Goal: Information Seeking & Learning: Learn about a topic

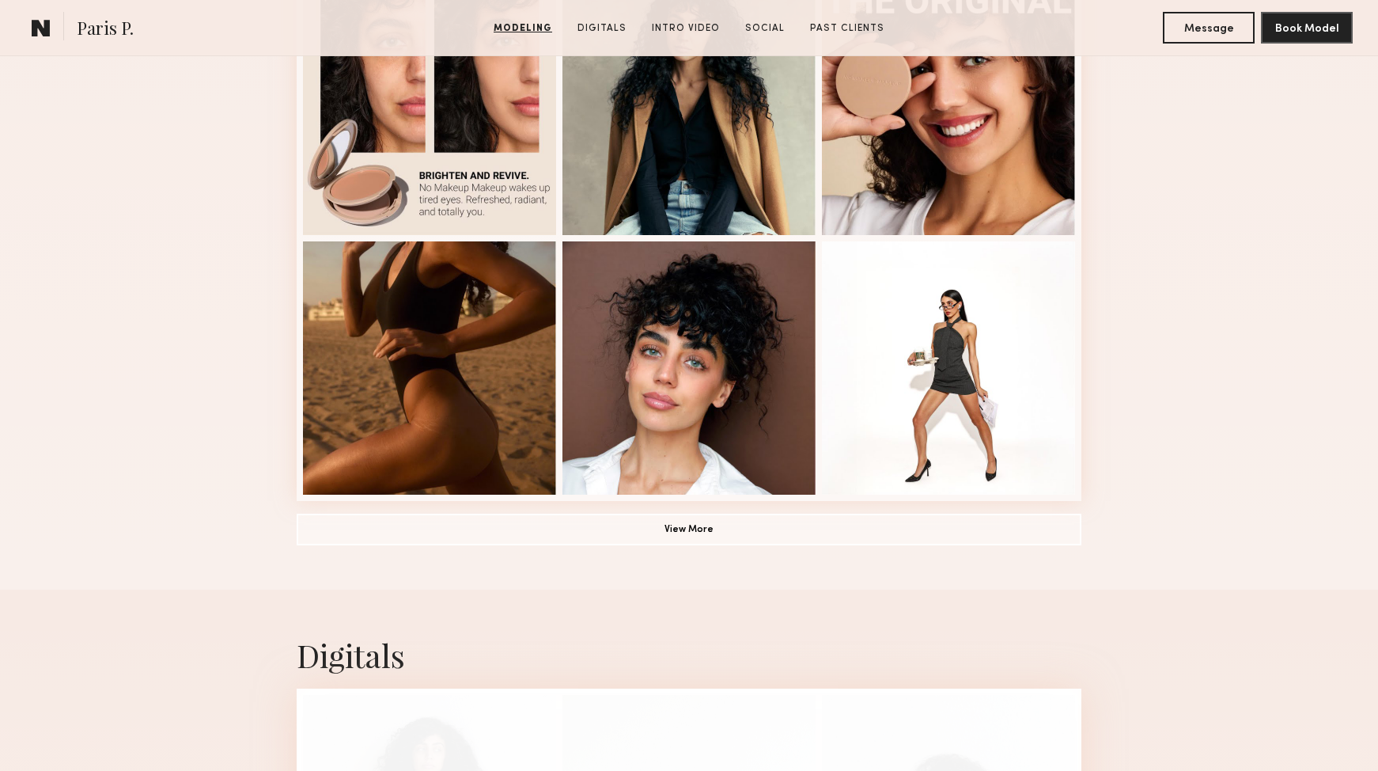
scroll to position [1007, 0]
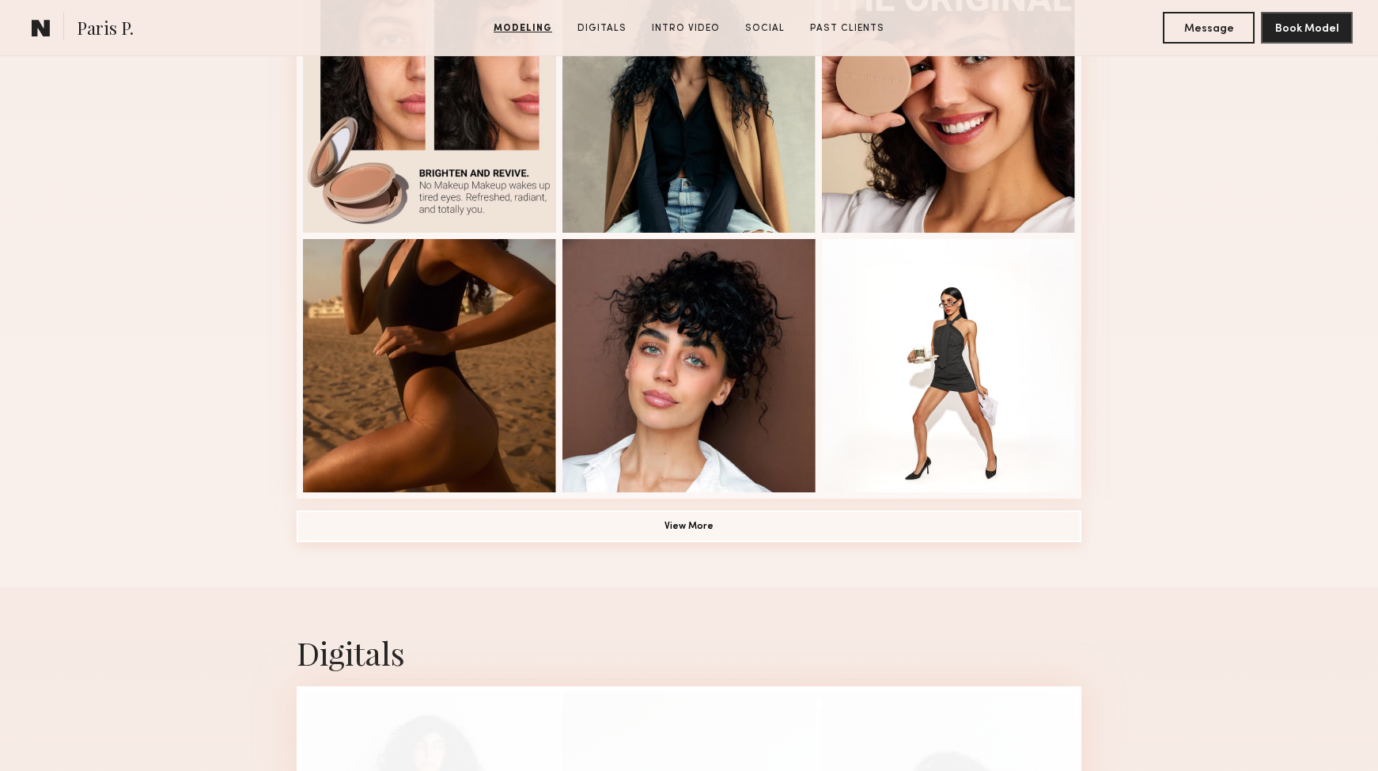
click at [695, 528] on button "View More" at bounding box center [689, 526] width 785 height 32
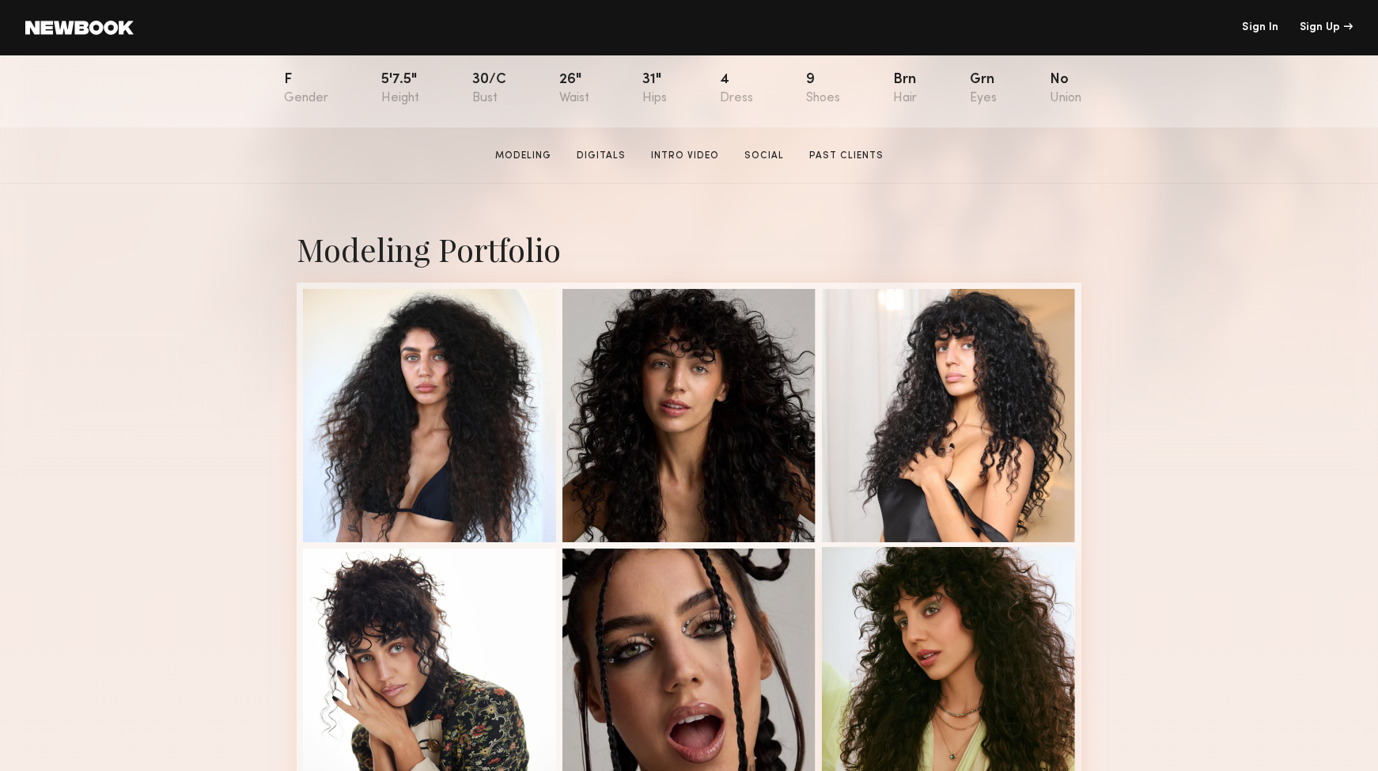
scroll to position [169, 0]
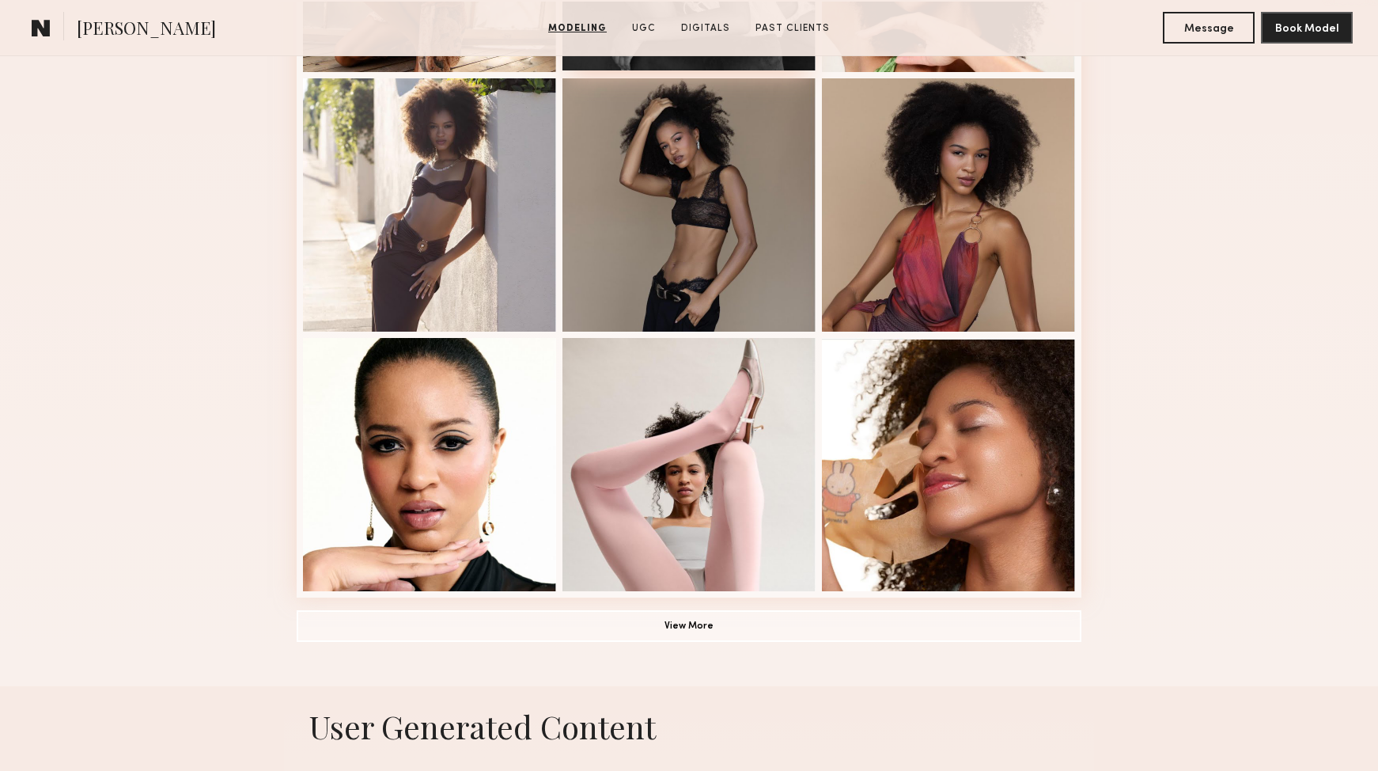
scroll to position [1171, 0]
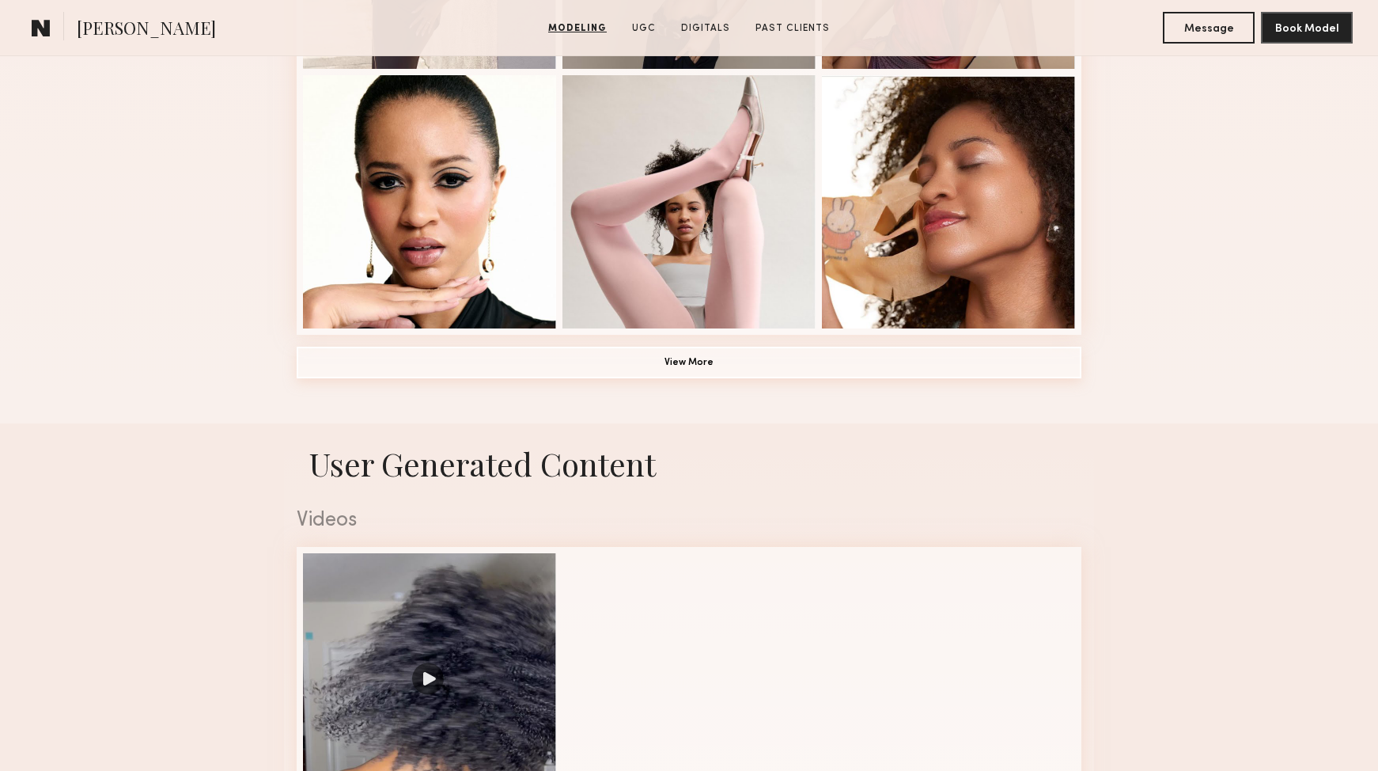
click at [701, 361] on button "View More" at bounding box center [689, 363] width 785 height 32
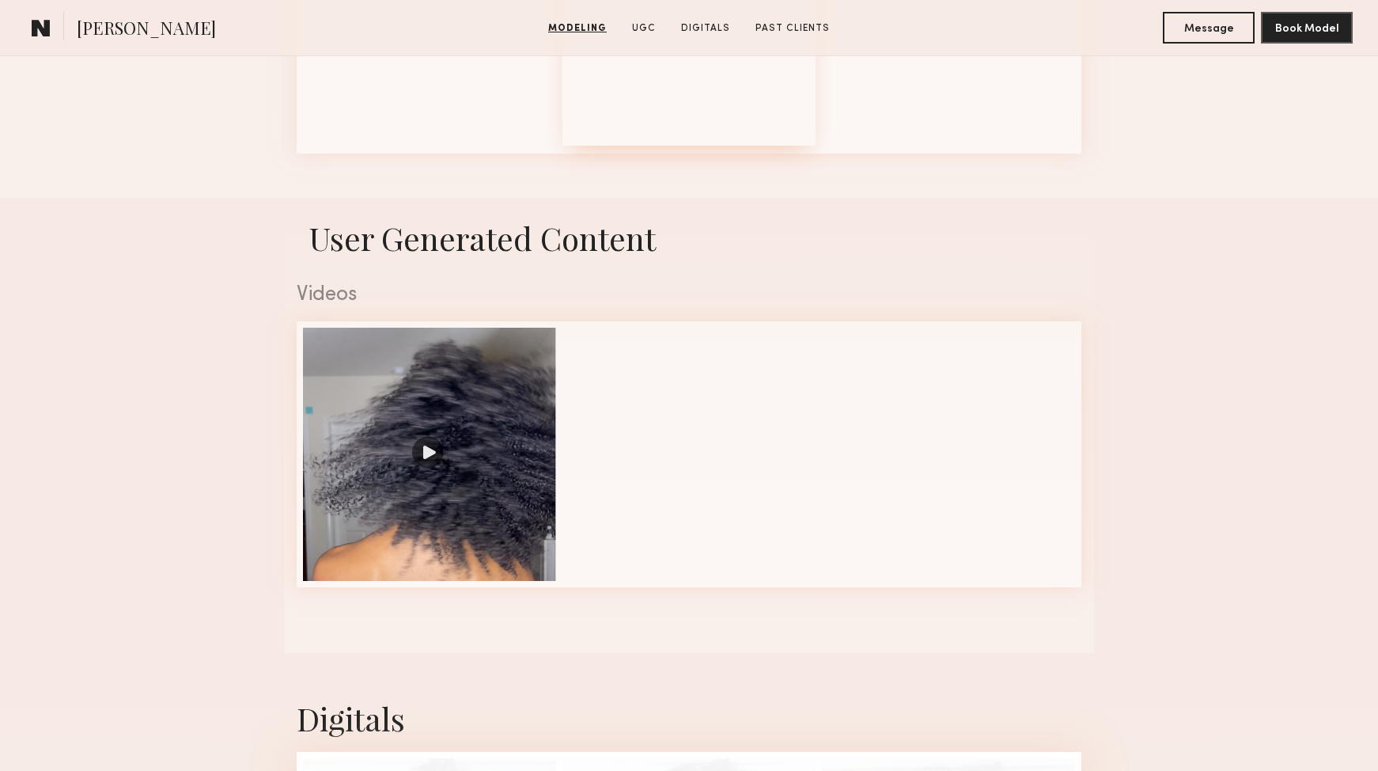
scroll to position [1870, 0]
click at [462, 472] on div at bounding box center [429, 453] width 253 height 253
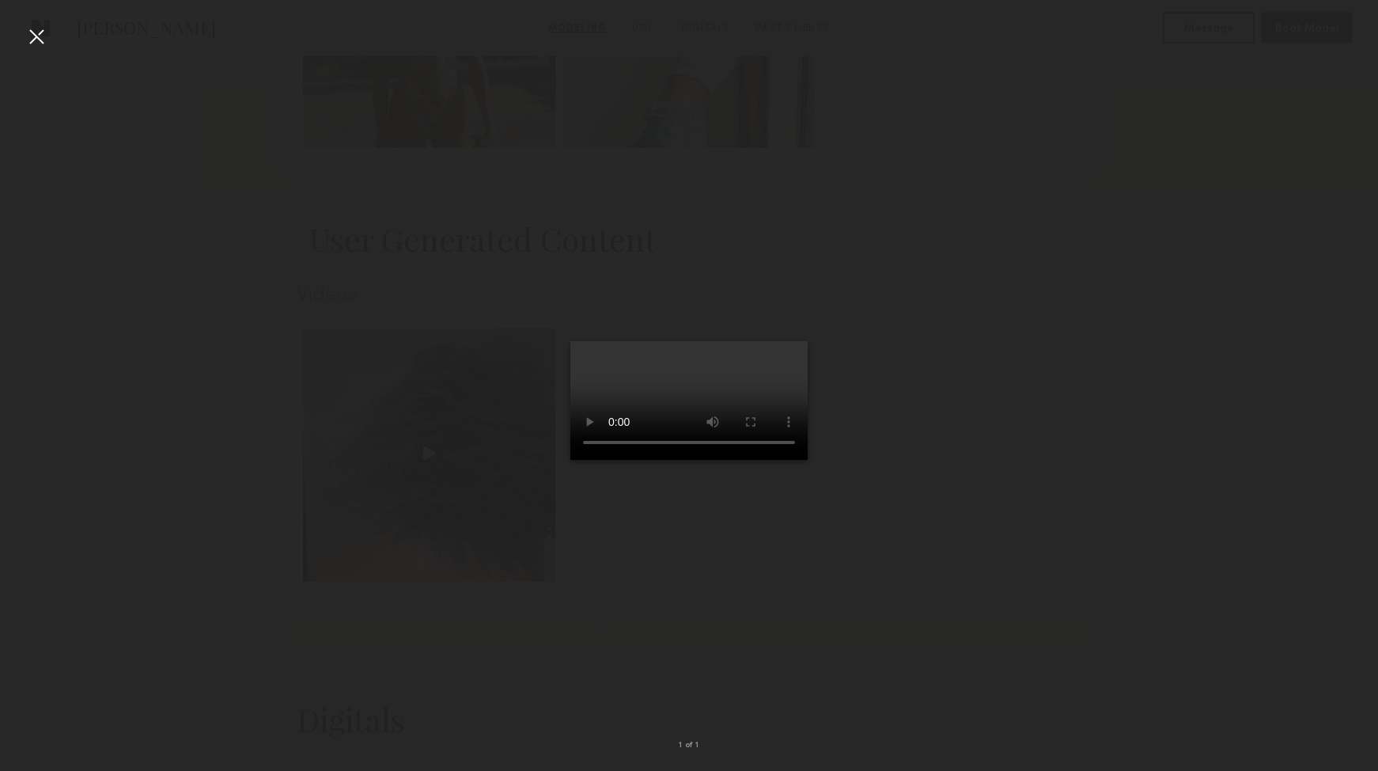
click at [40, 37] on div at bounding box center [36, 36] width 25 height 25
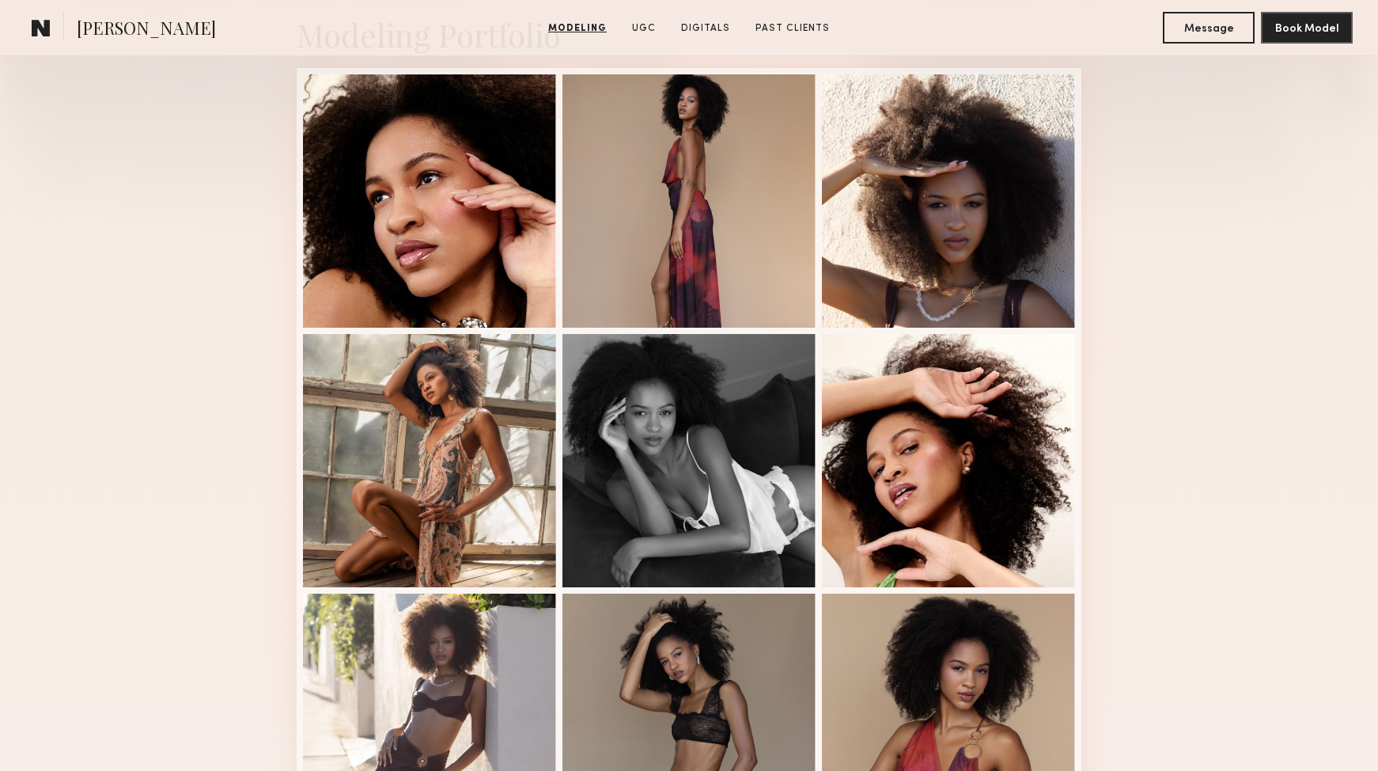
scroll to position [331, 0]
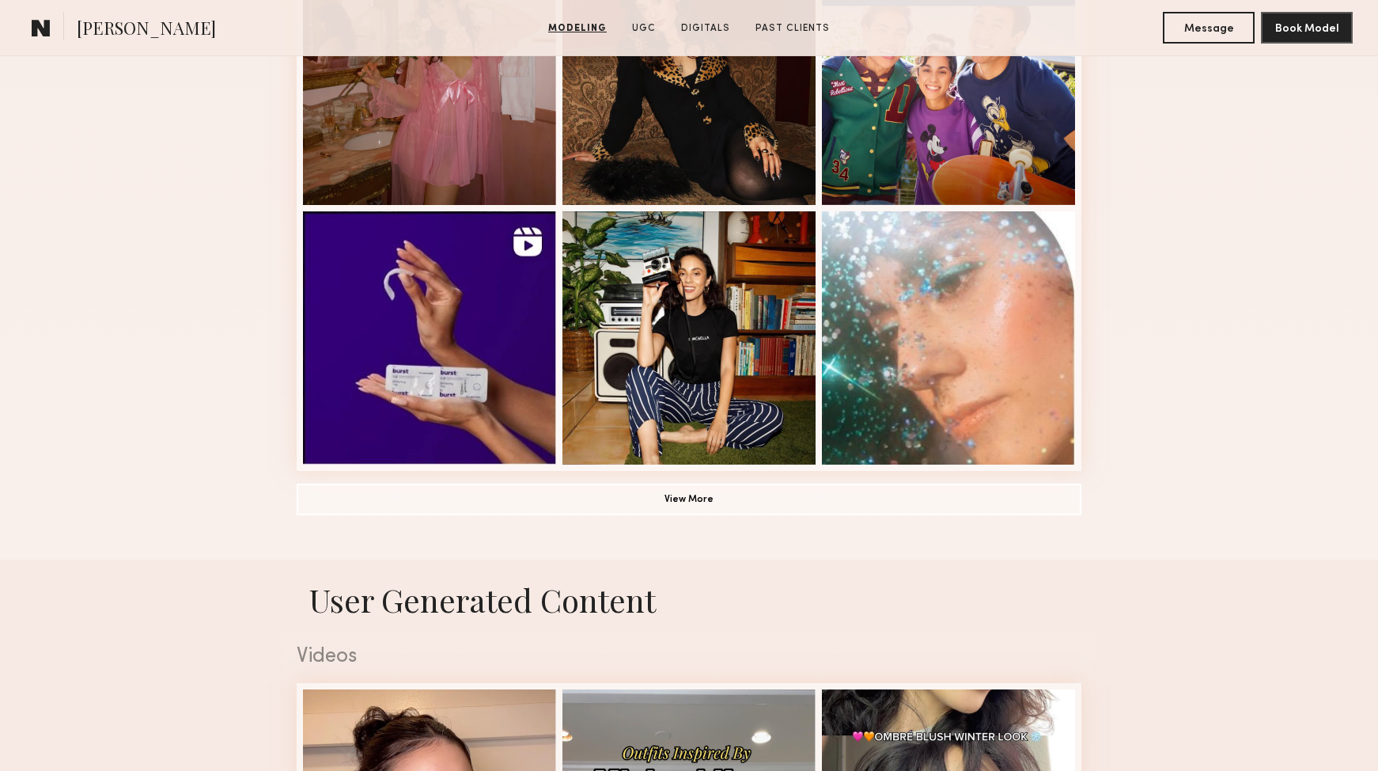
scroll to position [1055, 0]
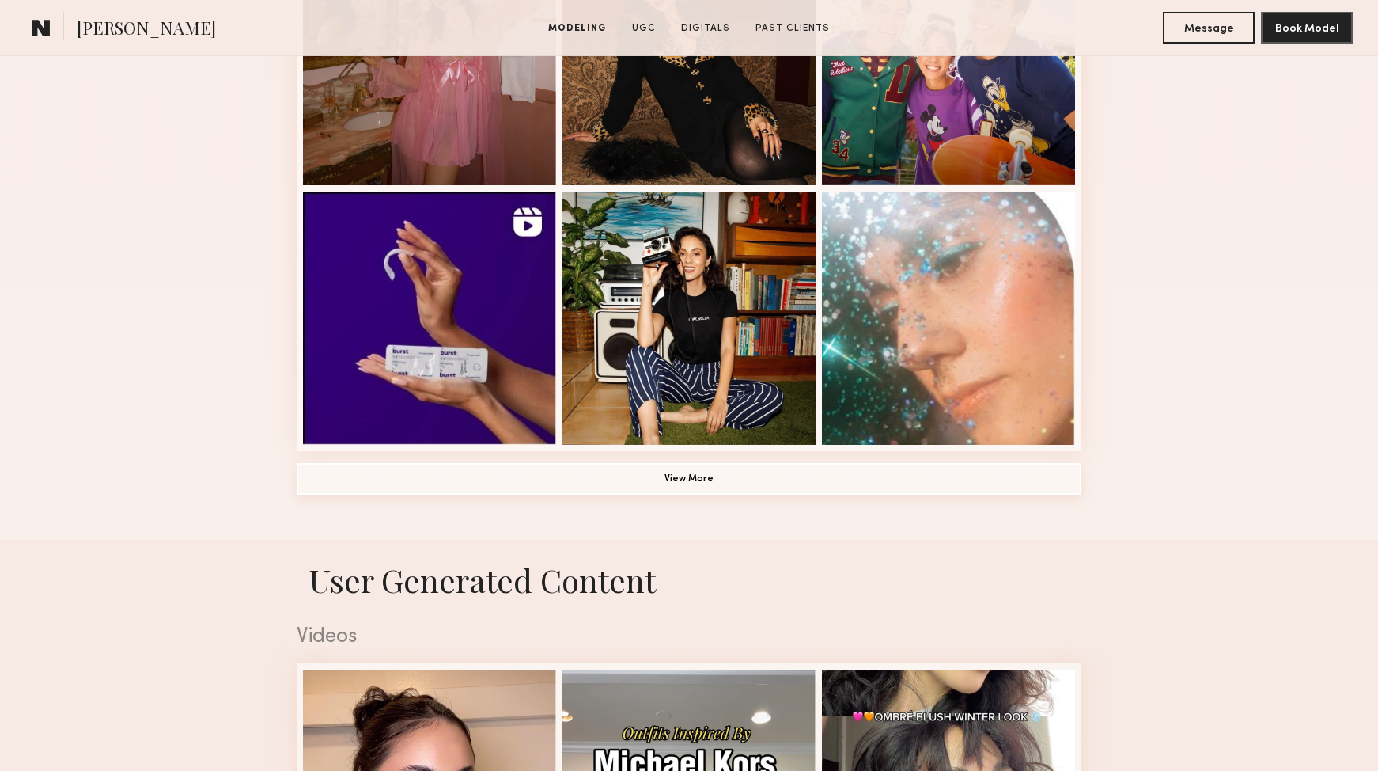
click at [721, 474] on button "View More" at bounding box center [689, 479] width 785 height 32
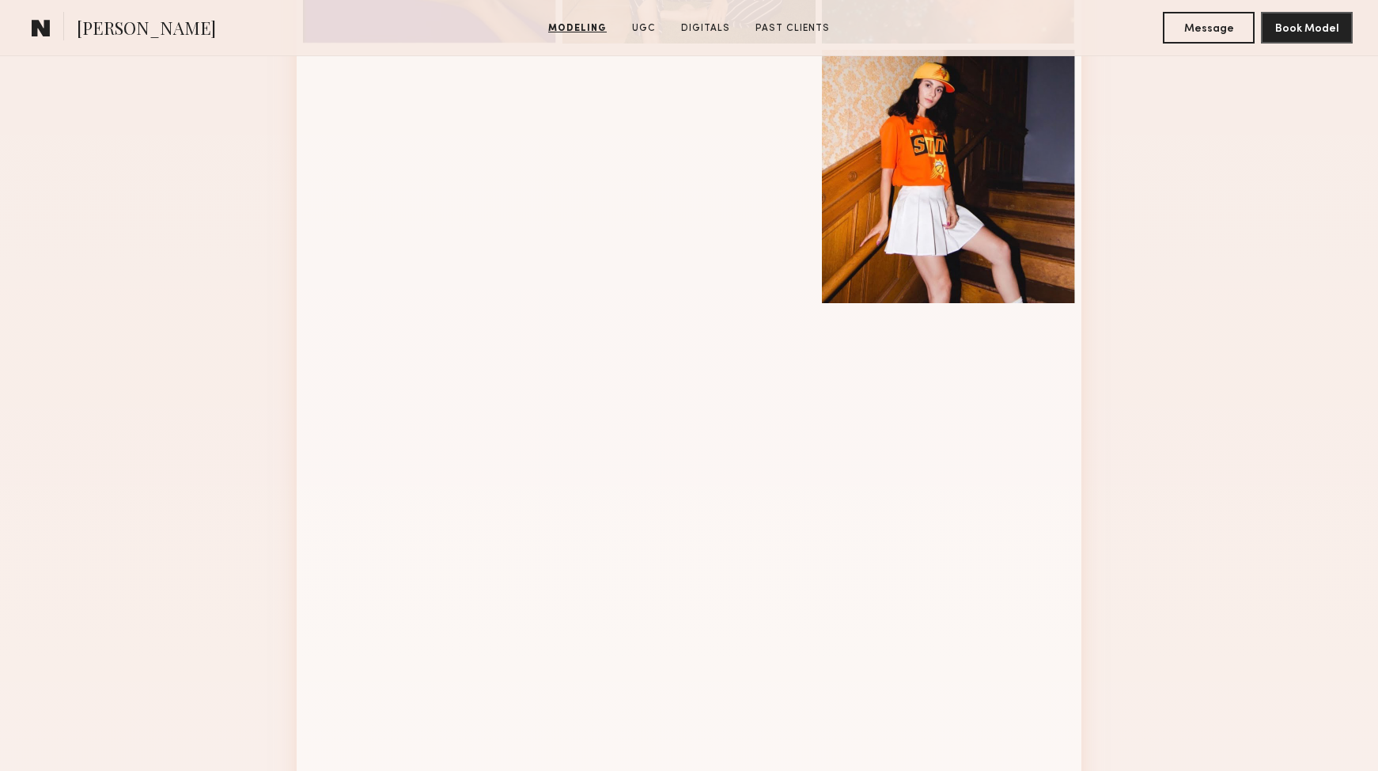
scroll to position [1342, 0]
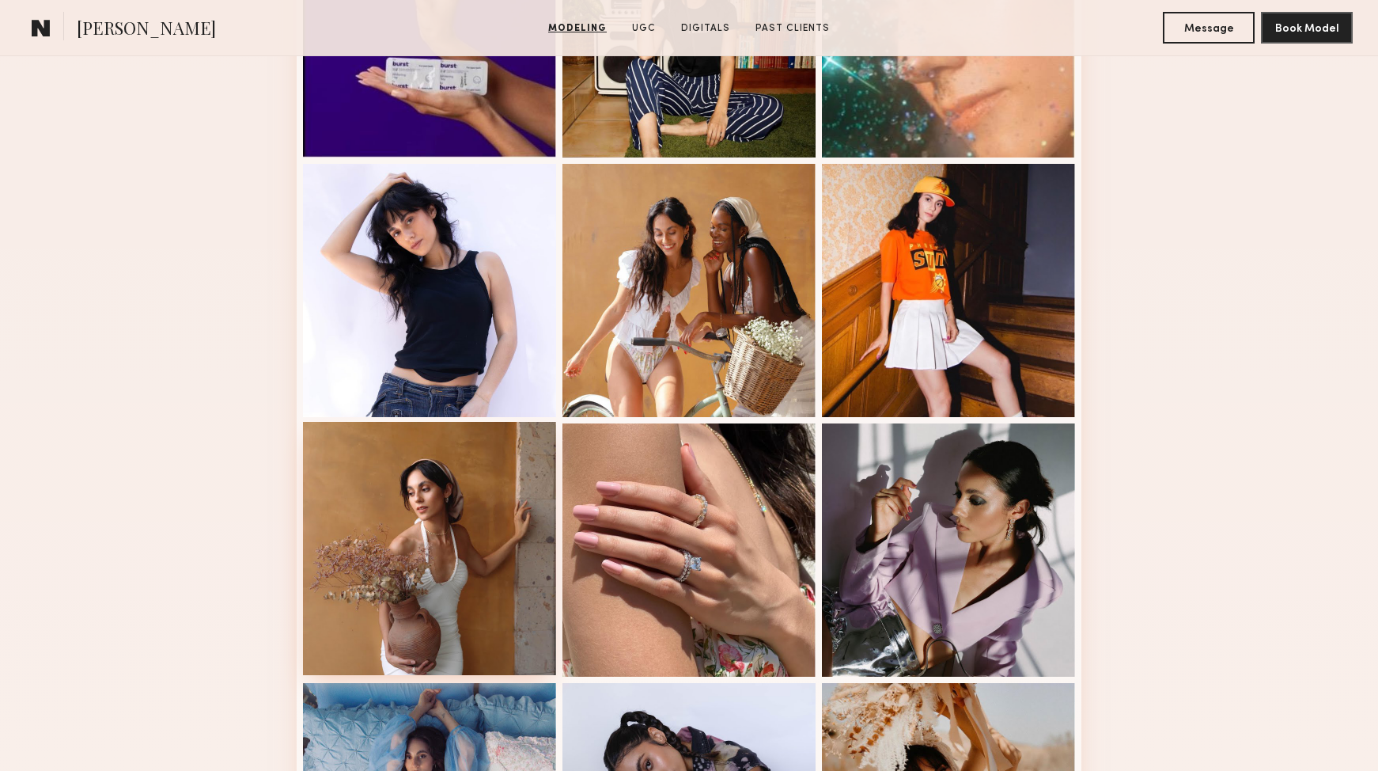
click at [409, 494] on div at bounding box center [429, 548] width 253 height 253
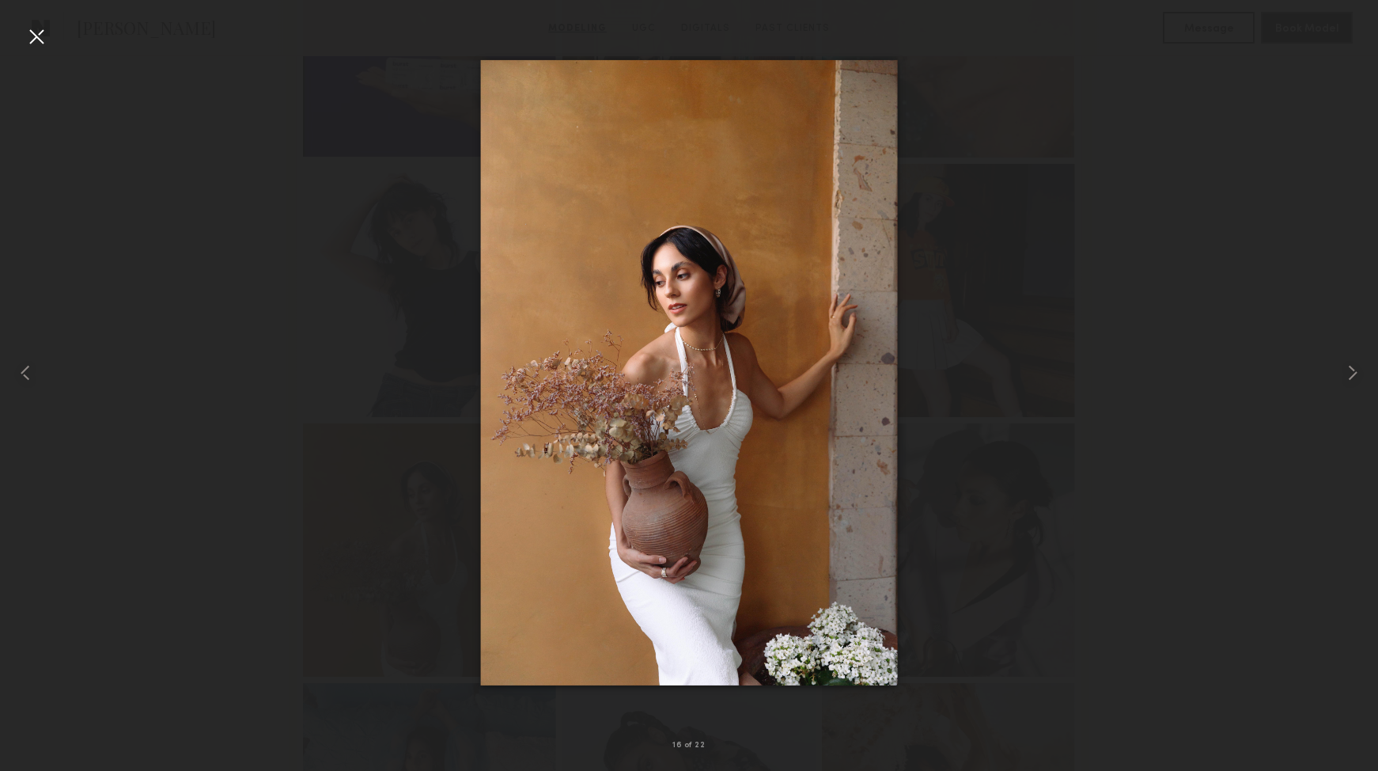
scroll to position [1349, 0]
click at [1202, 150] on div at bounding box center [689, 372] width 1378 height 695
click at [28, 32] on div at bounding box center [36, 36] width 25 height 25
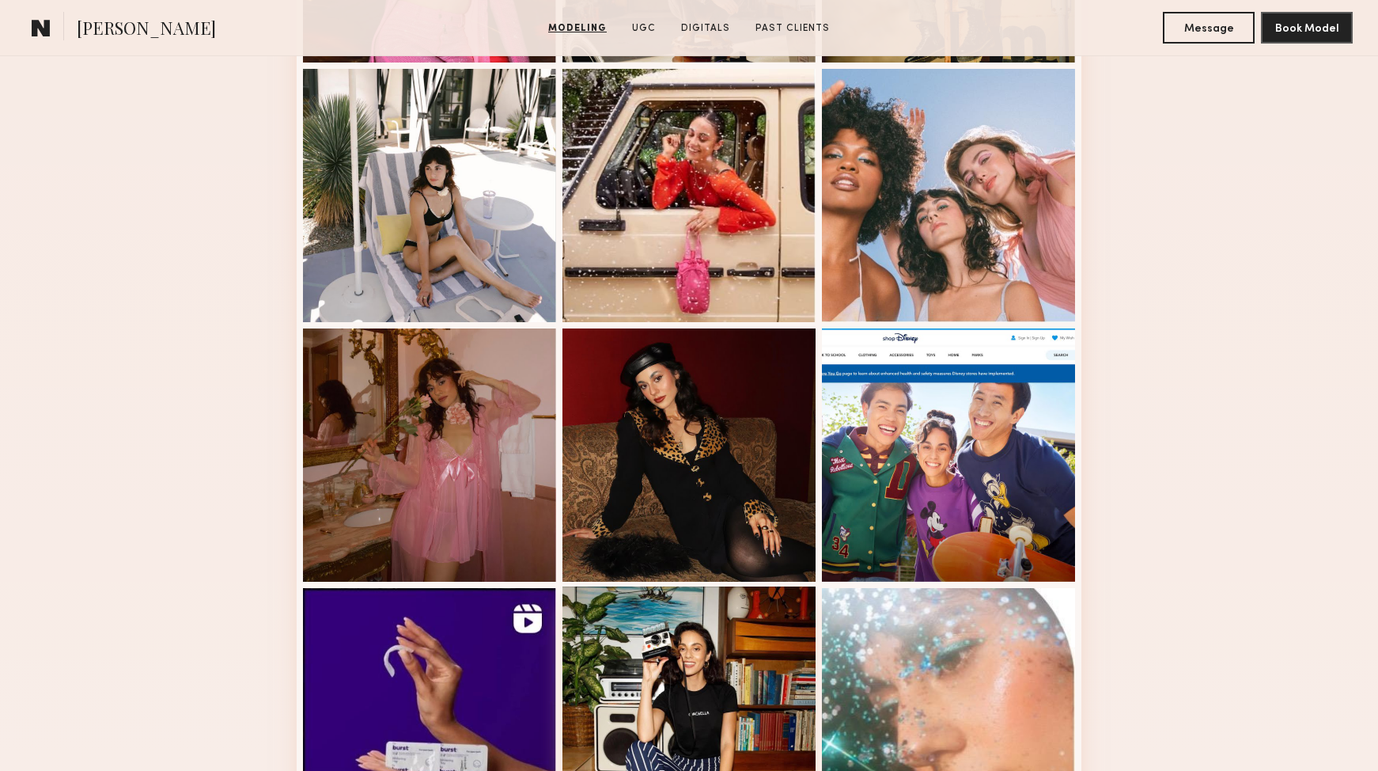
scroll to position [222, 0]
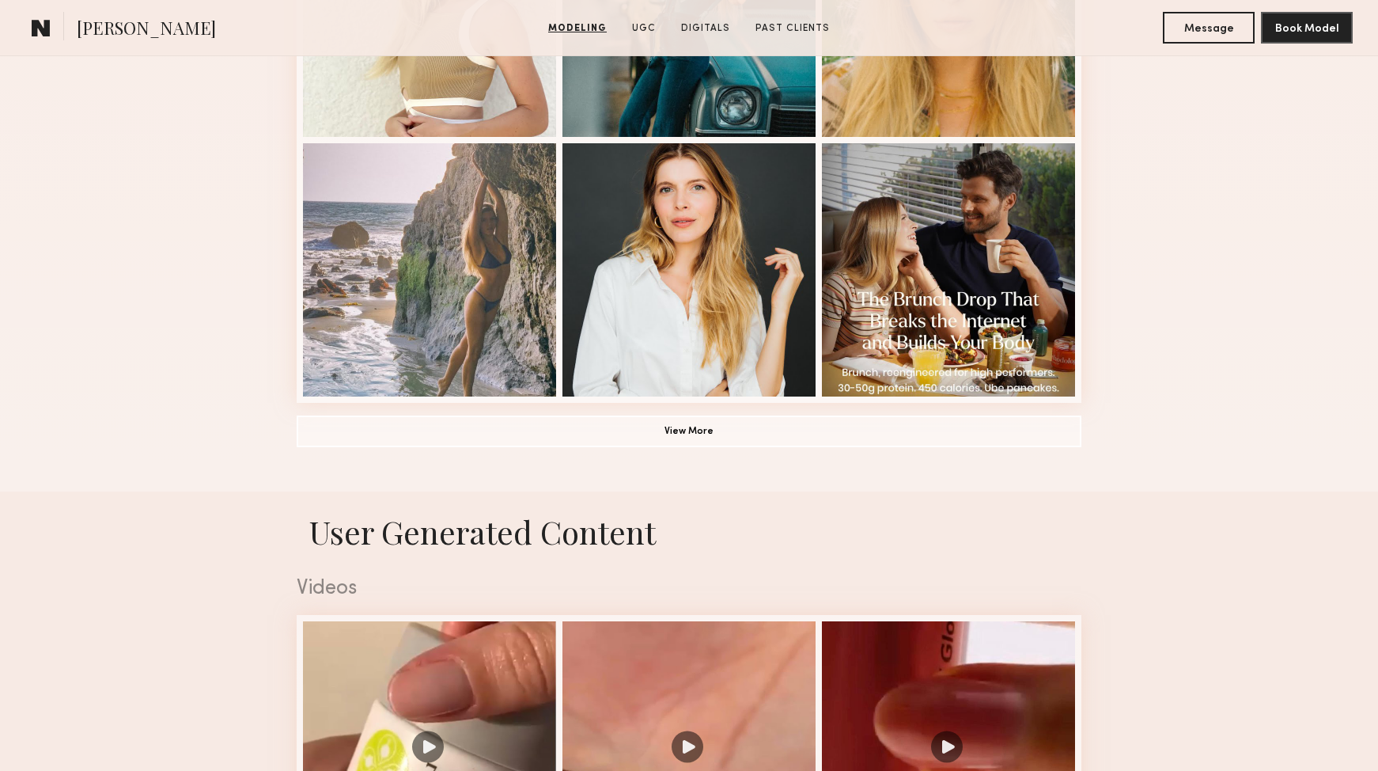
scroll to position [1180, 0]
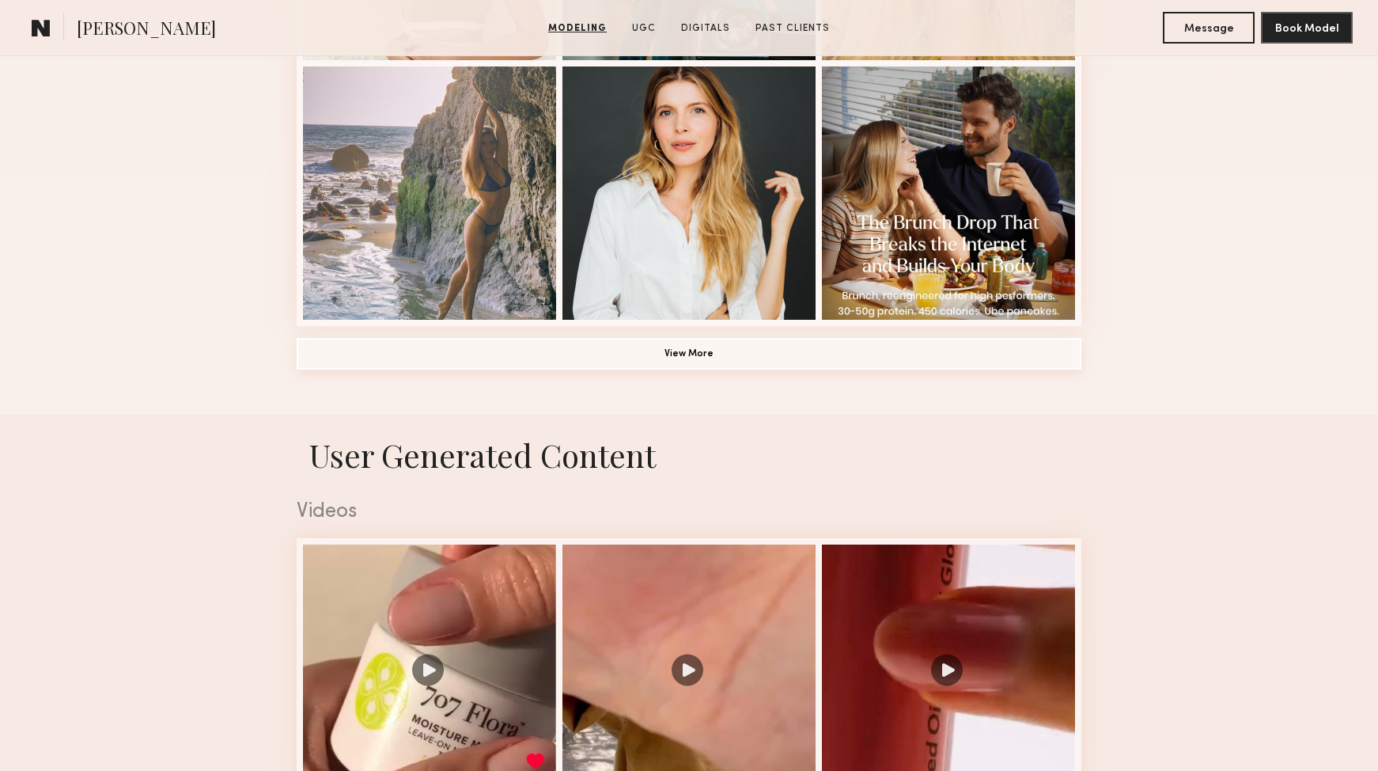
click at [668, 368] on button "View More" at bounding box center [689, 354] width 785 height 32
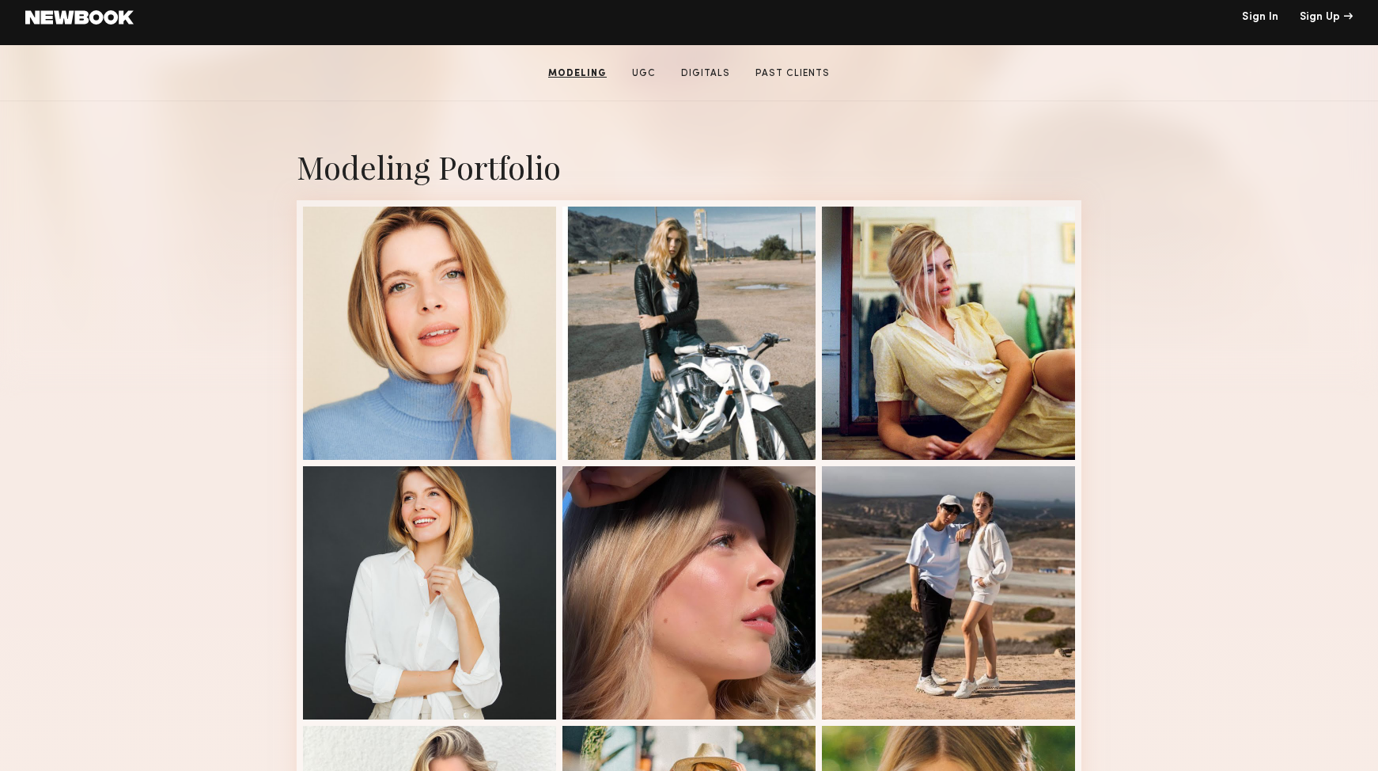
scroll to position [259, 0]
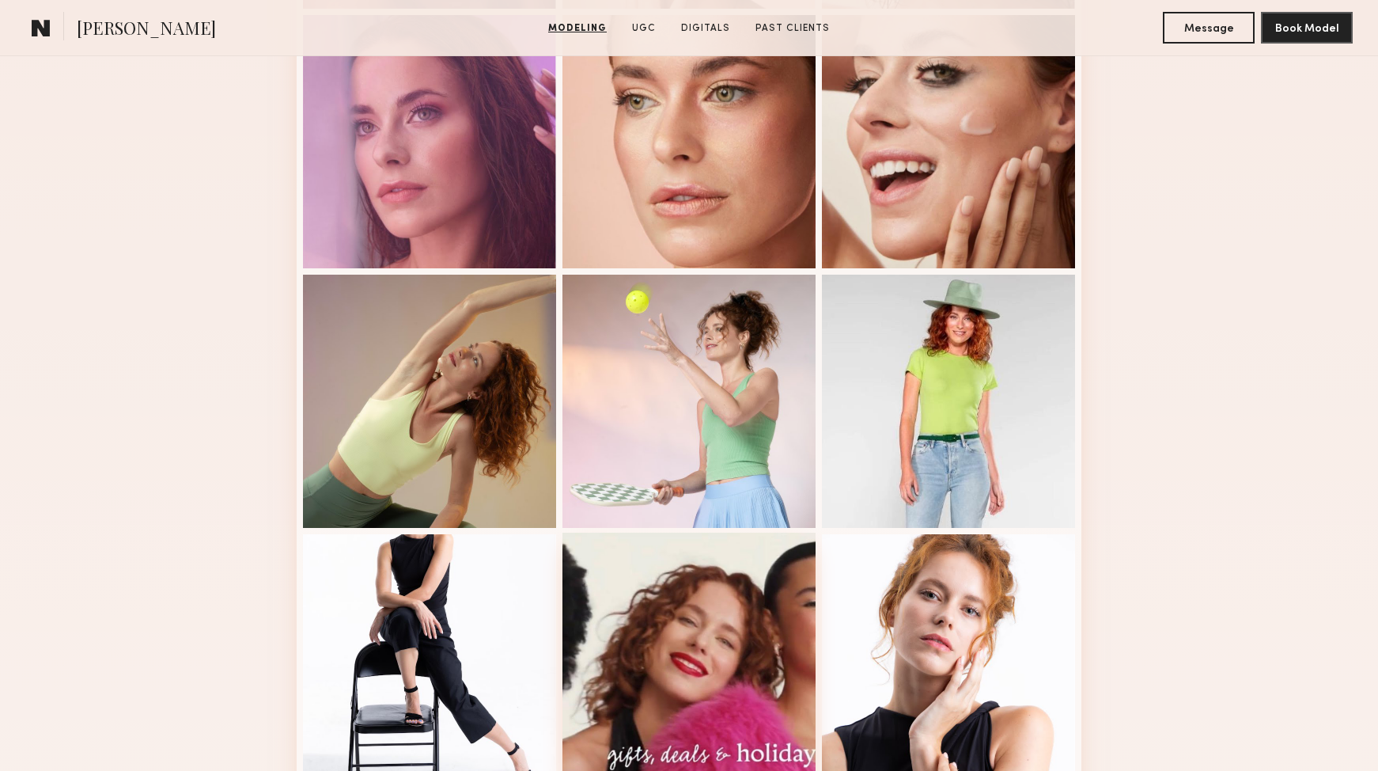
scroll to position [1155, 0]
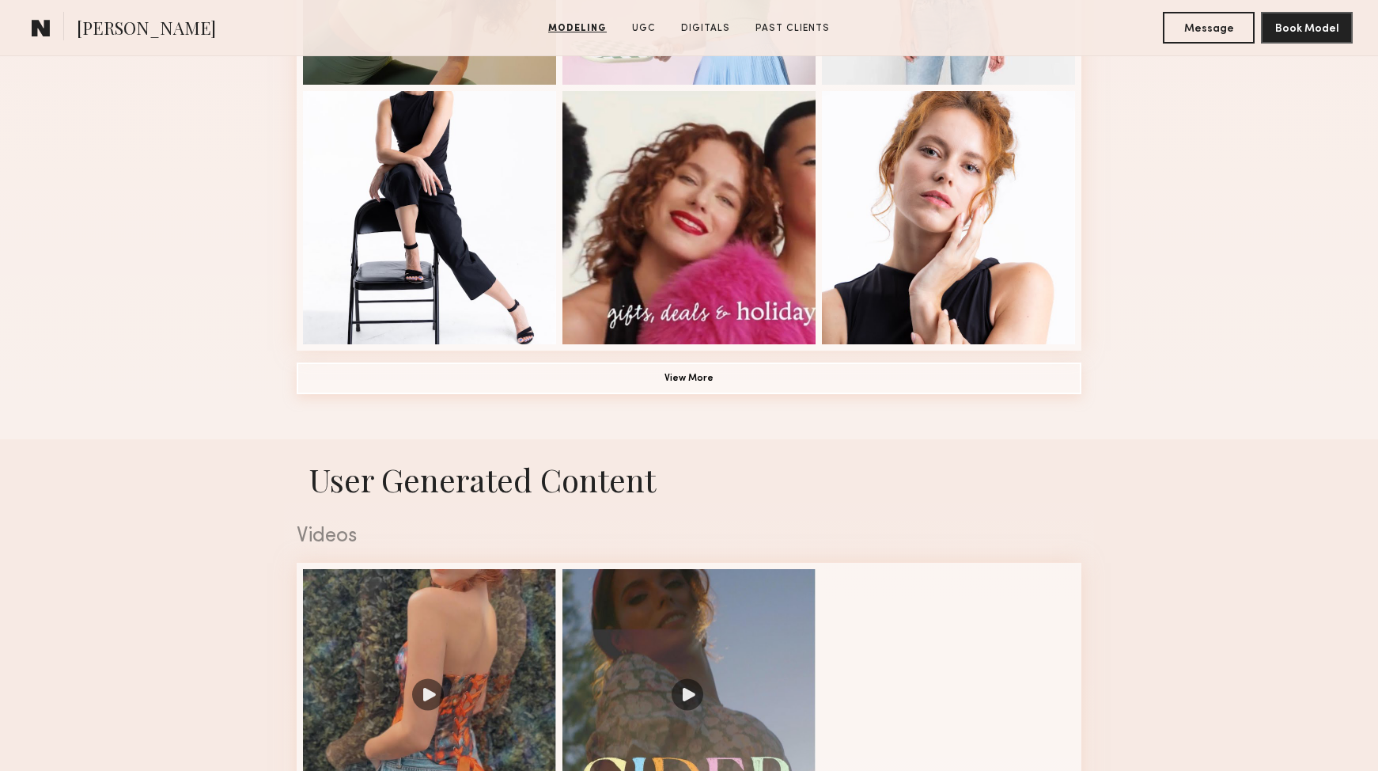
click at [676, 377] on button "View More" at bounding box center [689, 378] width 785 height 32
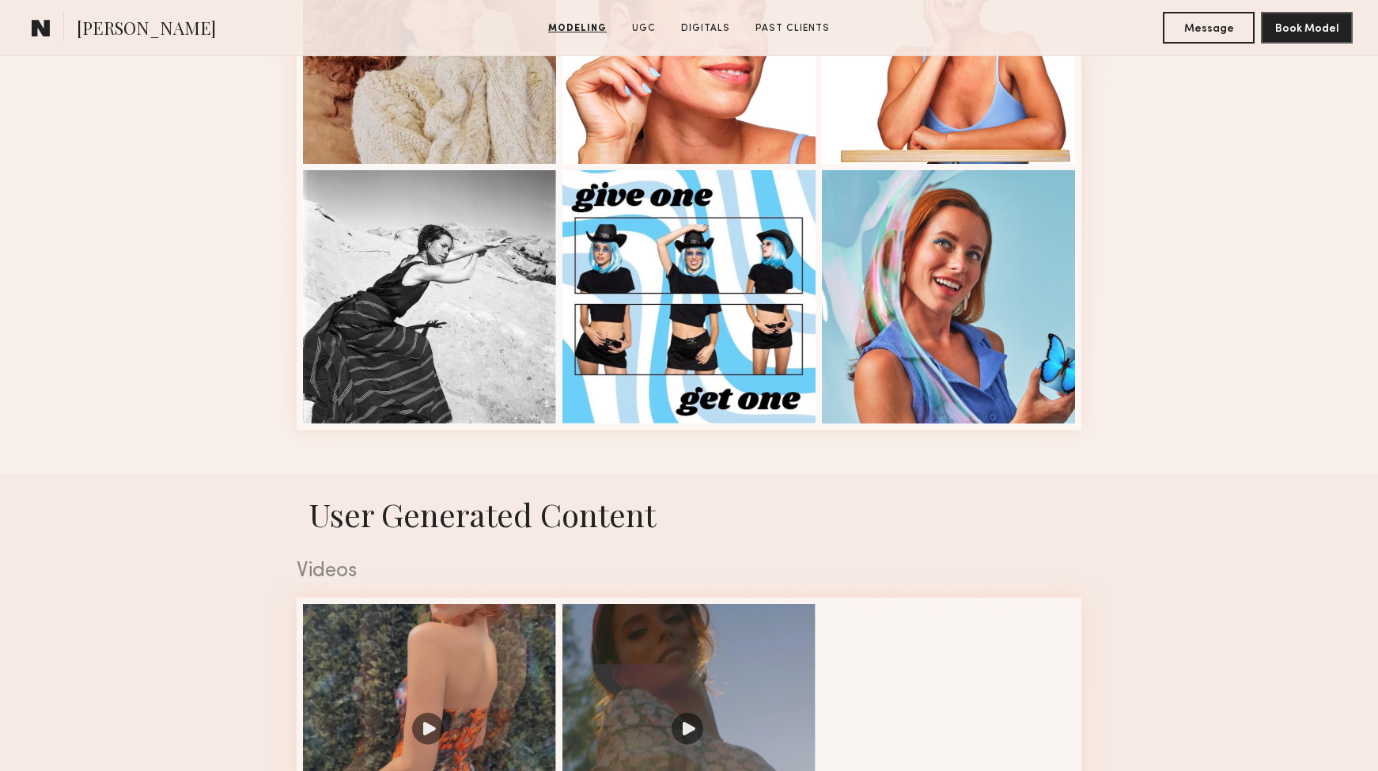
scroll to position [2111, 0]
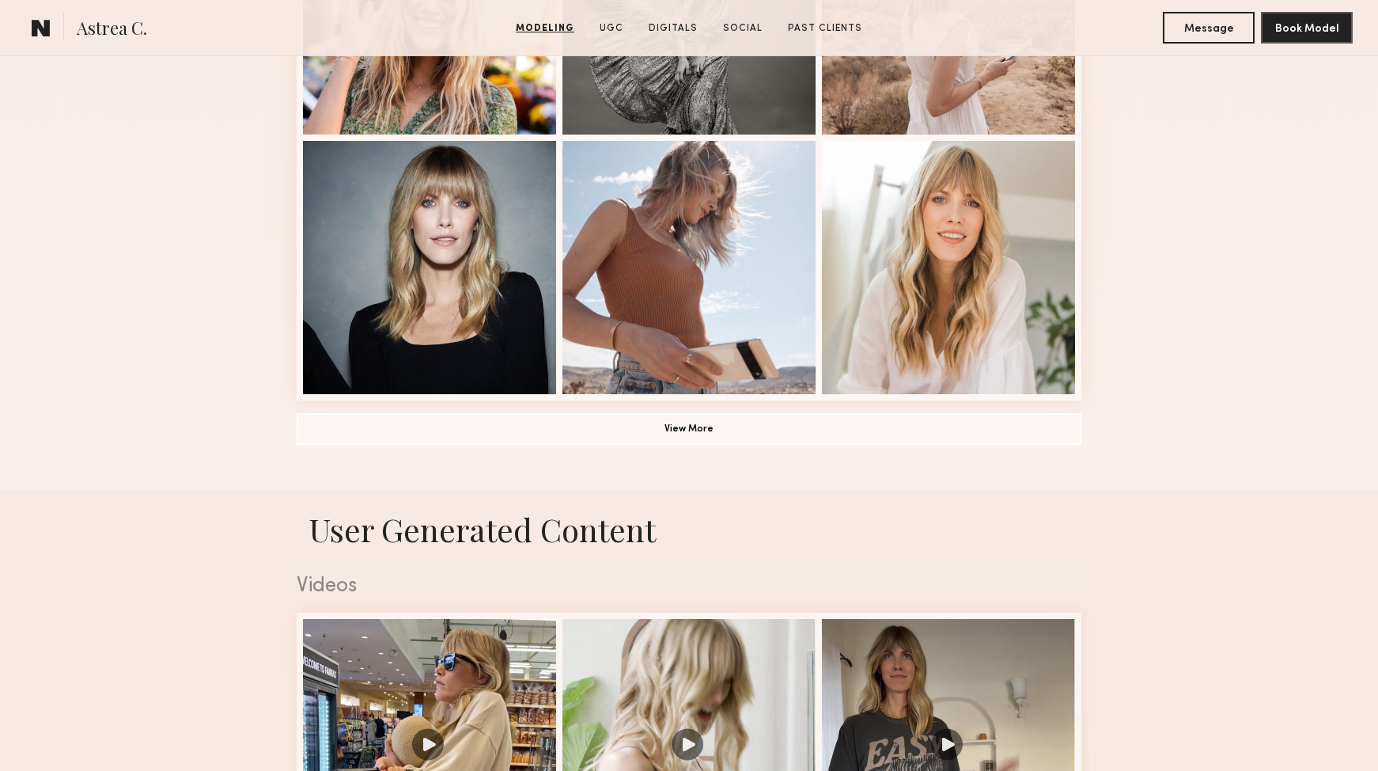
scroll to position [1167, 0]
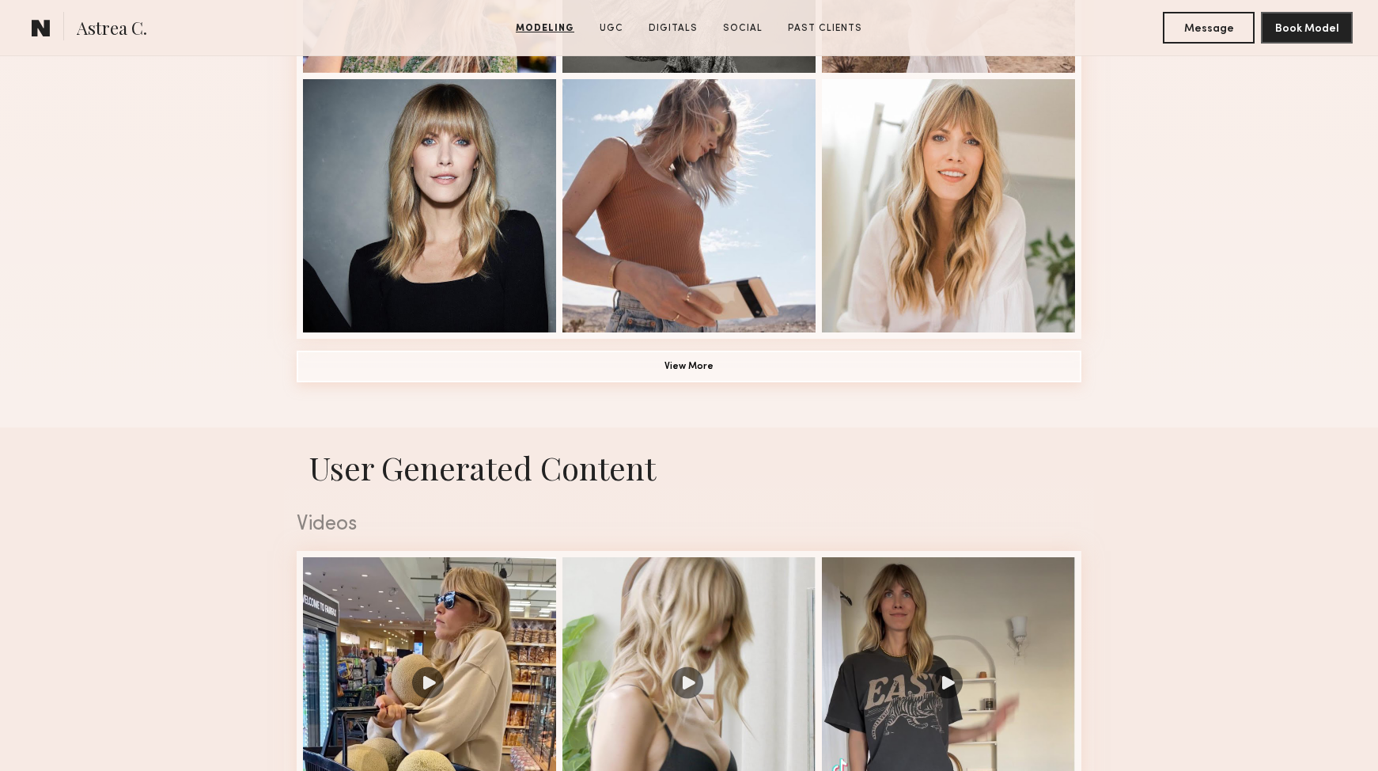
click at [737, 358] on button "View More" at bounding box center [689, 366] width 785 height 32
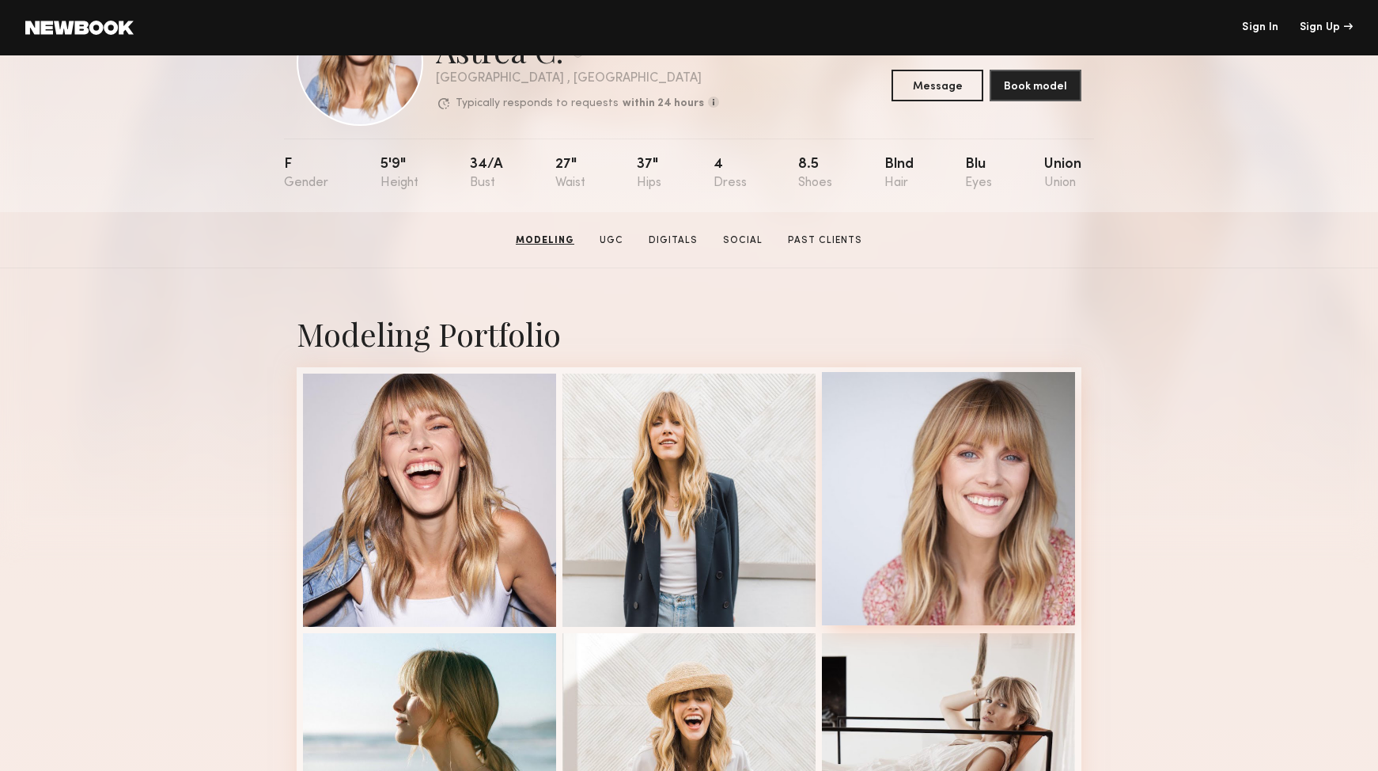
scroll to position [0, 0]
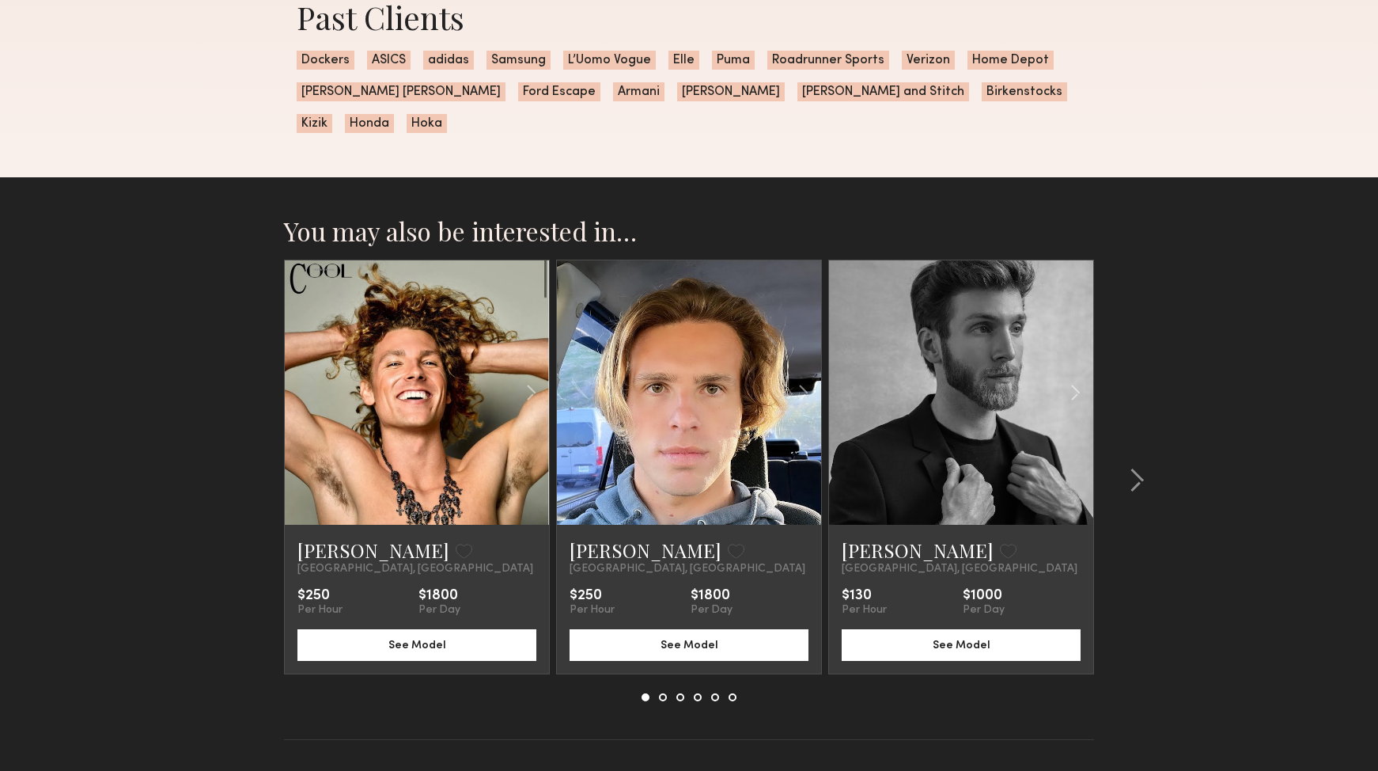
scroll to position [1556, 0]
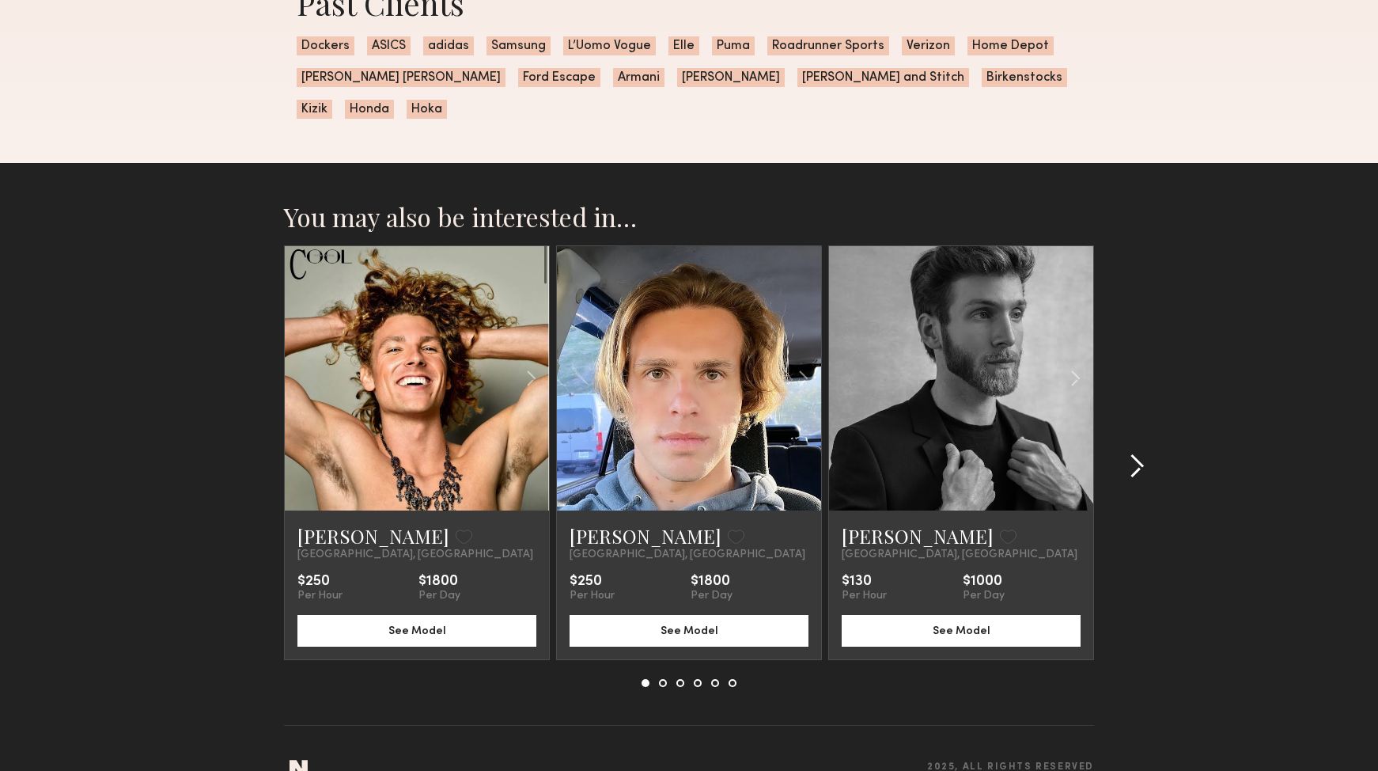
click at [1136, 453] on common-icon at bounding box center [1137, 465] width 16 height 25
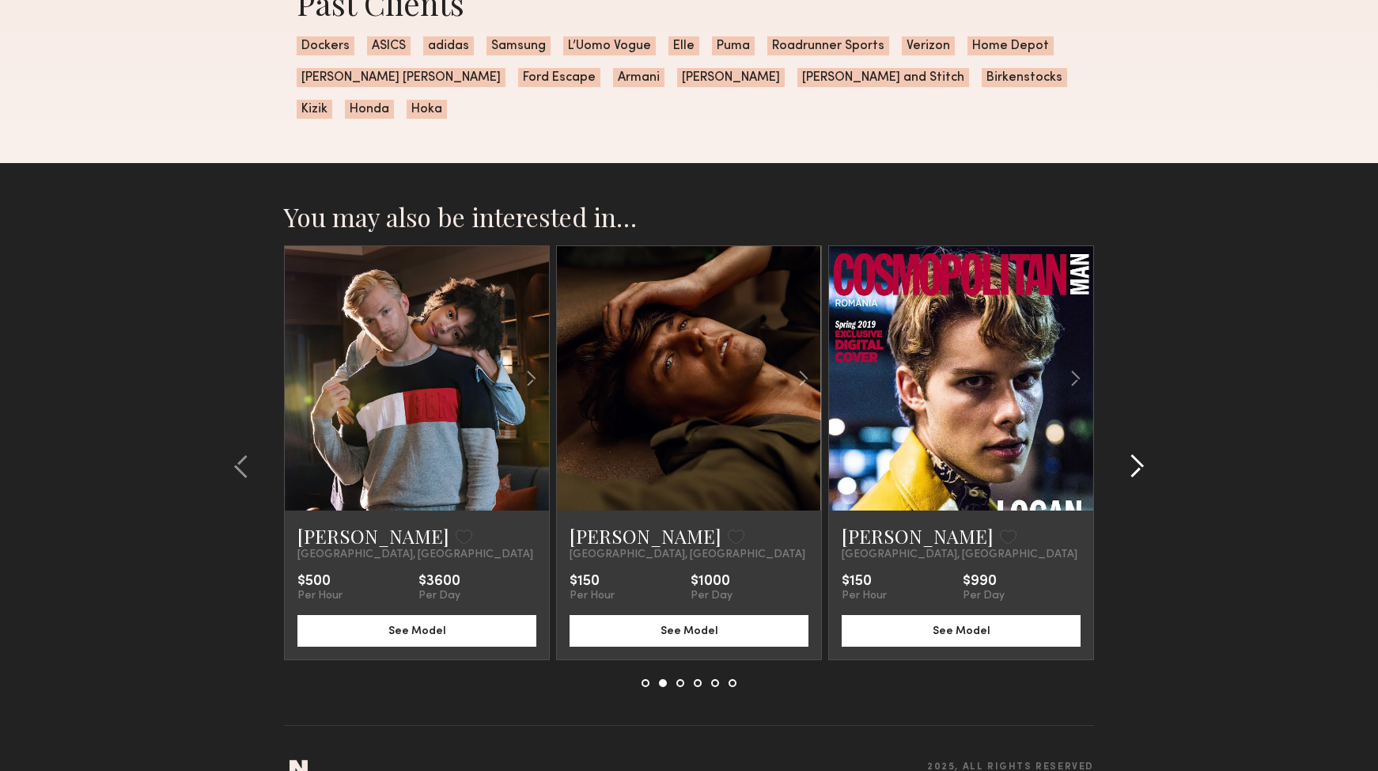
click at [1136, 453] on common-icon at bounding box center [1137, 465] width 16 height 25
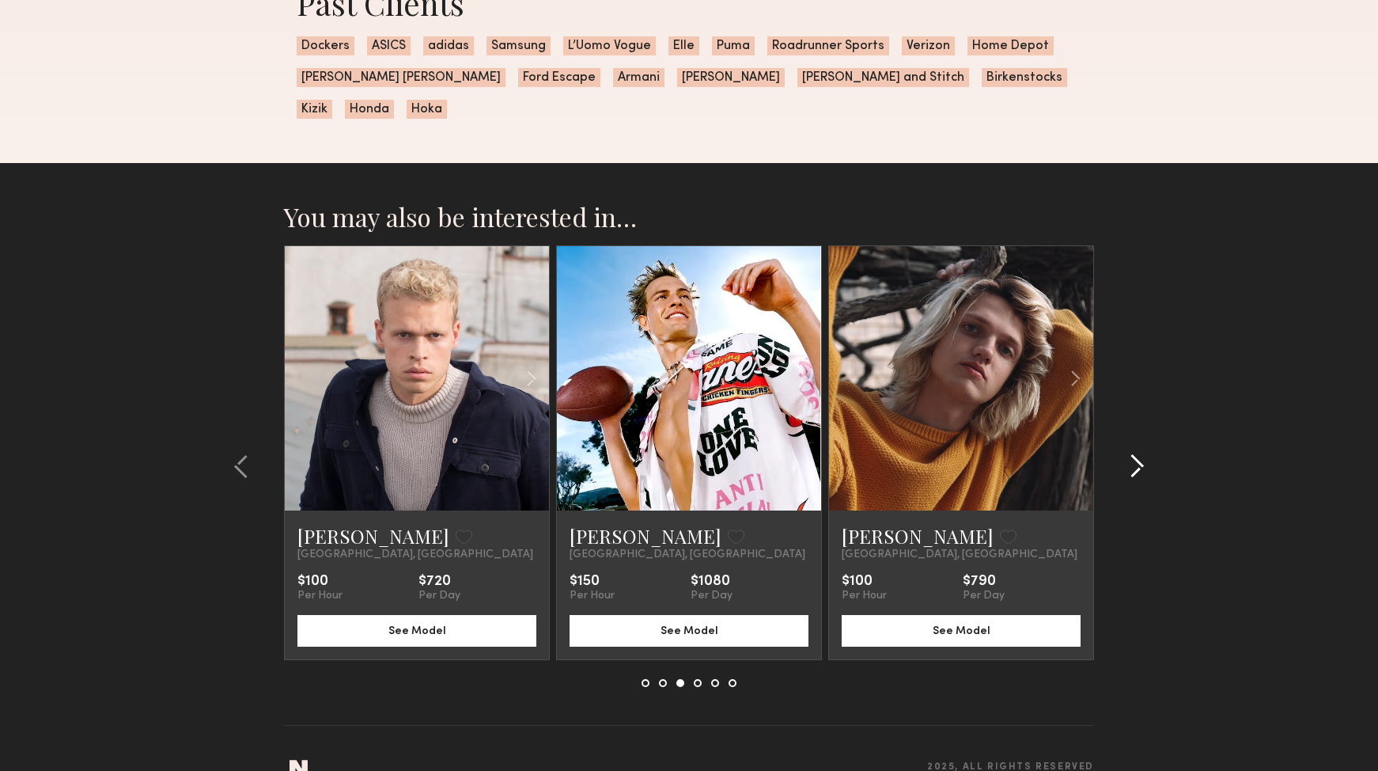
click at [1136, 453] on common-icon at bounding box center [1137, 465] width 16 height 25
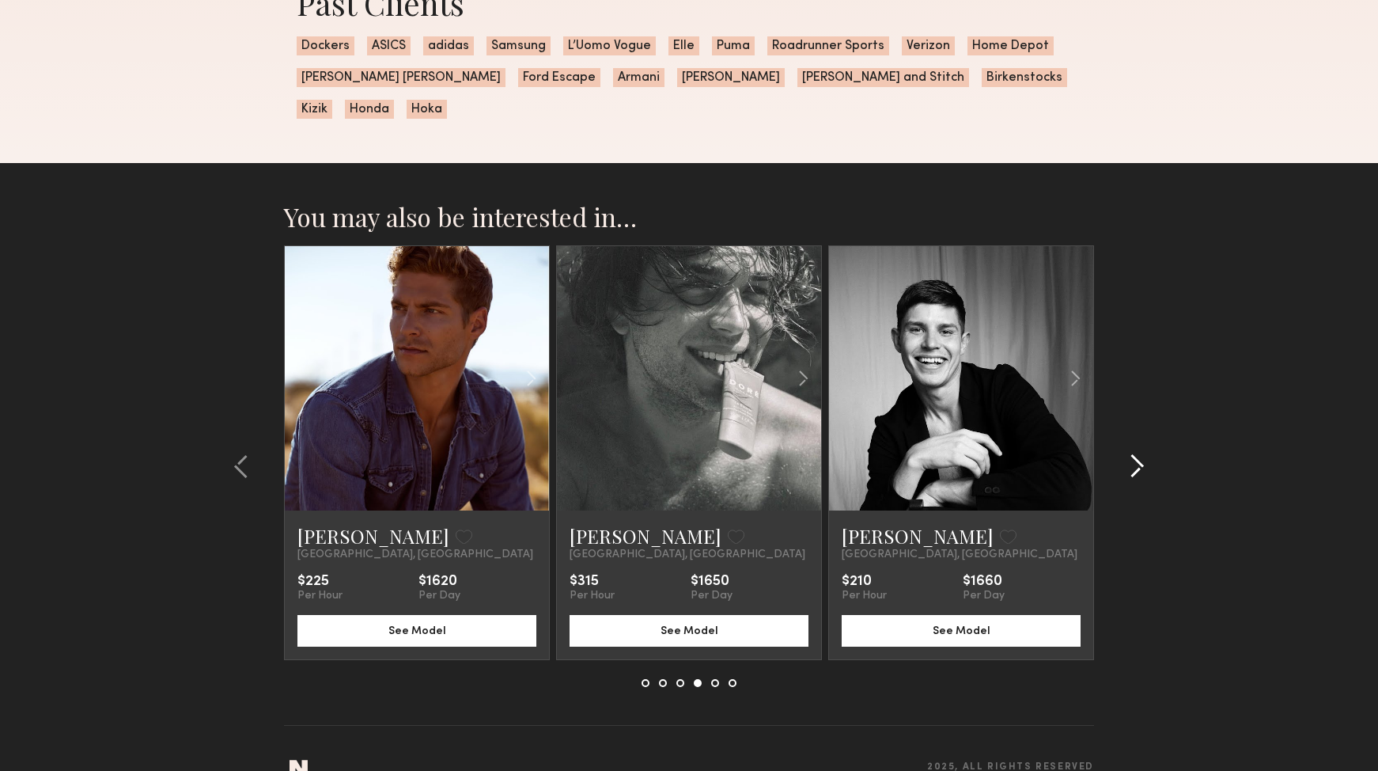
click at [1136, 453] on common-icon at bounding box center [1137, 465] width 16 height 25
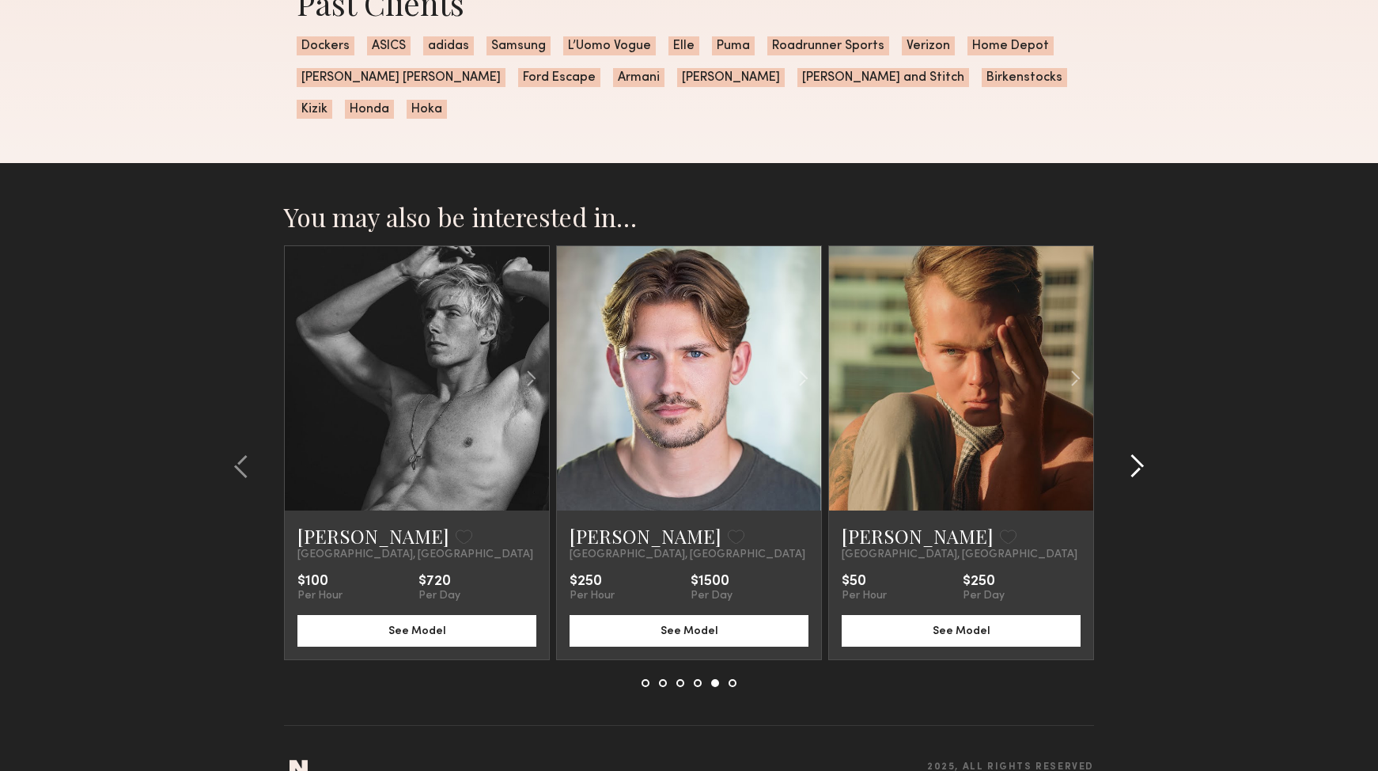
click at [1135, 453] on common-icon at bounding box center [1137, 465] width 16 height 25
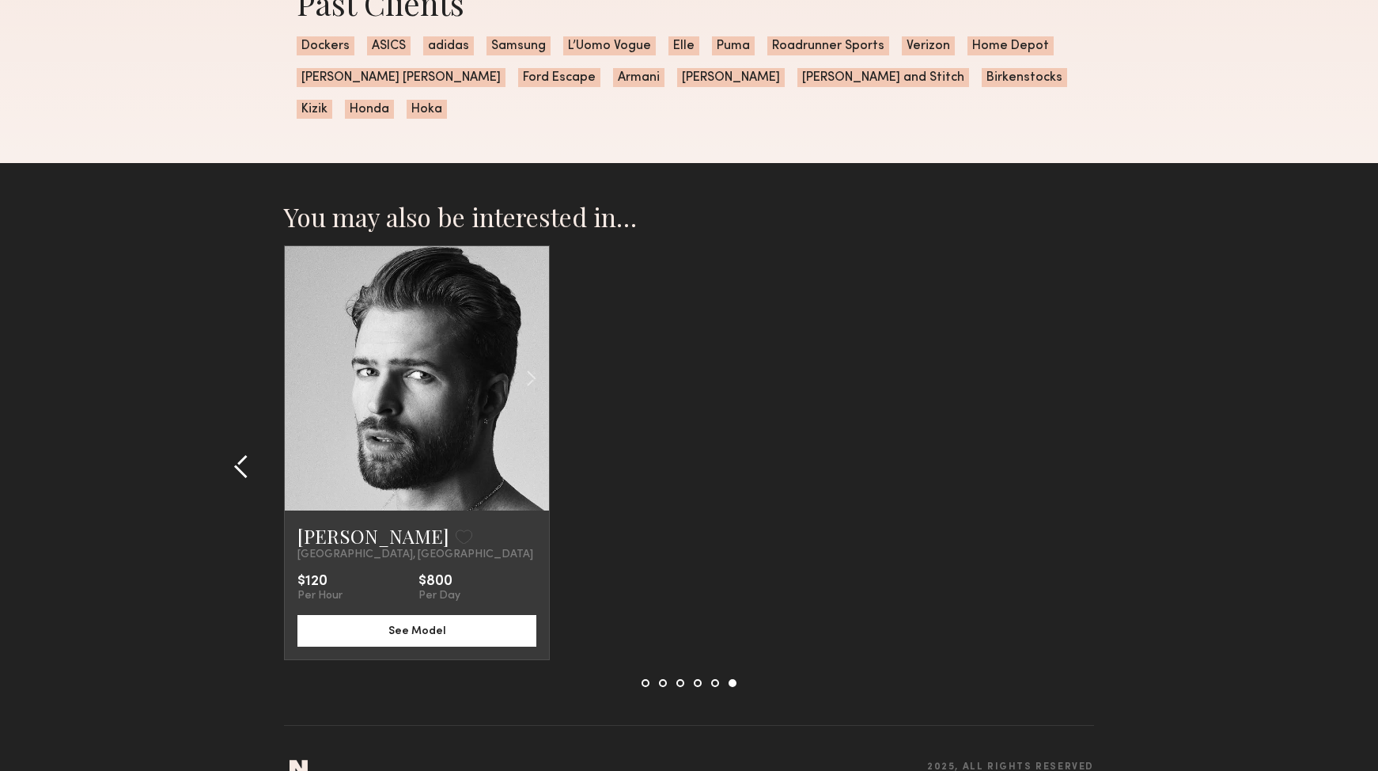
click at [260, 437] on div at bounding box center [246, 465] width 76 height 441
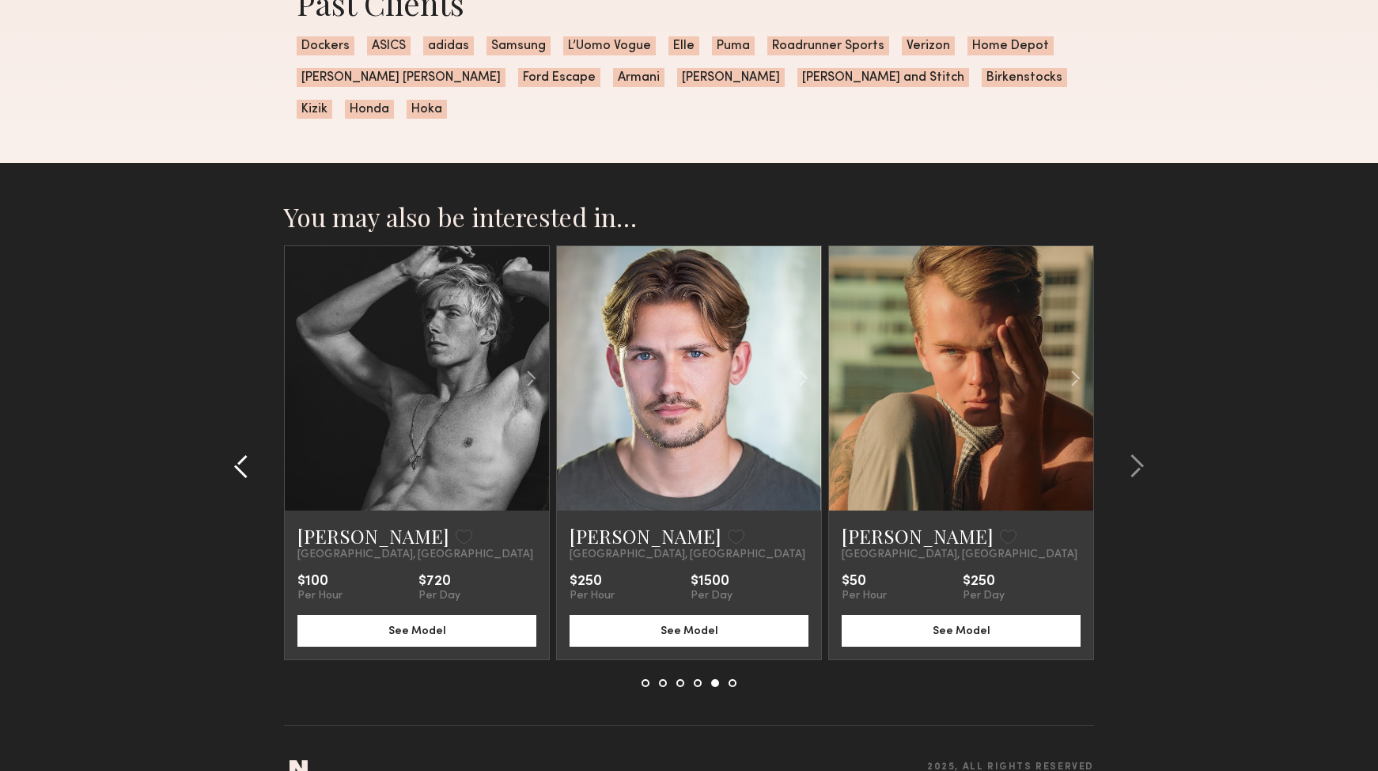
click at [252, 453] on button at bounding box center [245, 465] width 25 height 25
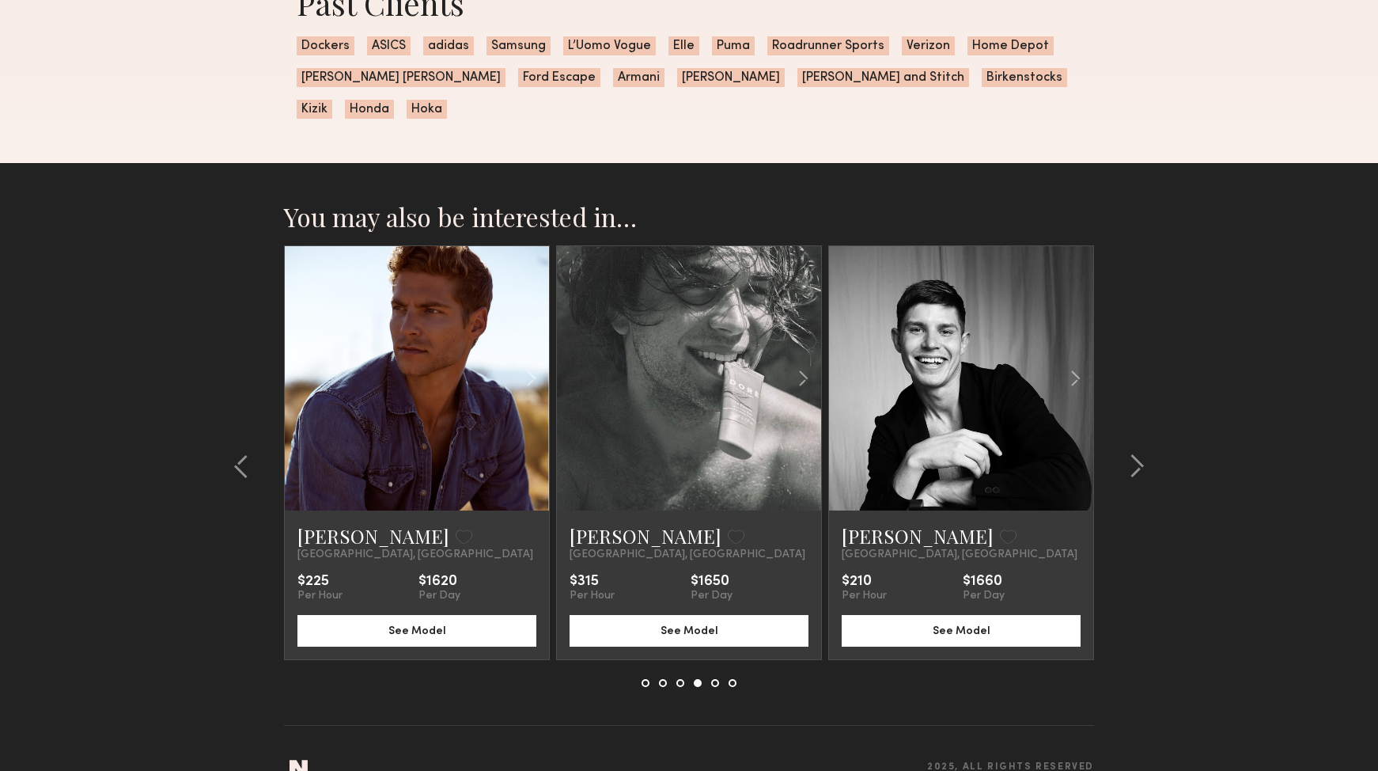
click at [422, 352] on link at bounding box center [417, 378] width 90 height 264
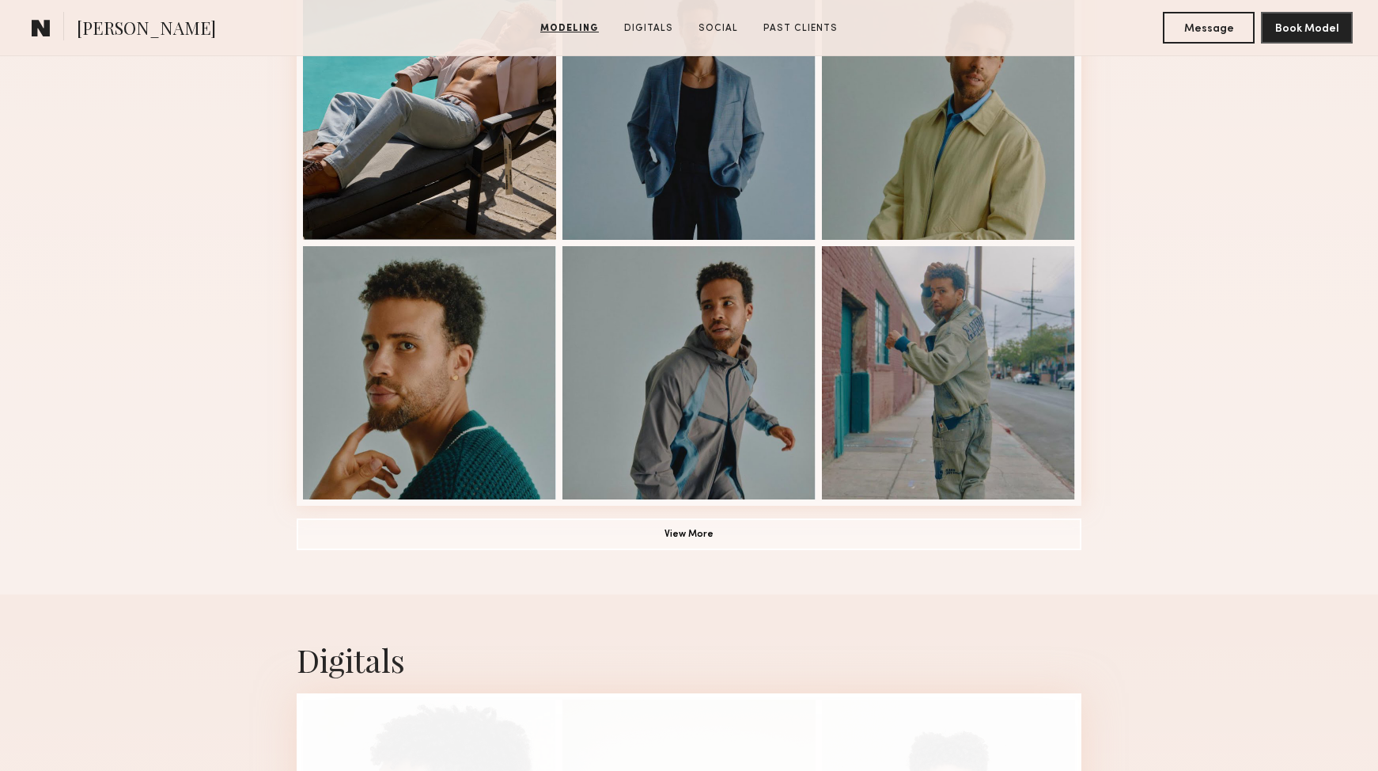
scroll to position [1004, 0]
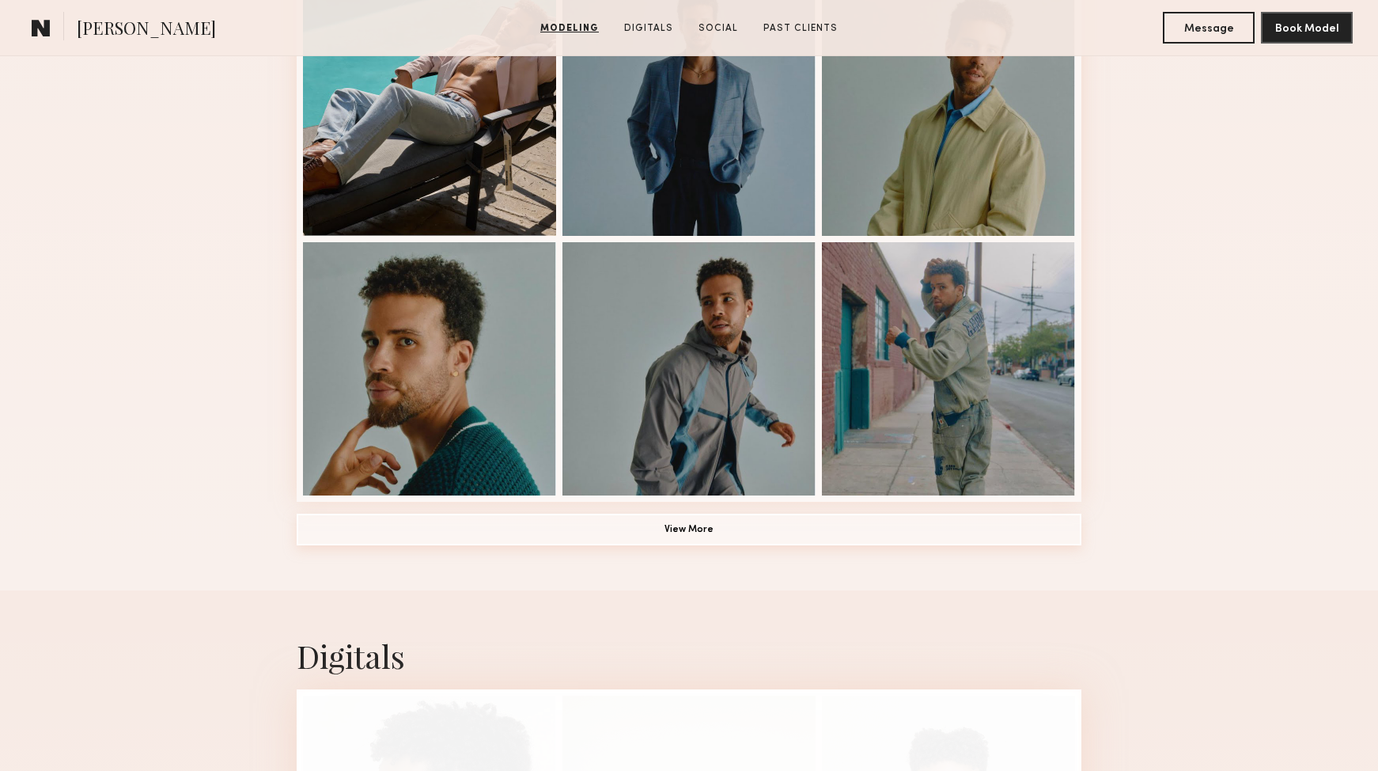
click at [723, 526] on button "View More" at bounding box center [689, 529] width 785 height 32
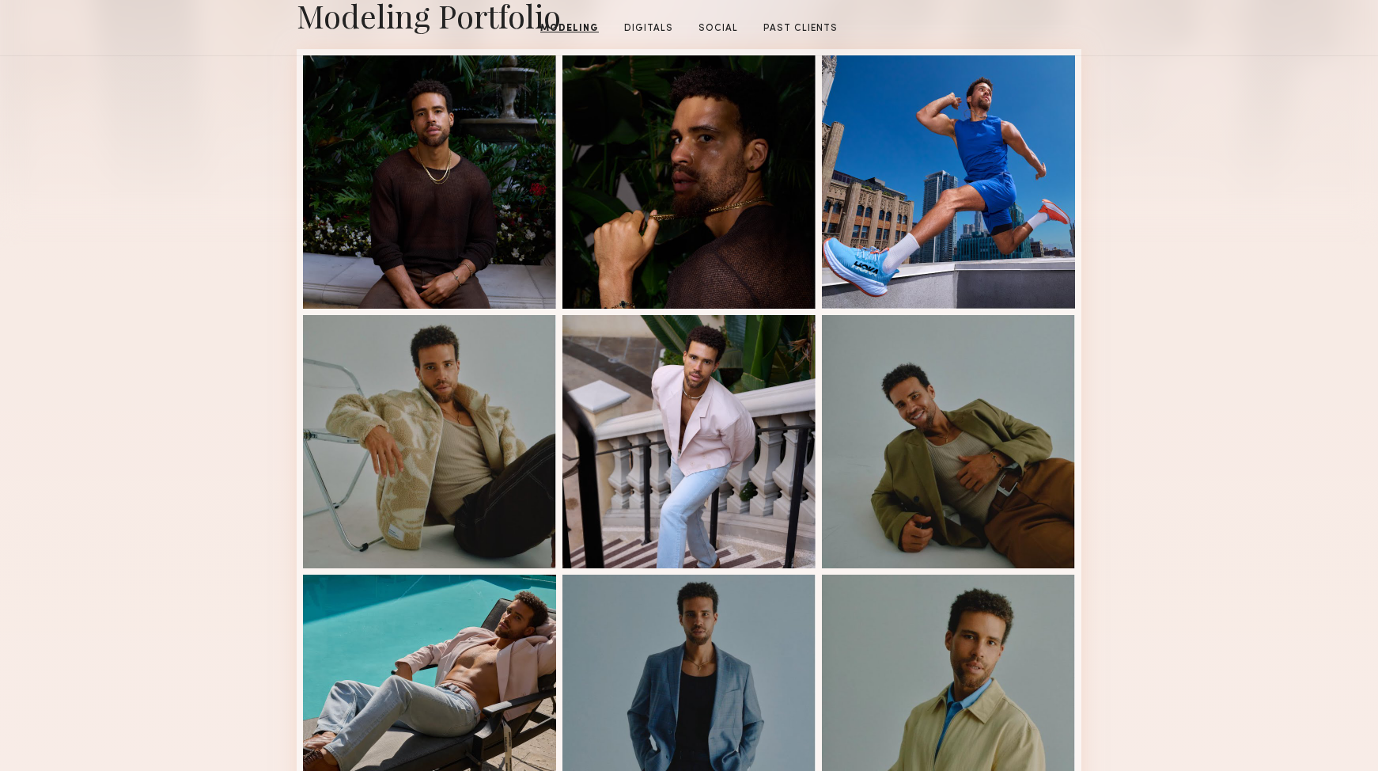
scroll to position [0, 0]
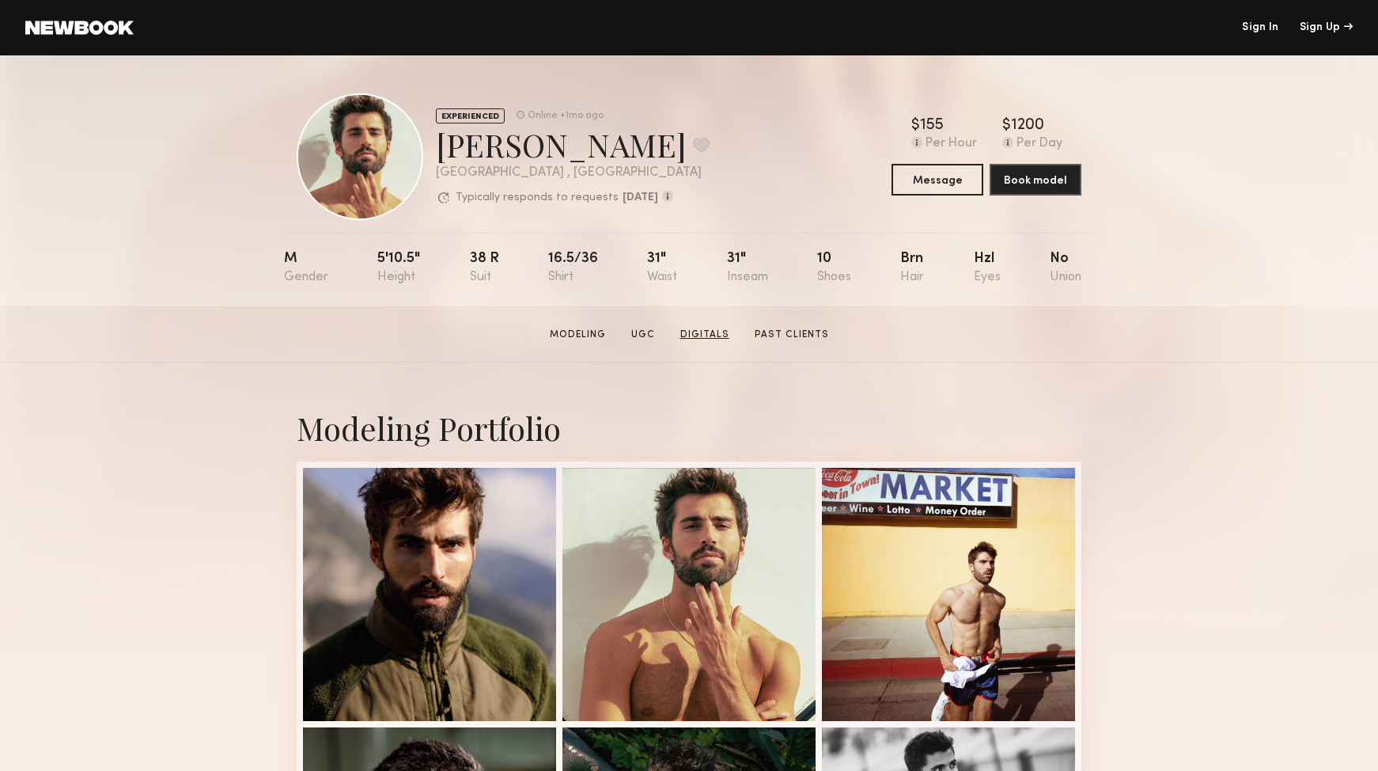
click at [711, 331] on link "Digitals" at bounding box center [705, 335] width 62 height 14
click at [784, 335] on link "Past Clients" at bounding box center [791, 335] width 87 height 14
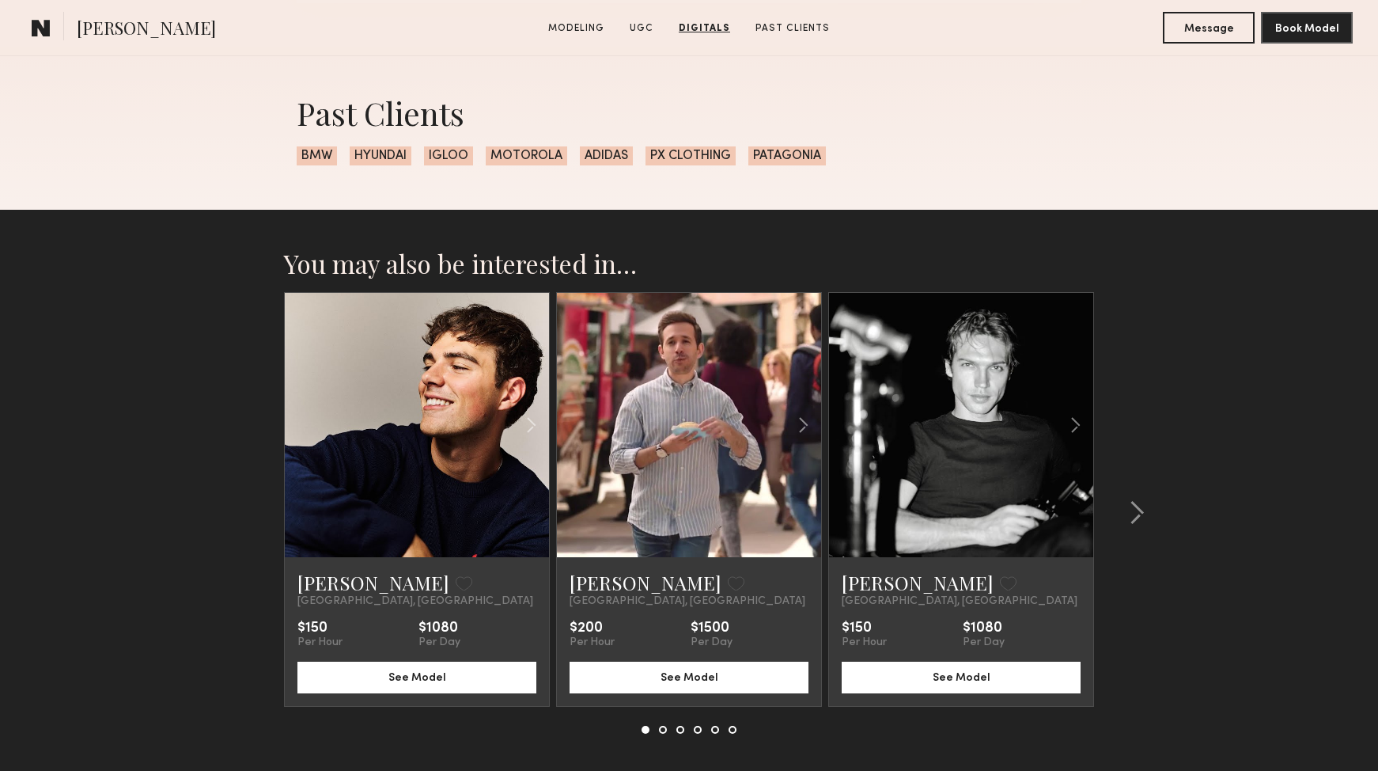
scroll to position [2608, 0]
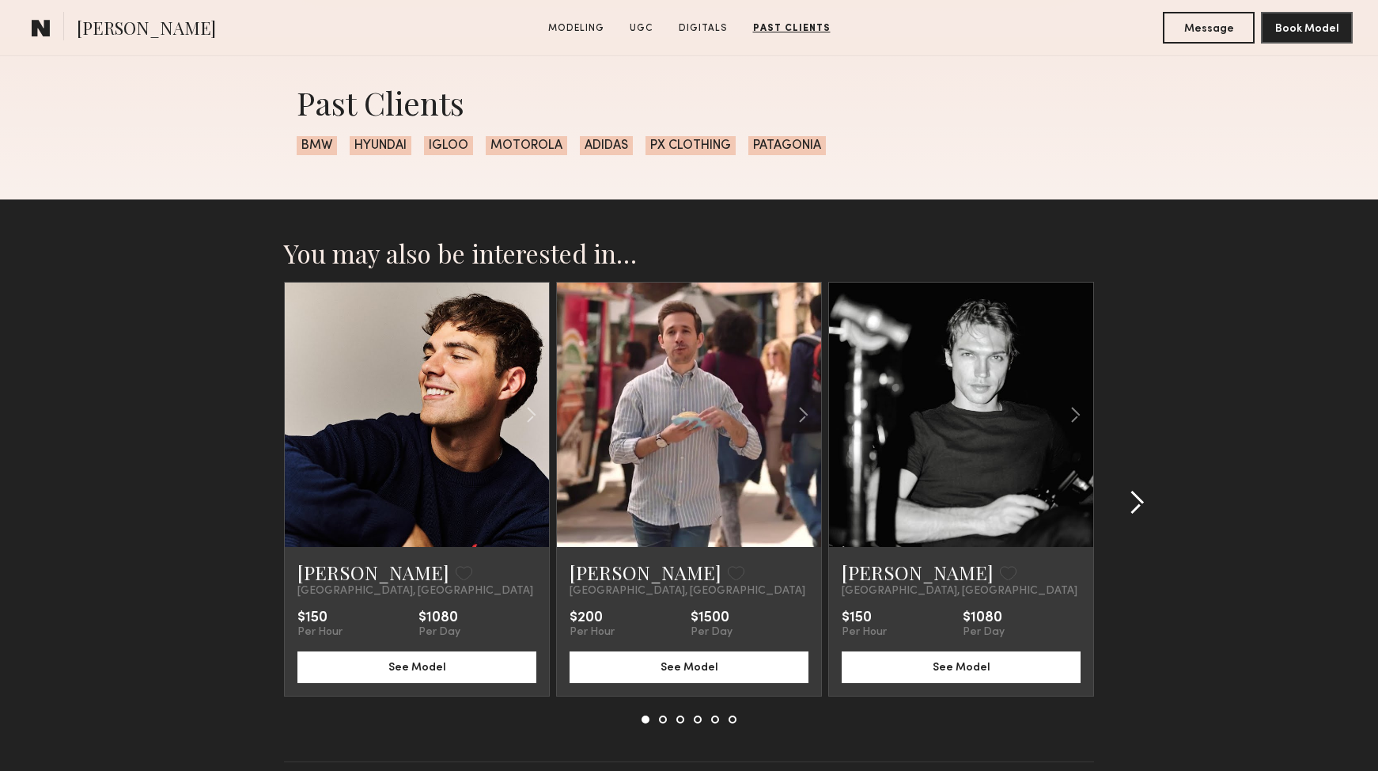
click at [1140, 502] on common-icon at bounding box center [1137, 502] width 16 height 25
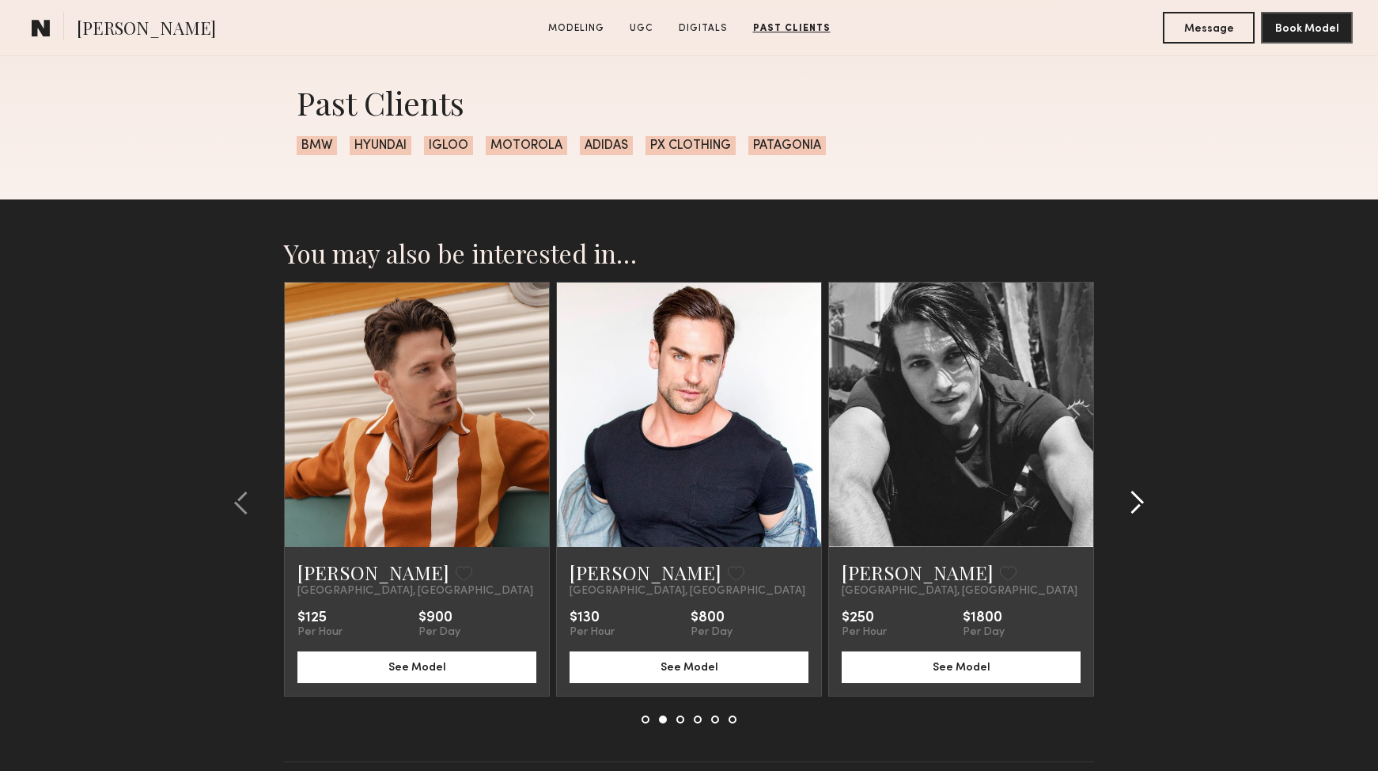
click at [1140, 503] on common-icon at bounding box center [1137, 502] width 16 height 25
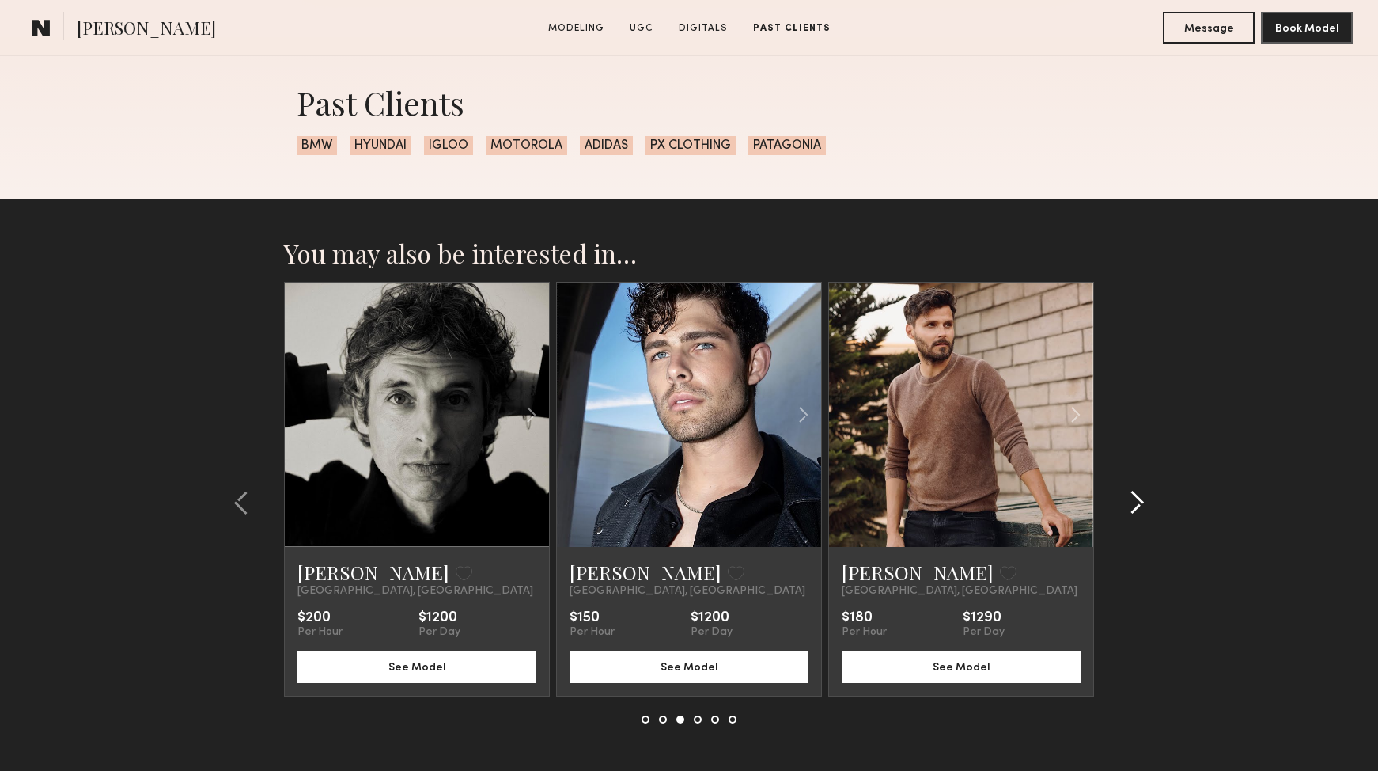
click at [1134, 499] on common-icon at bounding box center [1137, 502] width 16 height 25
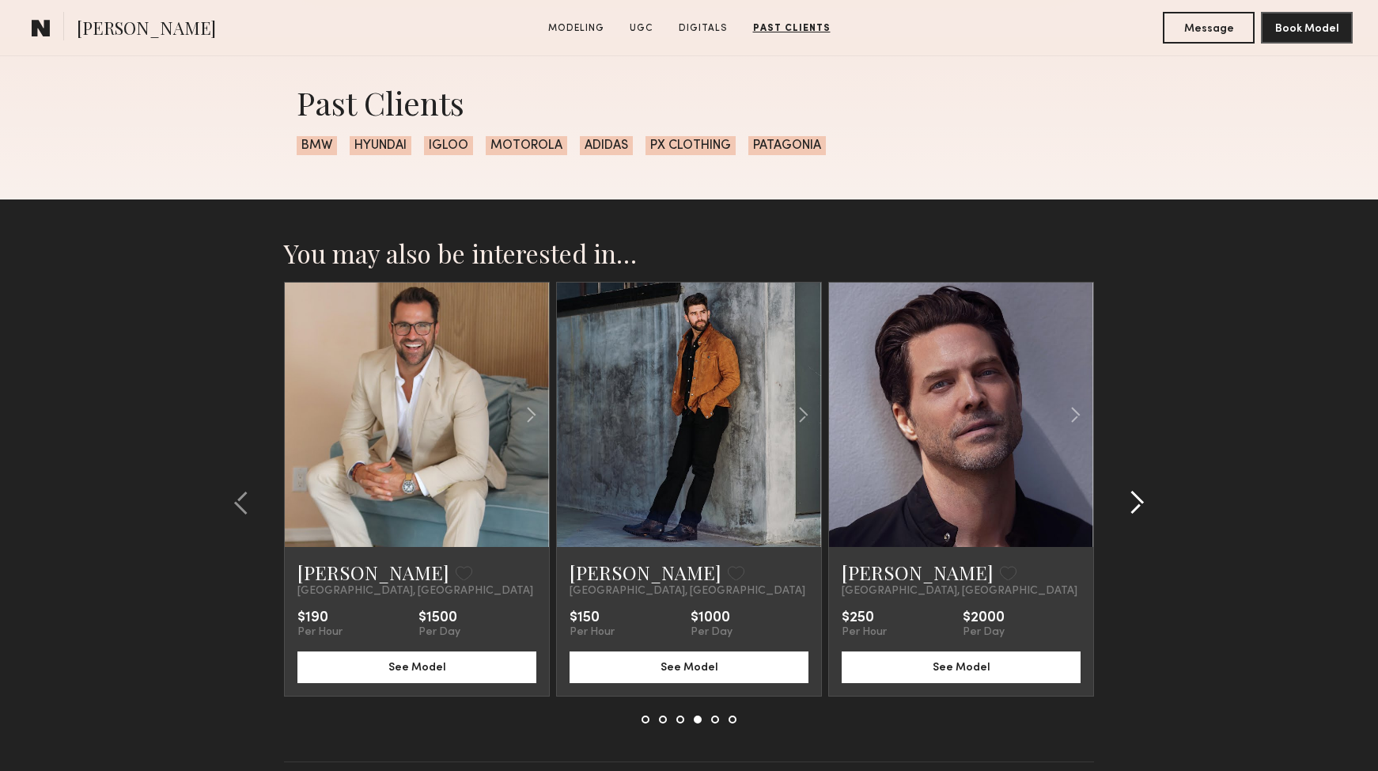
click at [1134, 499] on common-icon at bounding box center [1137, 502] width 16 height 25
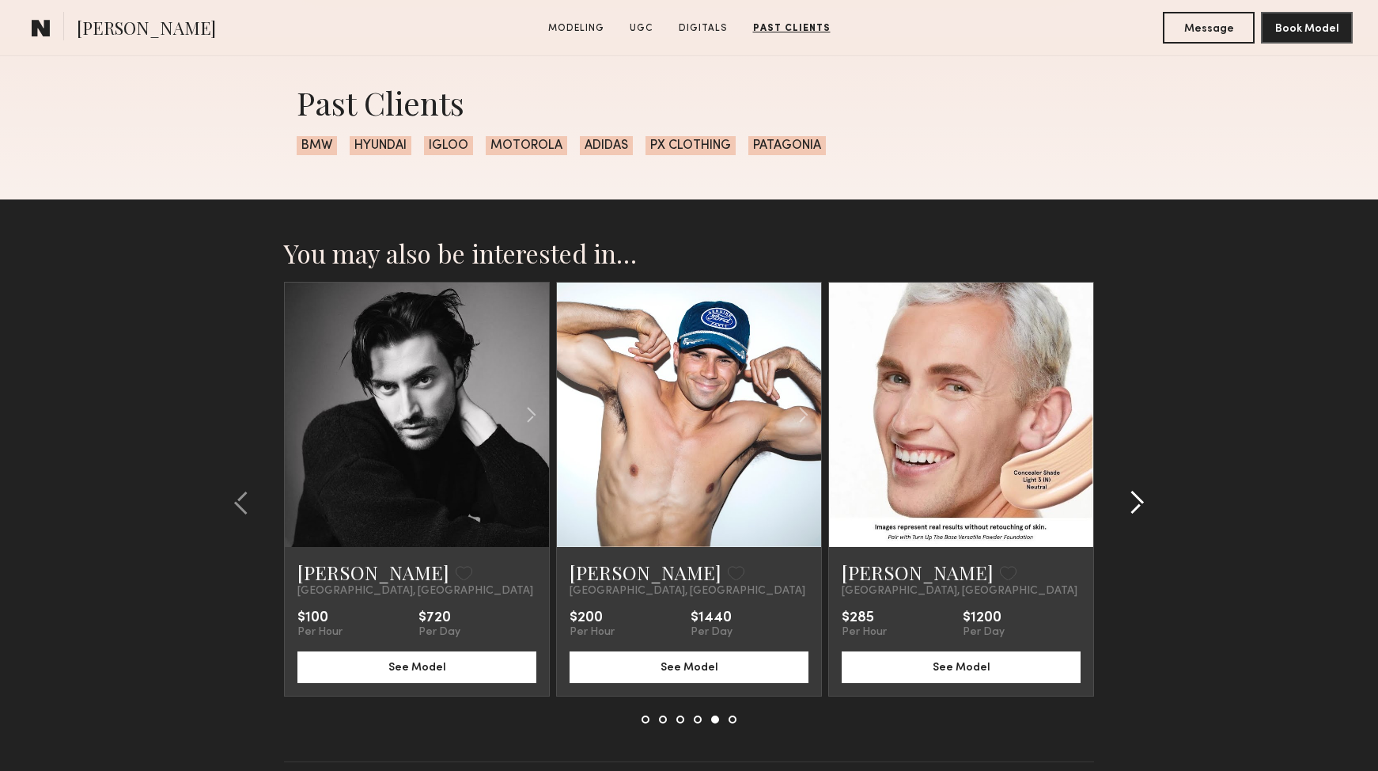
click at [1138, 498] on common-icon at bounding box center [1137, 502] width 16 height 25
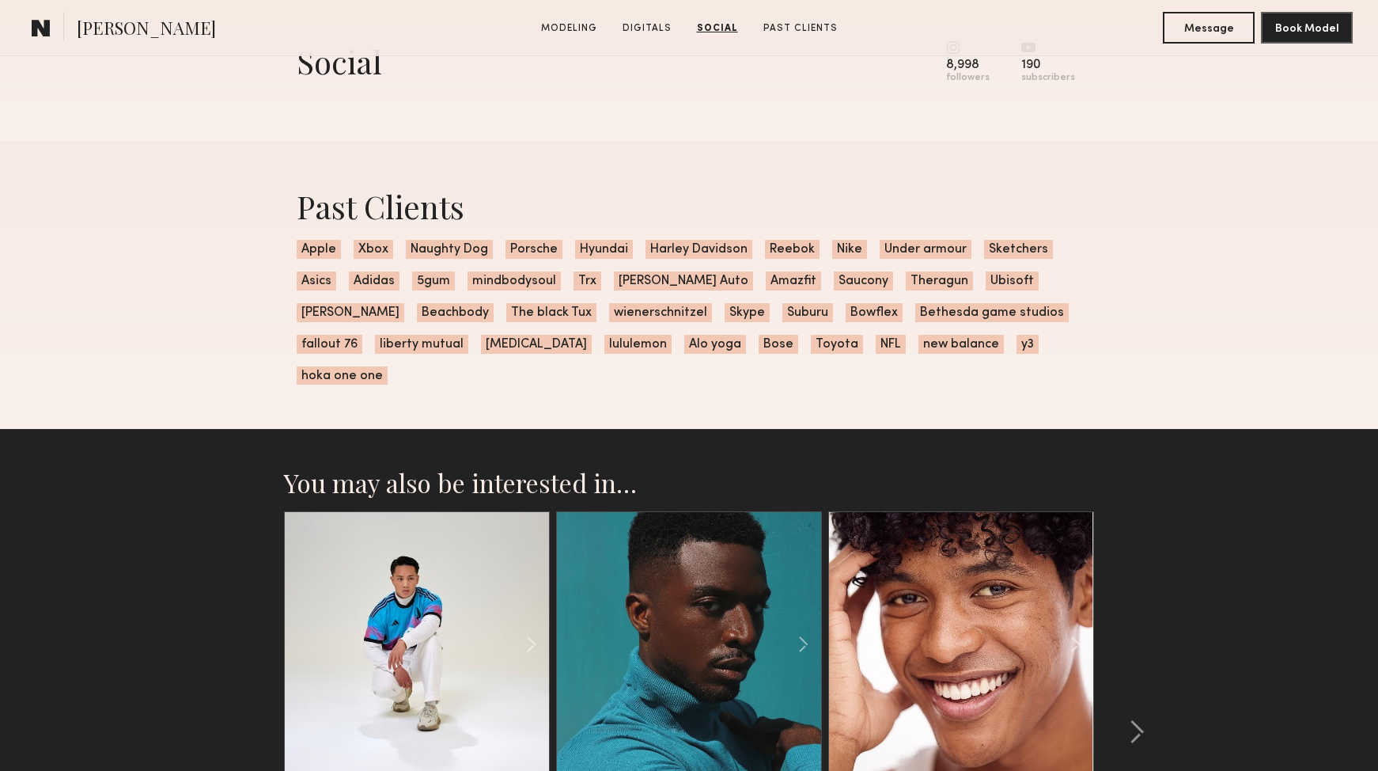
scroll to position [2566, 0]
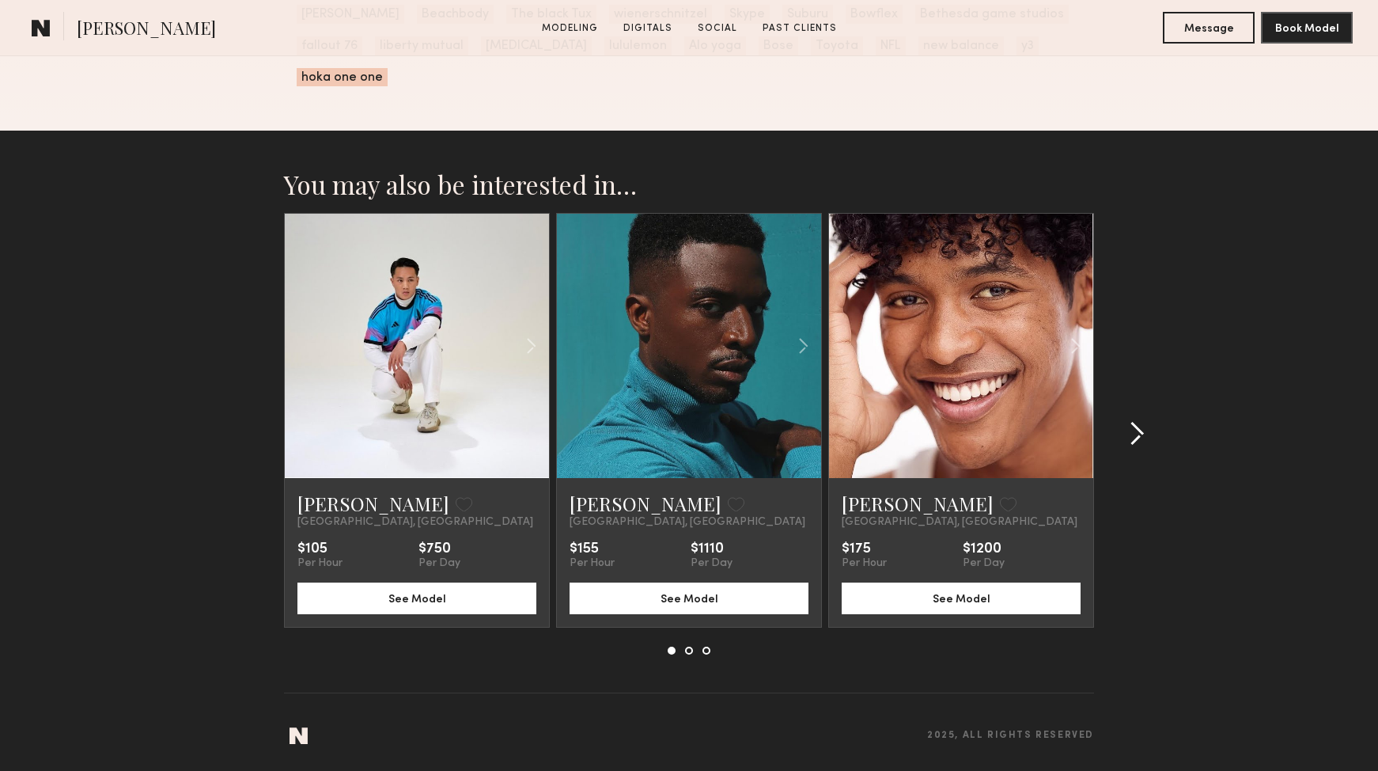
click at [1134, 438] on common-icon at bounding box center [1137, 433] width 16 height 25
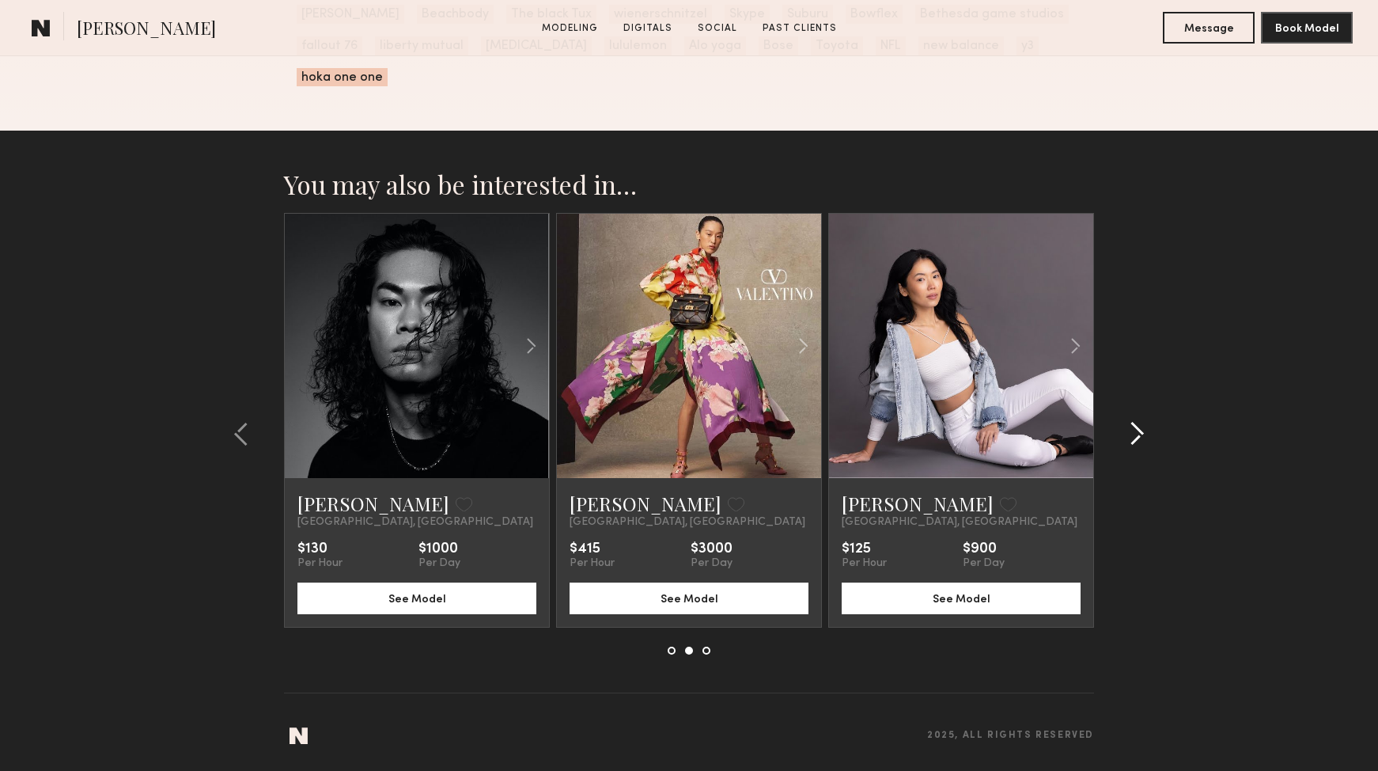
click at [1133, 437] on common-icon at bounding box center [1137, 433] width 16 height 25
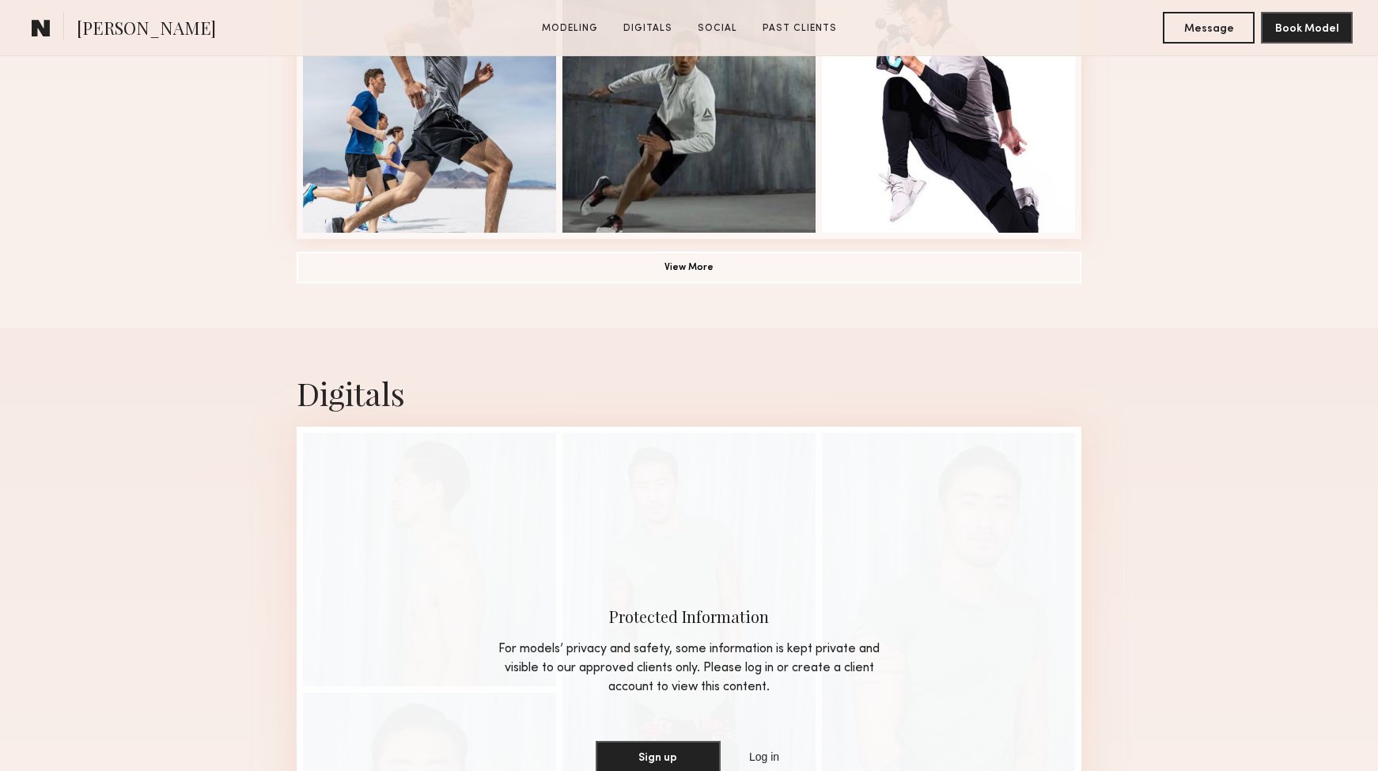
scroll to position [1202, 0]
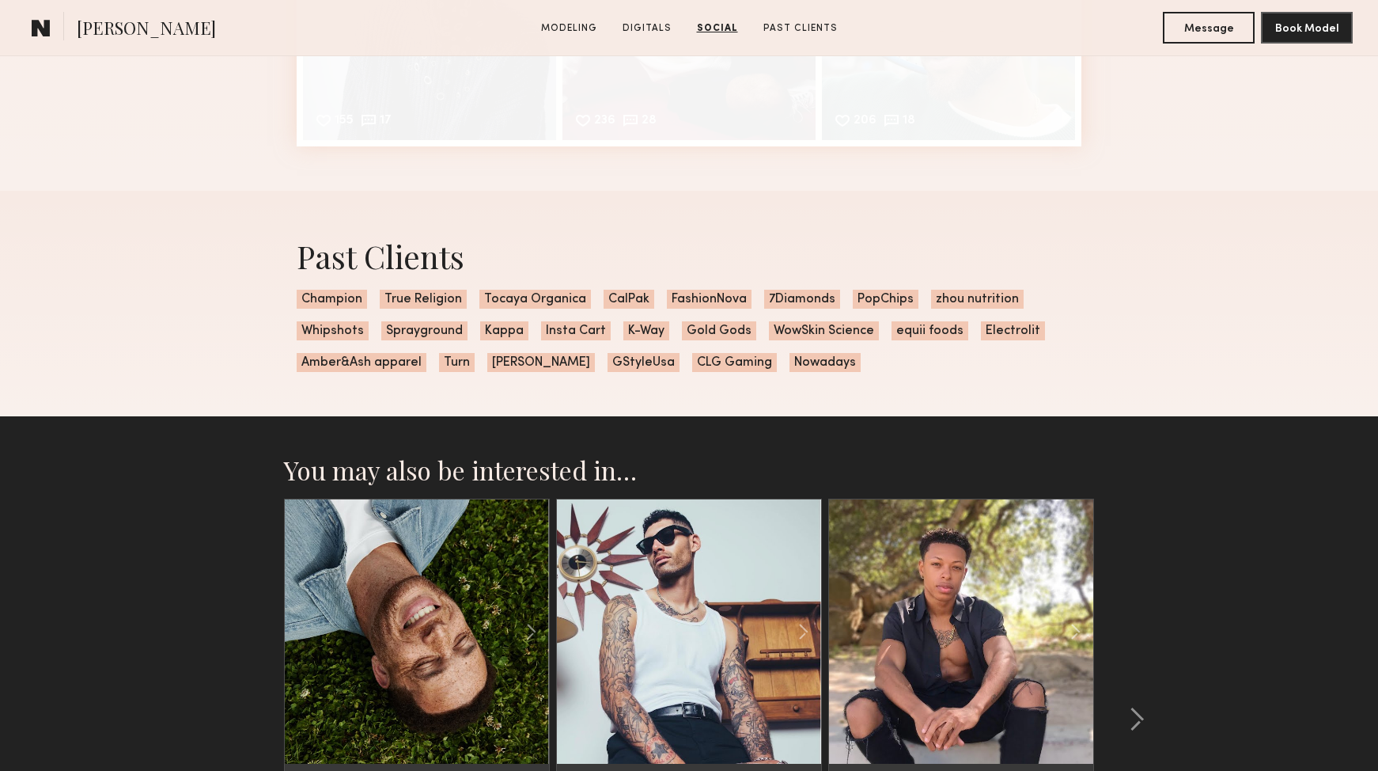
scroll to position [3039, 0]
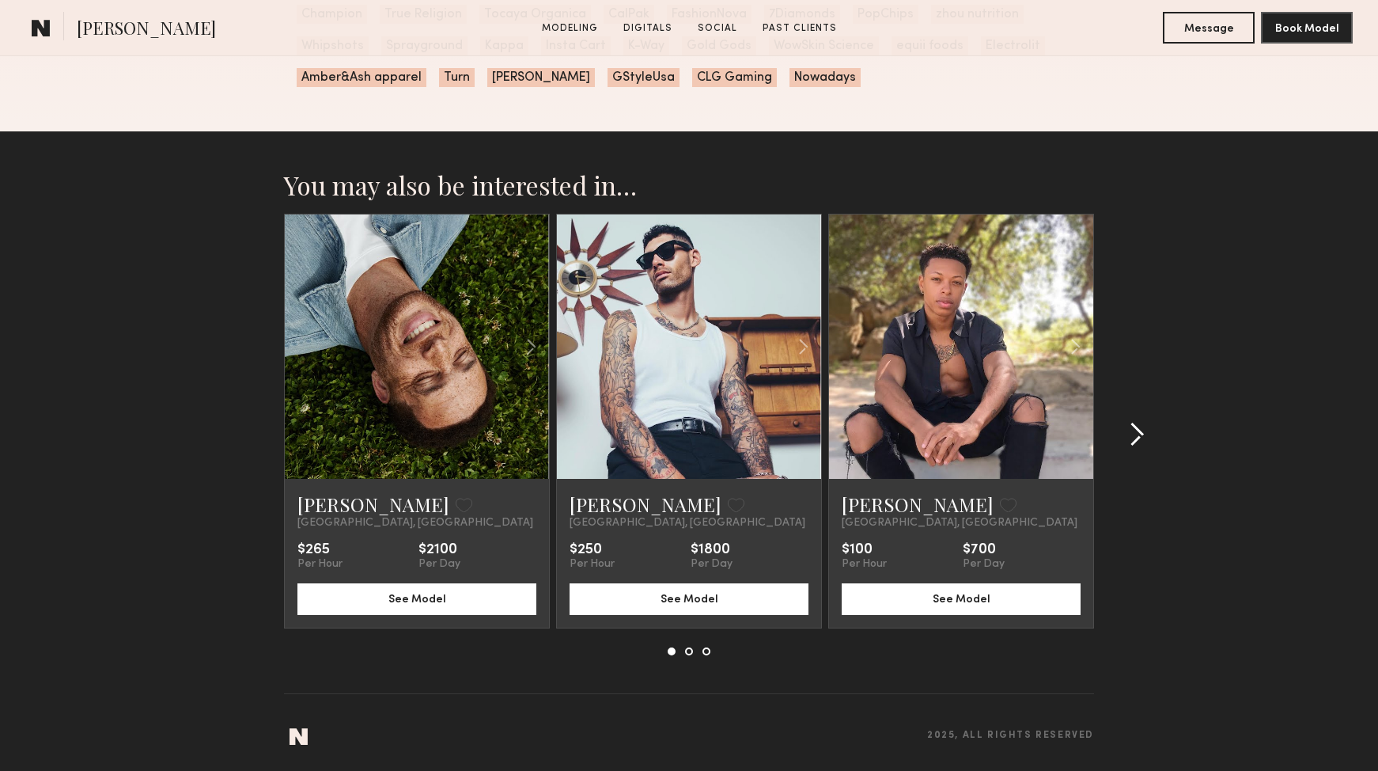
click at [1129, 431] on common-icon at bounding box center [1137, 434] width 16 height 25
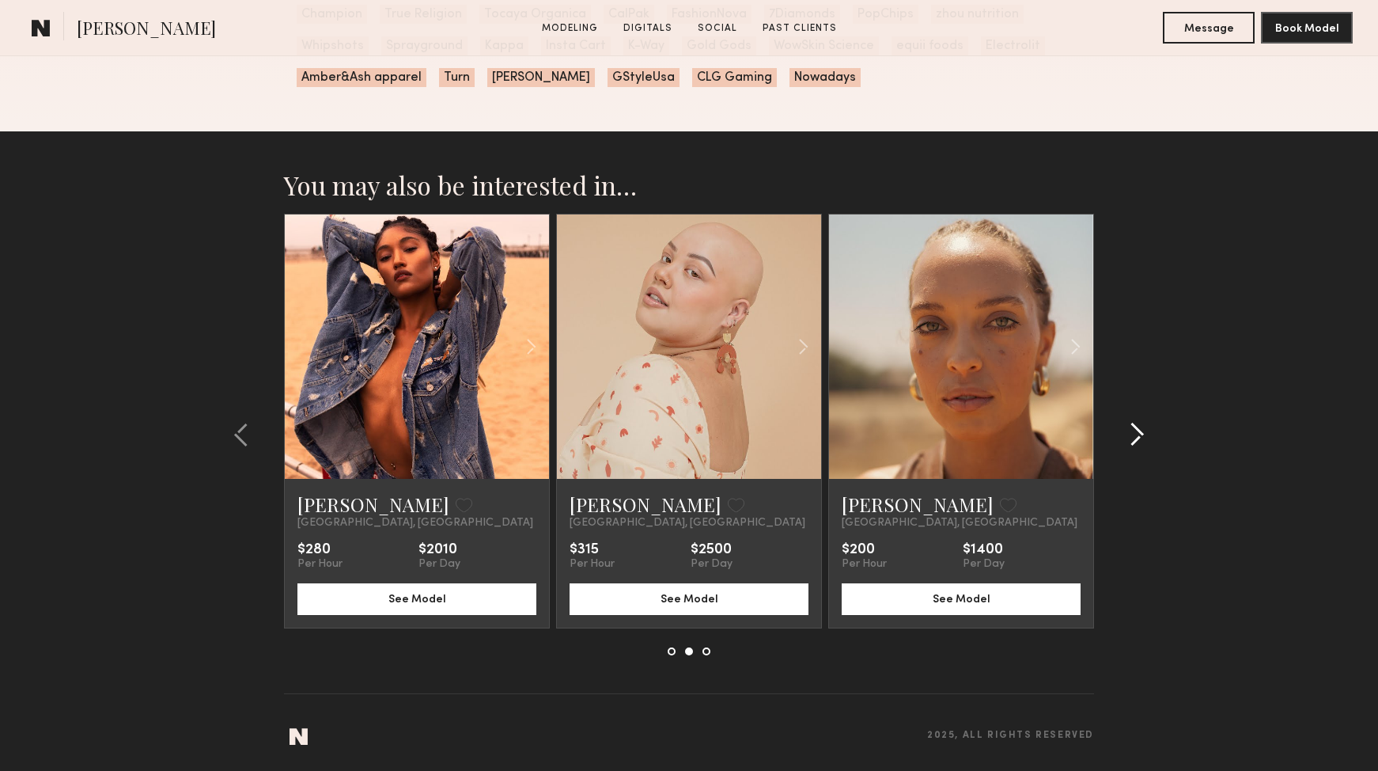
click at [1129, 431] on common-icon at bounding box center [1137, 434] width 16 height 25
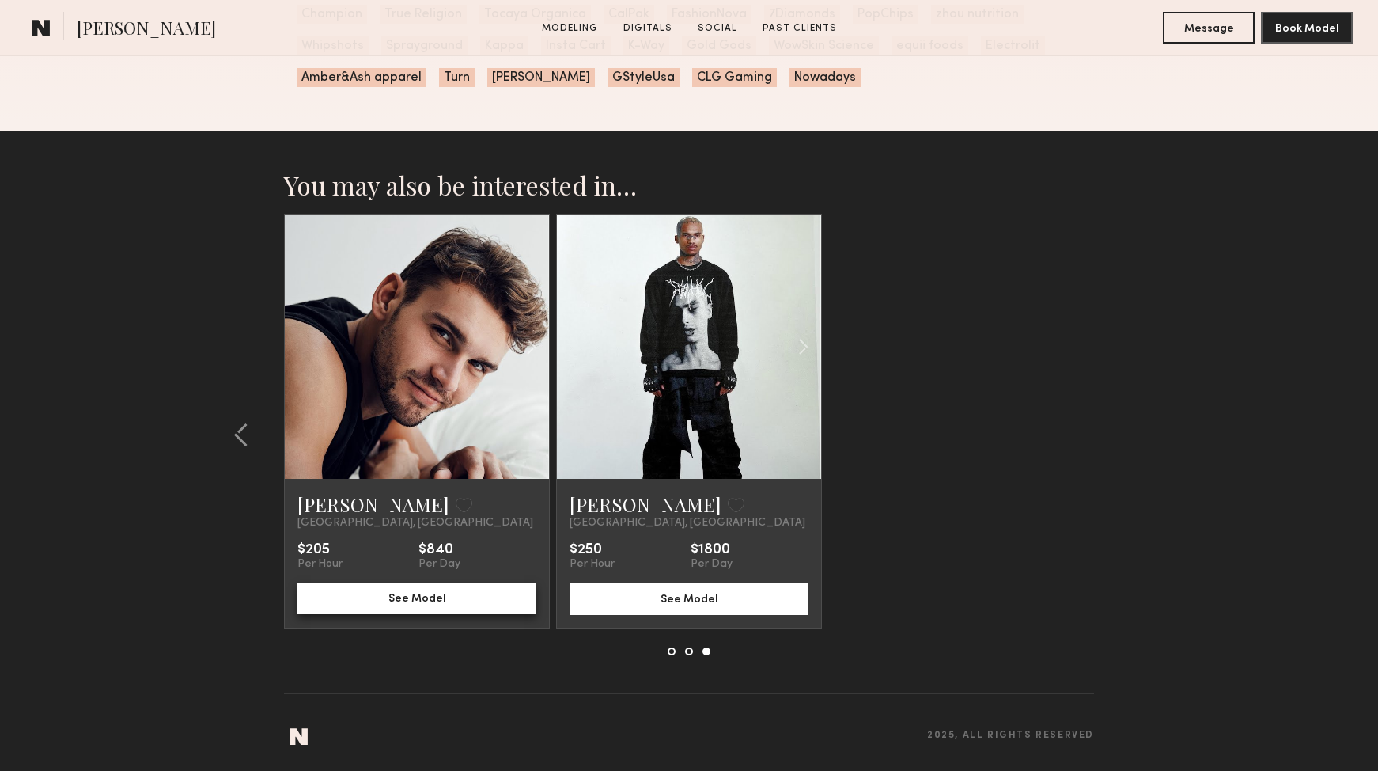
click at [437, 586] on button "See Model" at bounding box center [416, 598] width 239 height 32
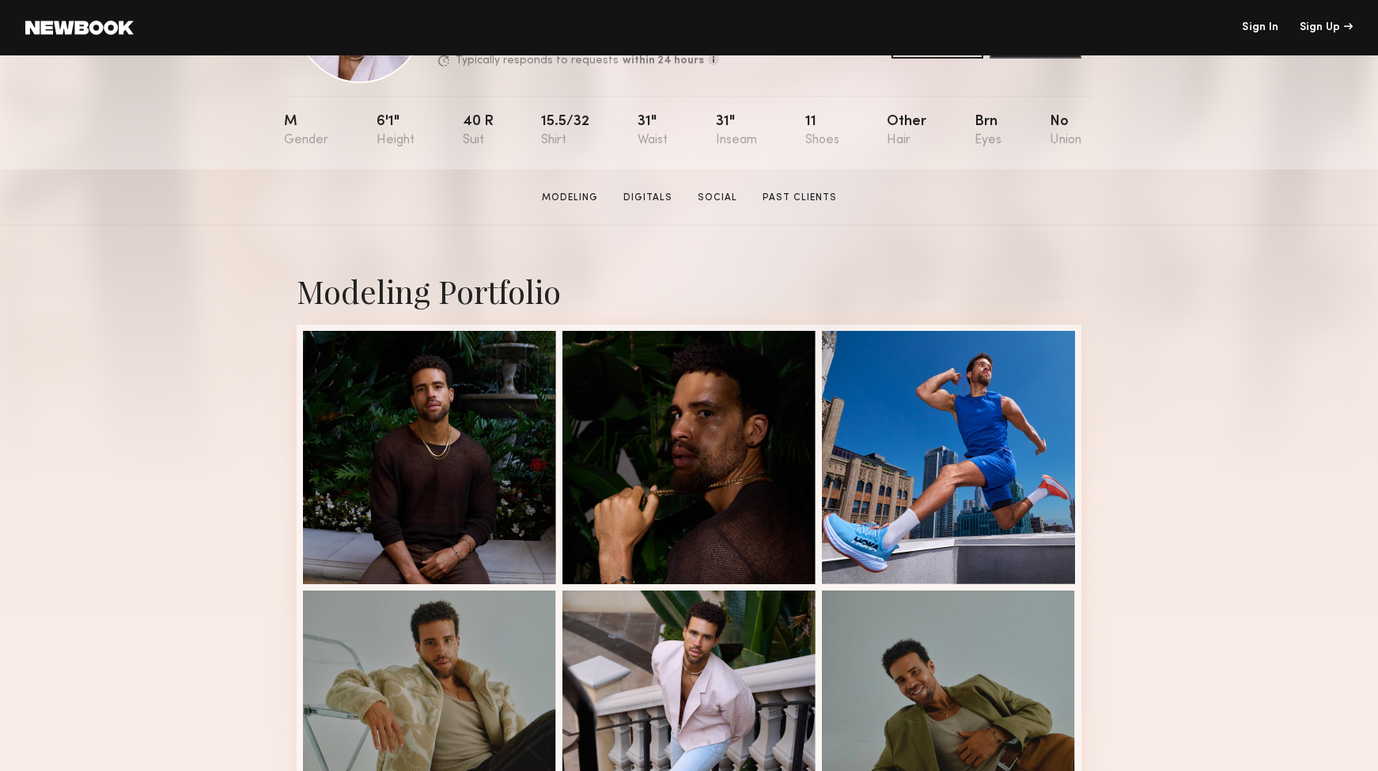
scroll to position [144, 0]
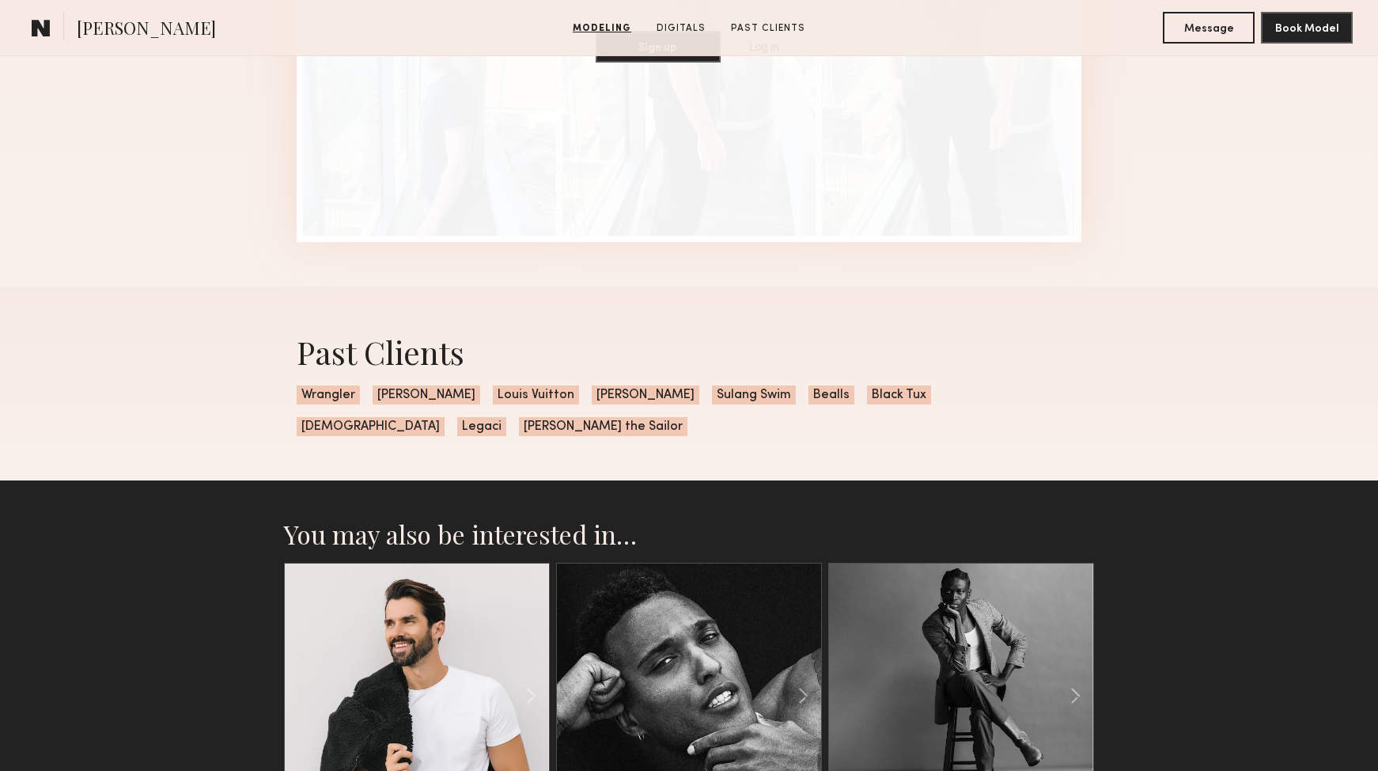
scroll to position [1990, 0]
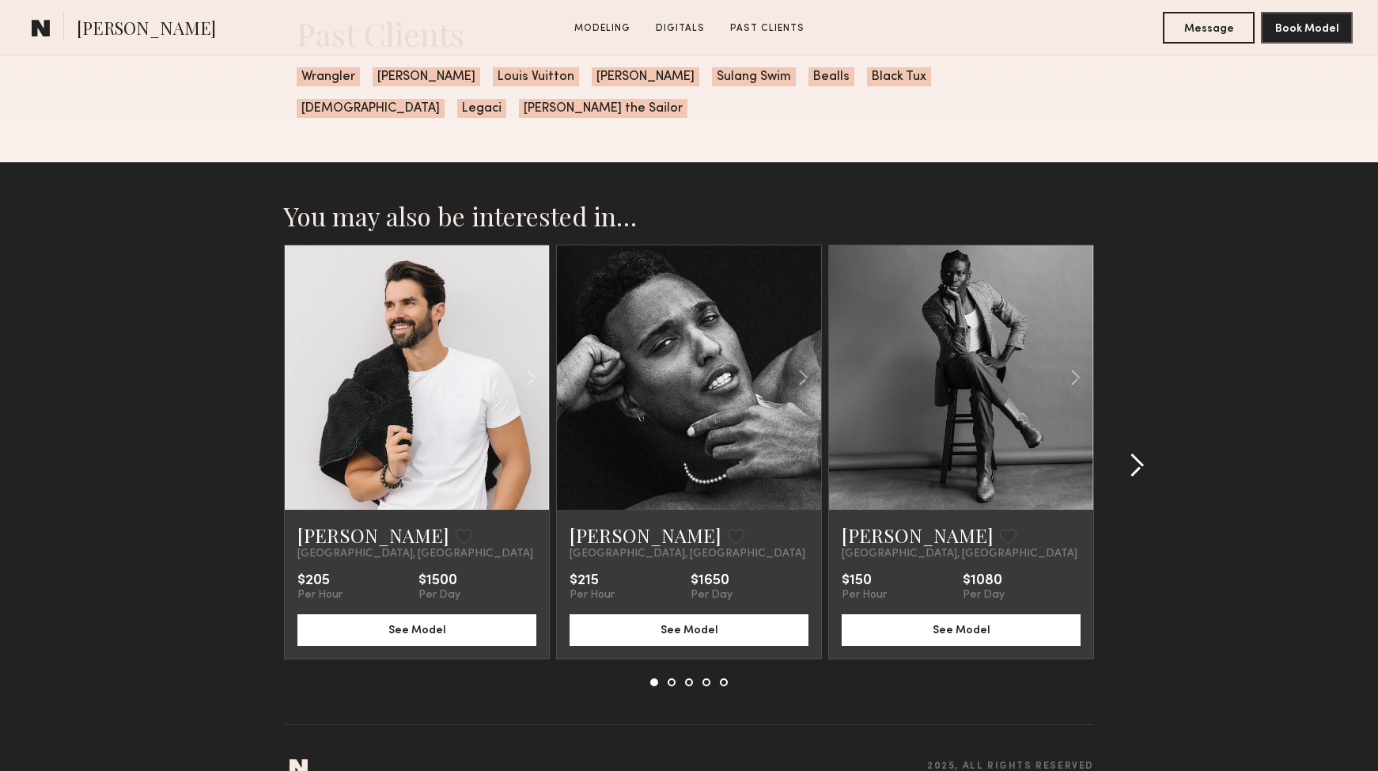
click at [1139, 453] on common-icon at bounding box center [1137, 465] width 16 height 25
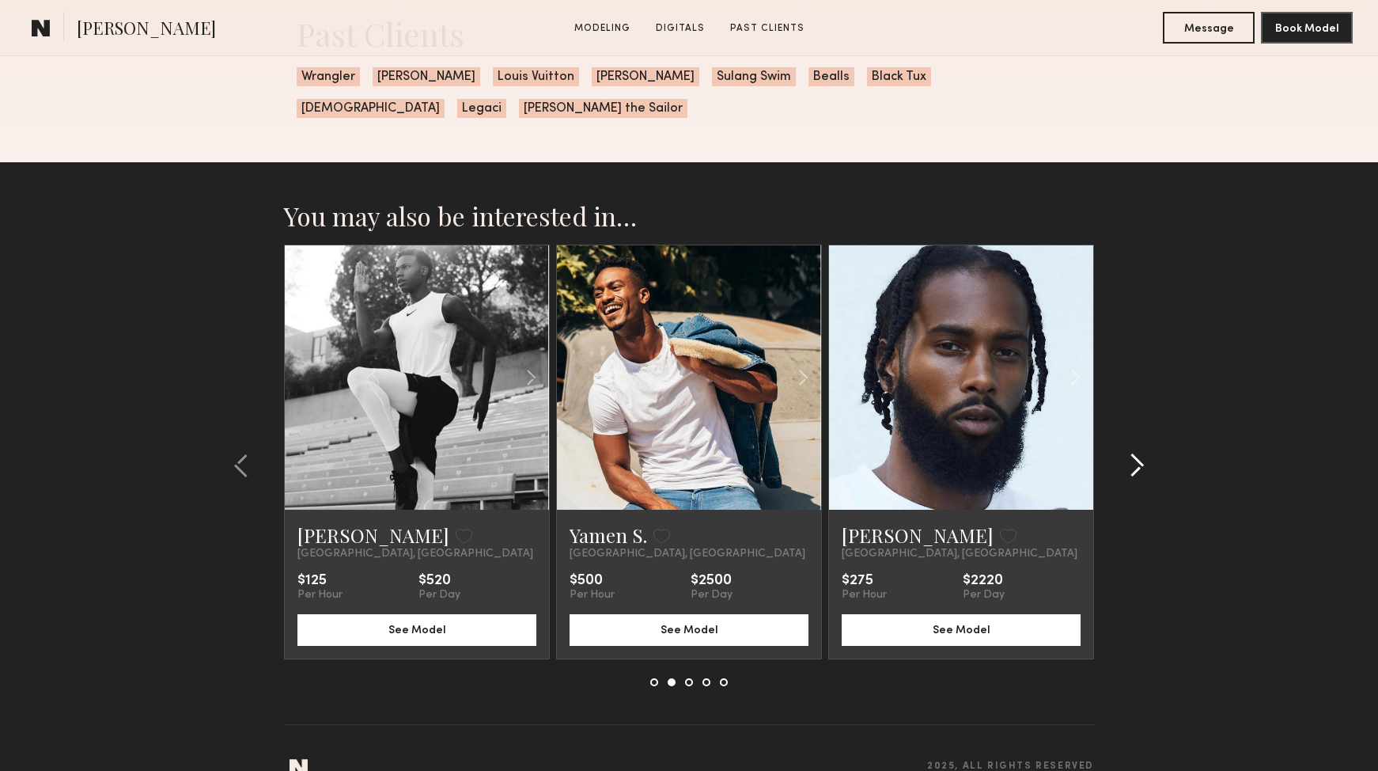
click at [1138, 453] on common-icon at bounding box center [1137, 465] width 16 height 25
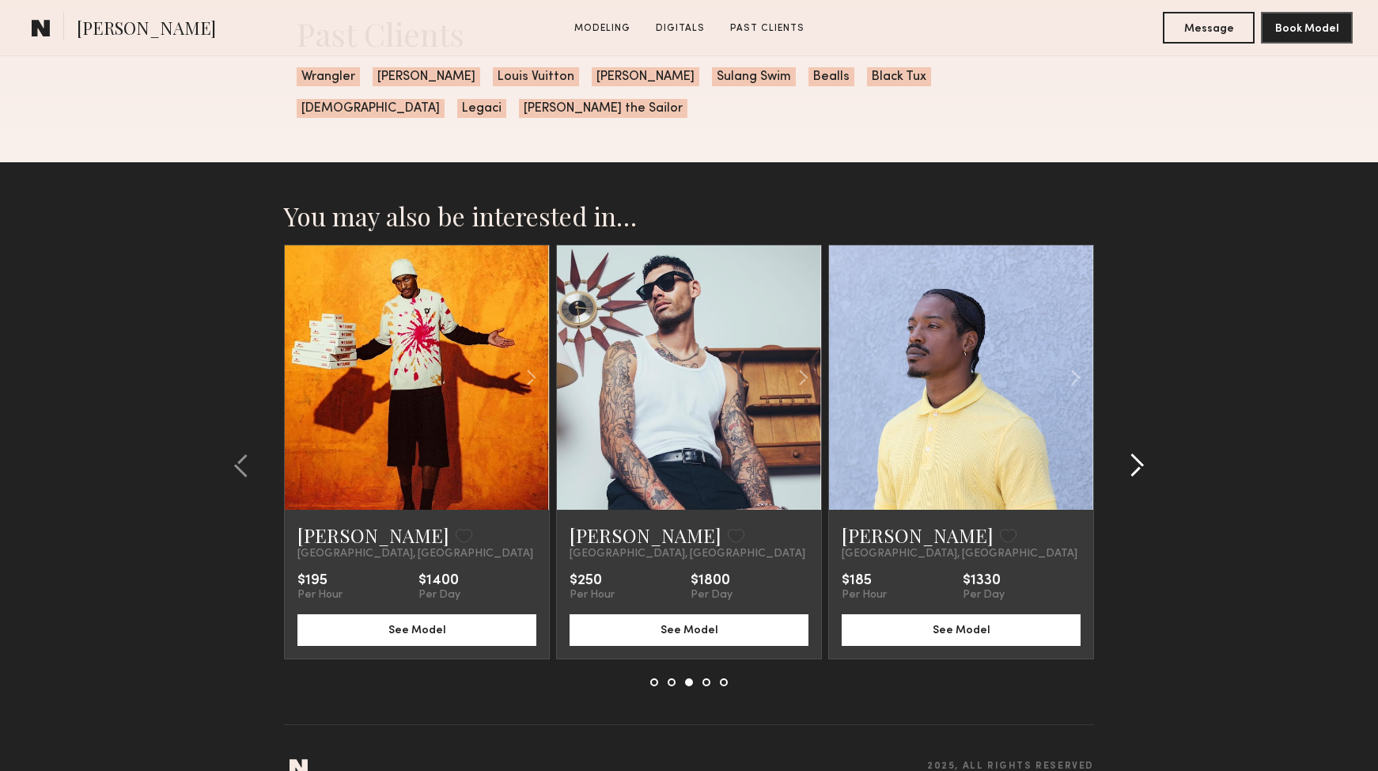
click at [1138, 453] on common-icon at bounding box center [1137, 465] width 16 height 25
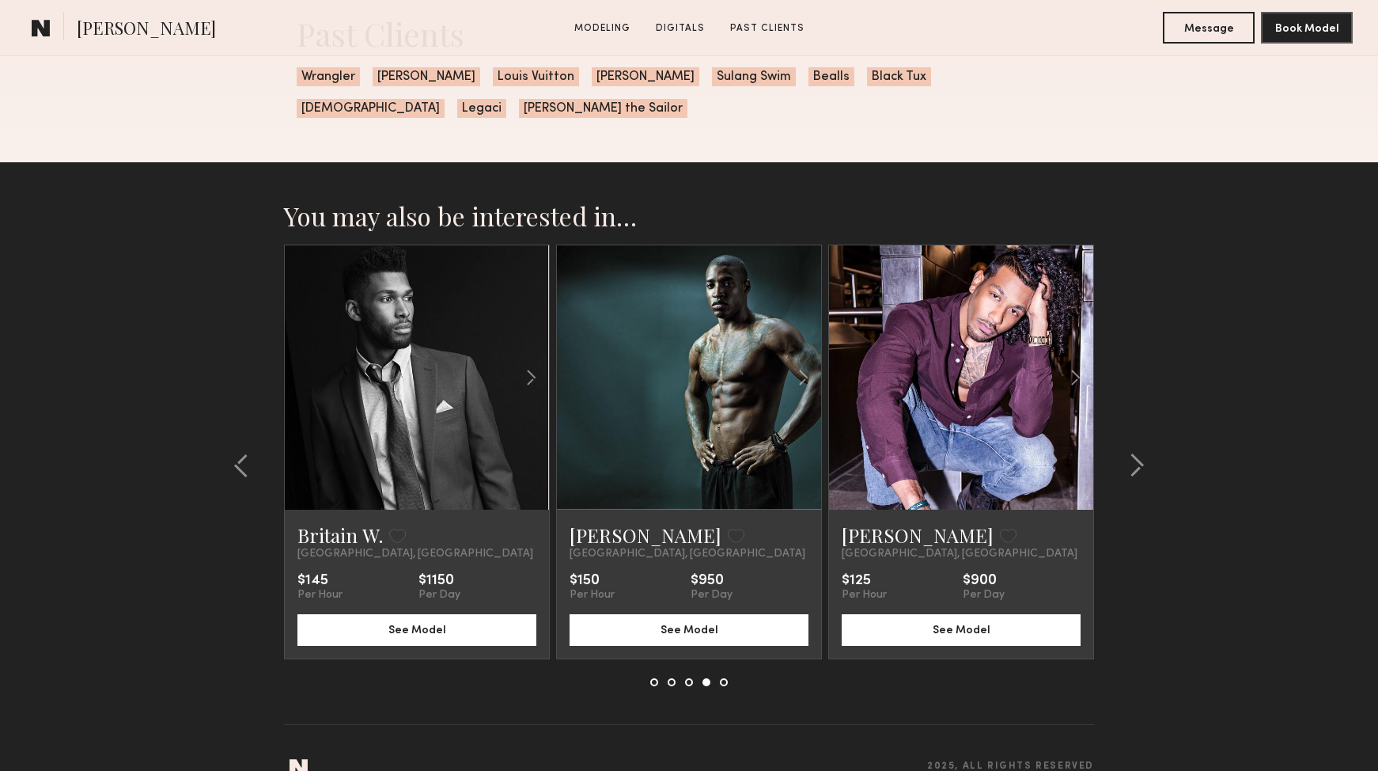
click at [400, 353] on link at bounding box center [417, 377] width 90 height 264
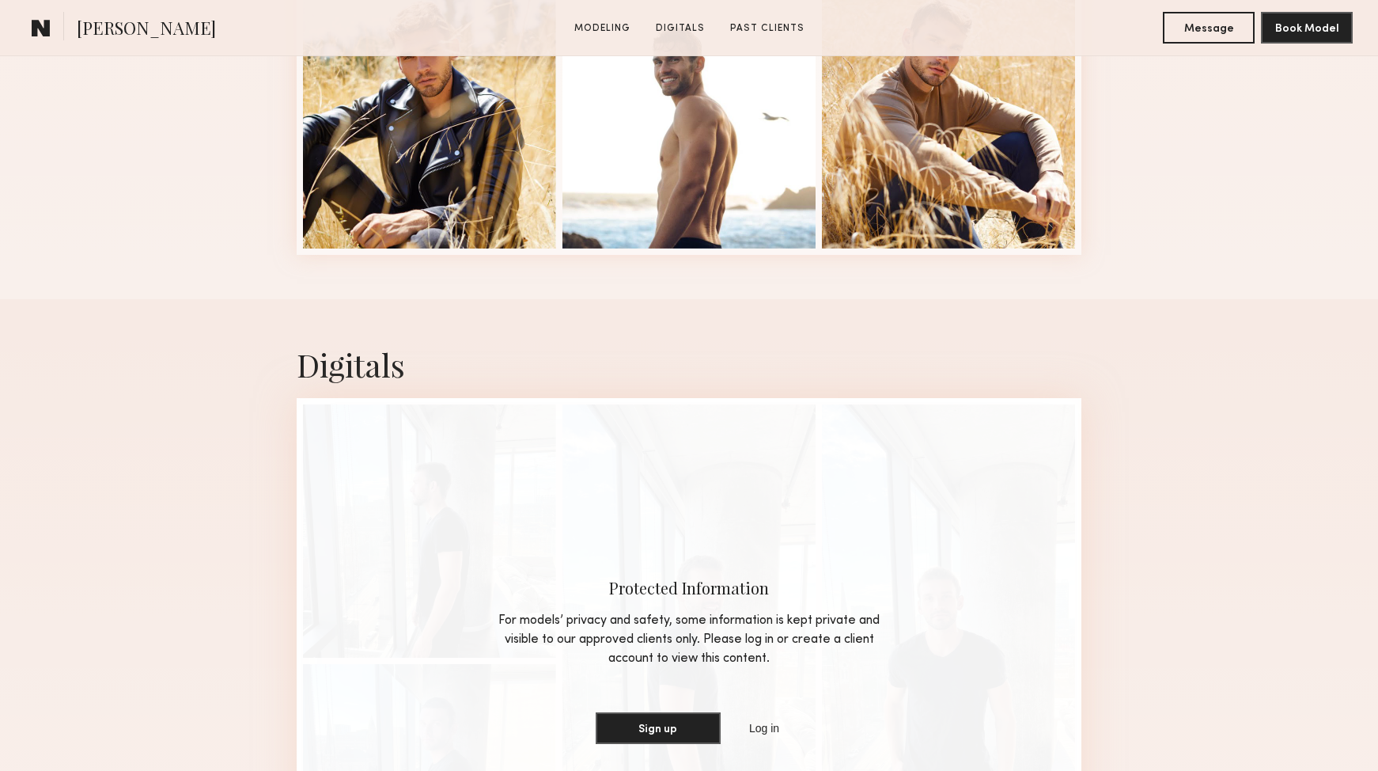
scroll to position [636, 0]
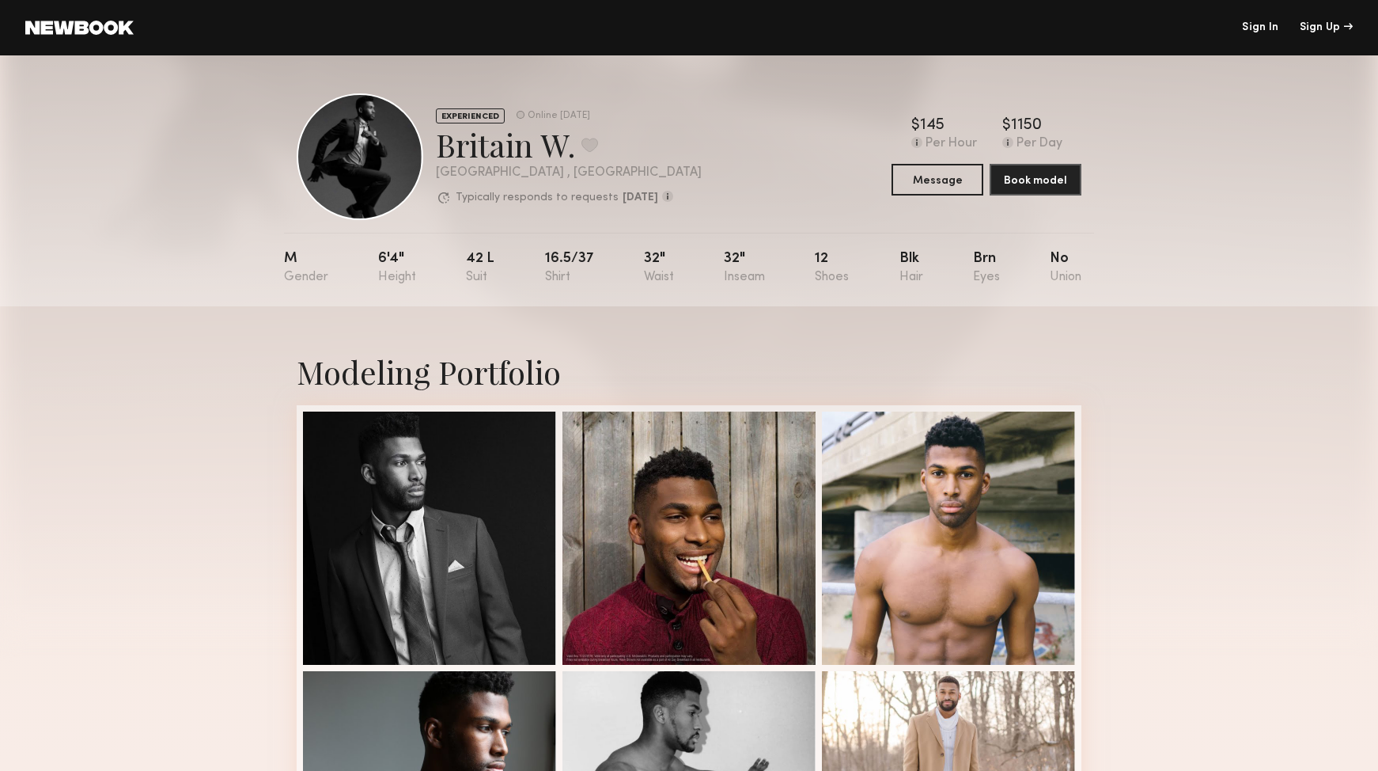
click at [108, 28] on link at bounding box center [79, 28] width 108 height 14
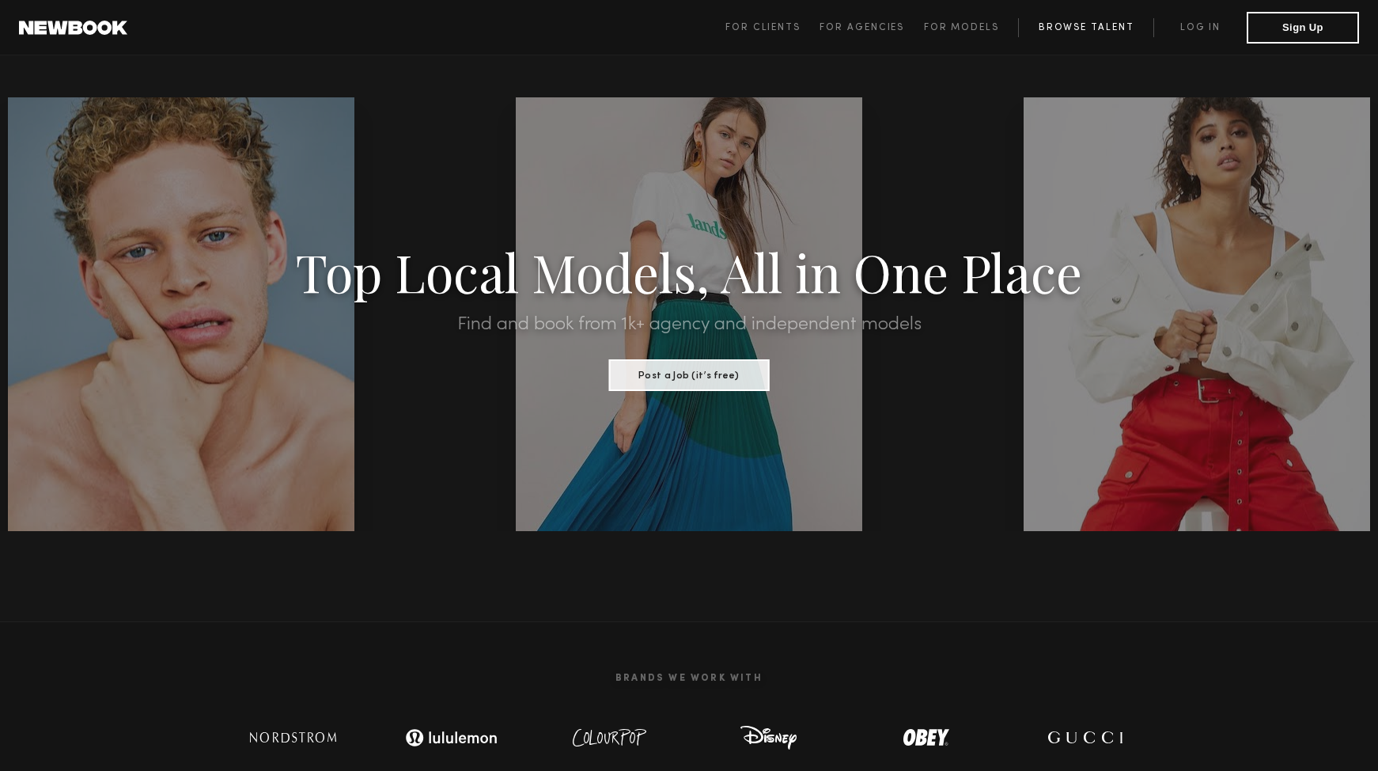
click at [1091, 23] on link "Browse Talent" at bounding box center [1085, 27] width 135 height 19
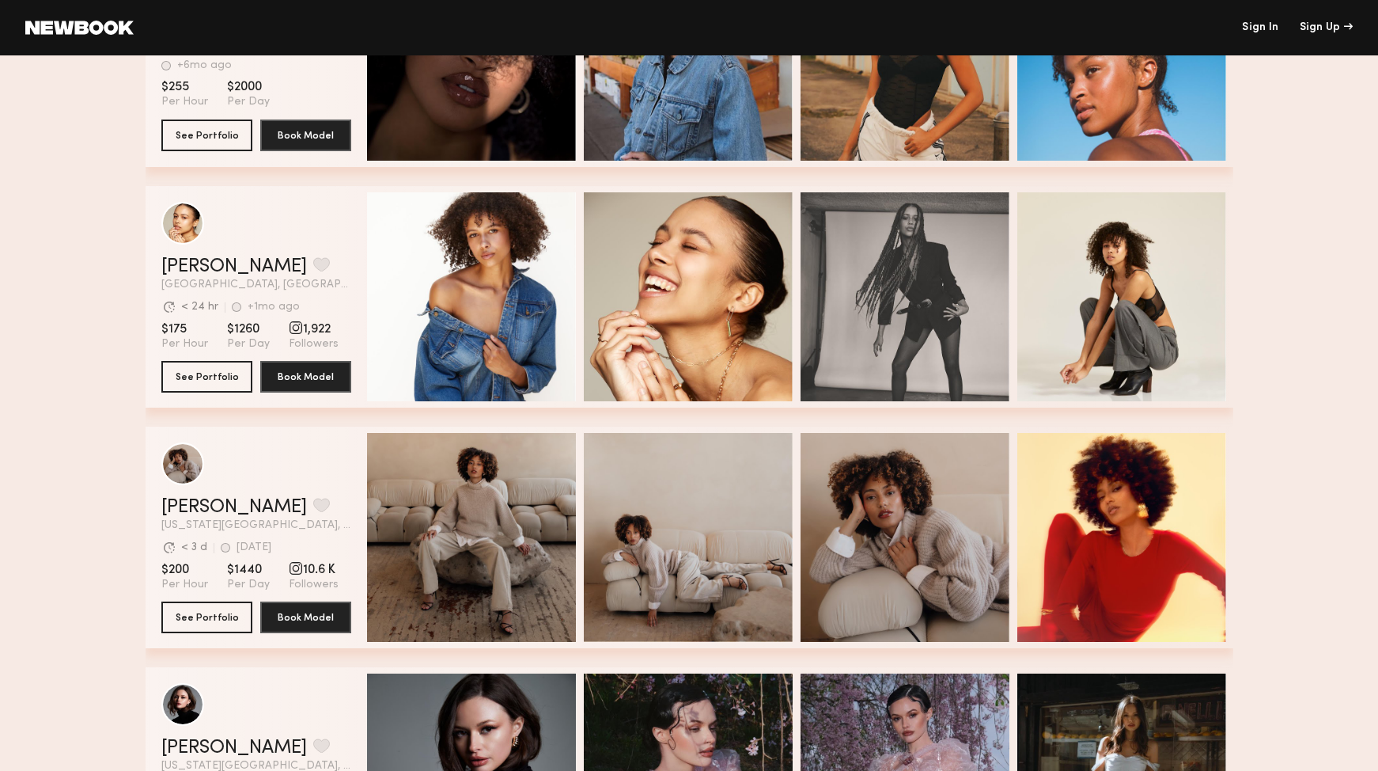
scroll to position [2837, 0]
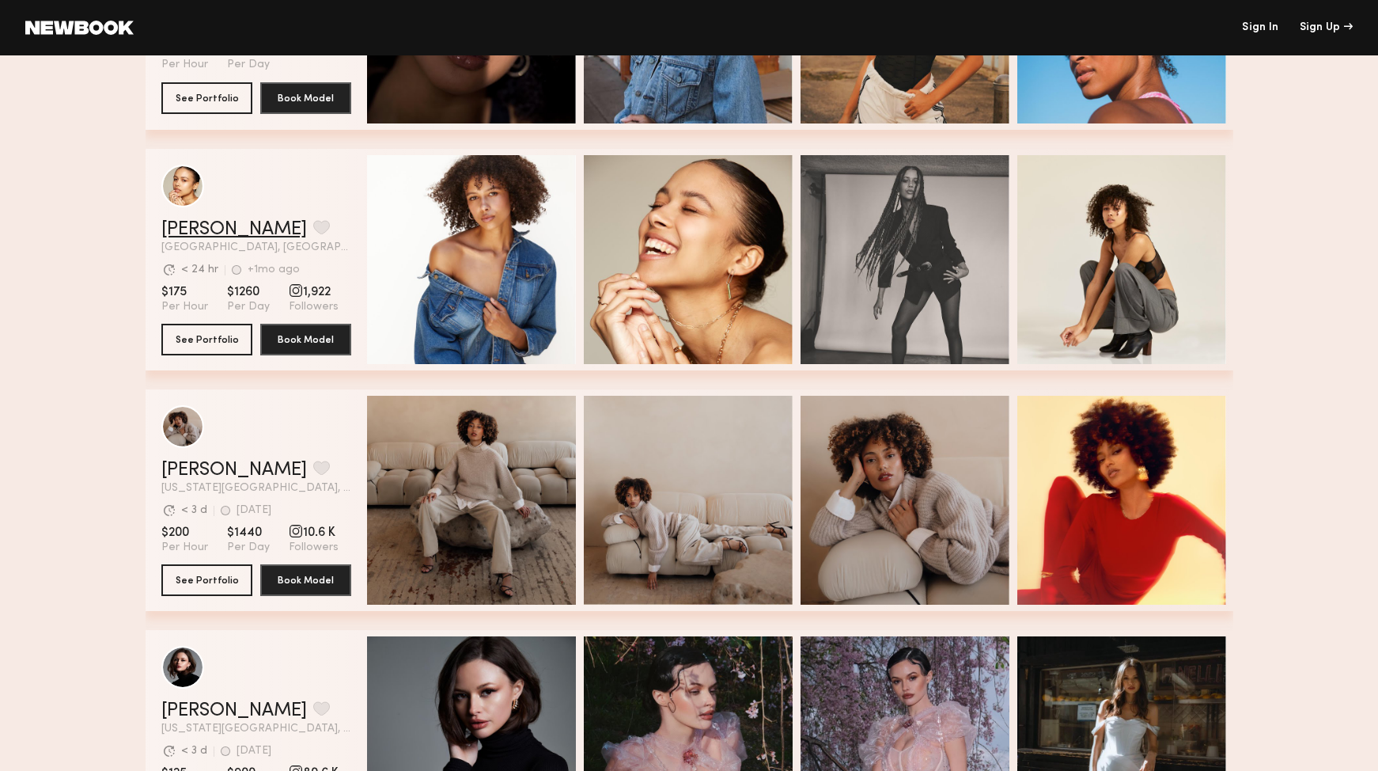
click at [201, 230] on link "Renee L." at bounding box center [234, 229] width 146 height 19
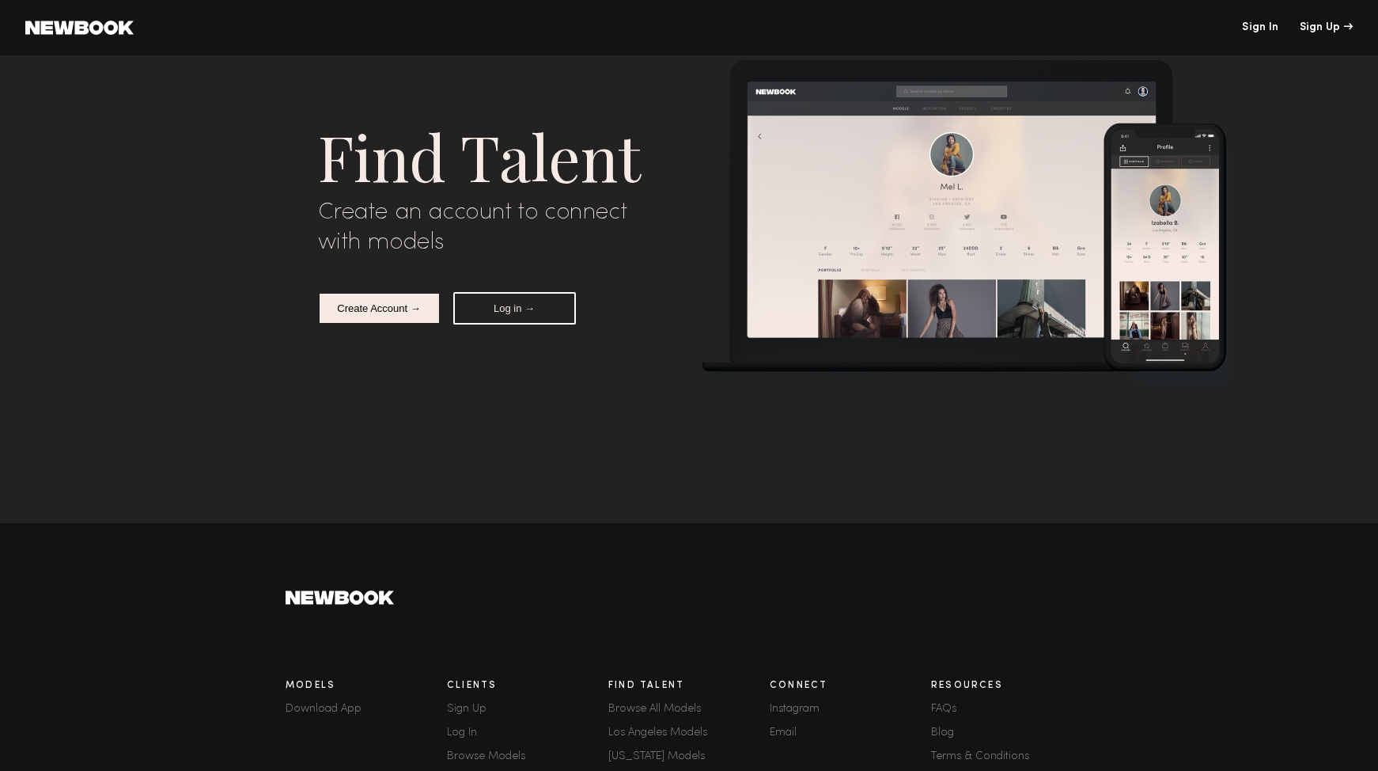
scroll to position [5319, 0]
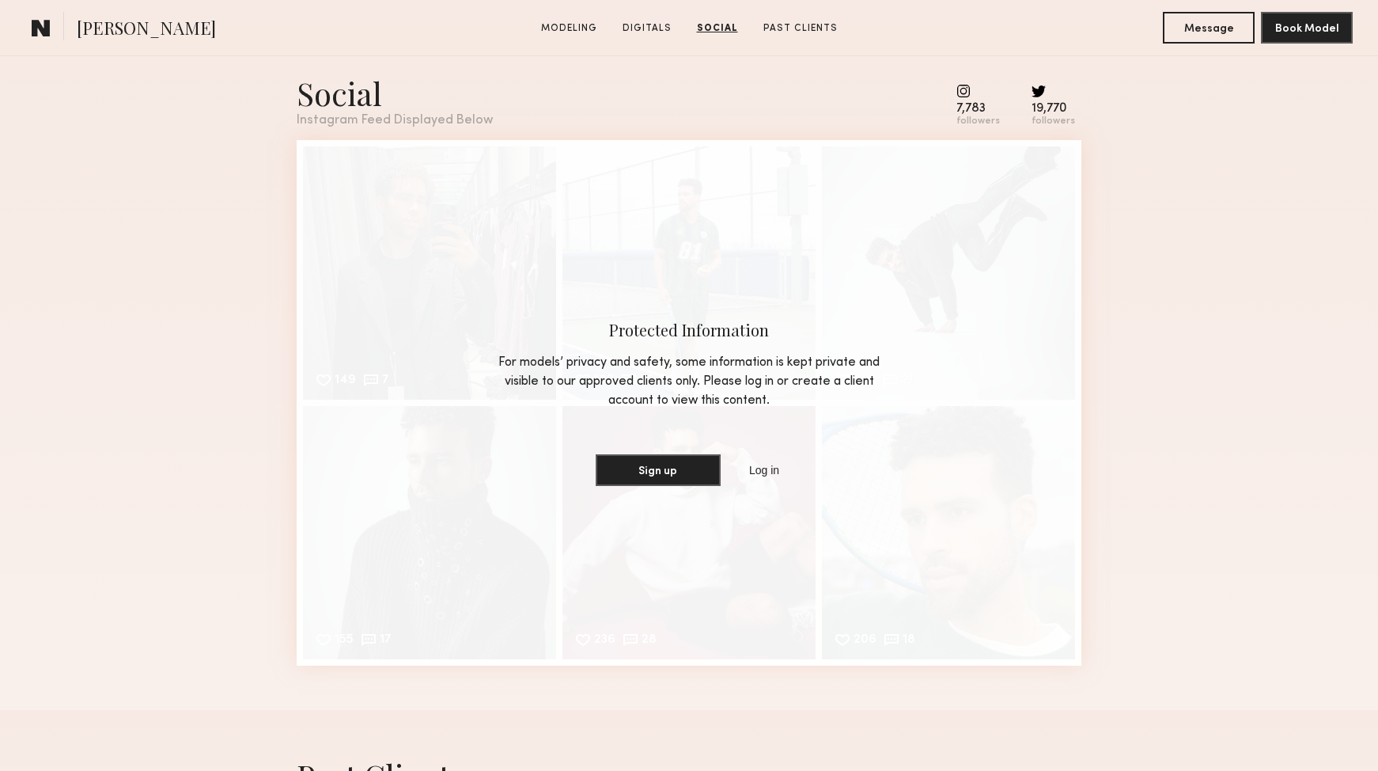
scroll to position [3039, 0]
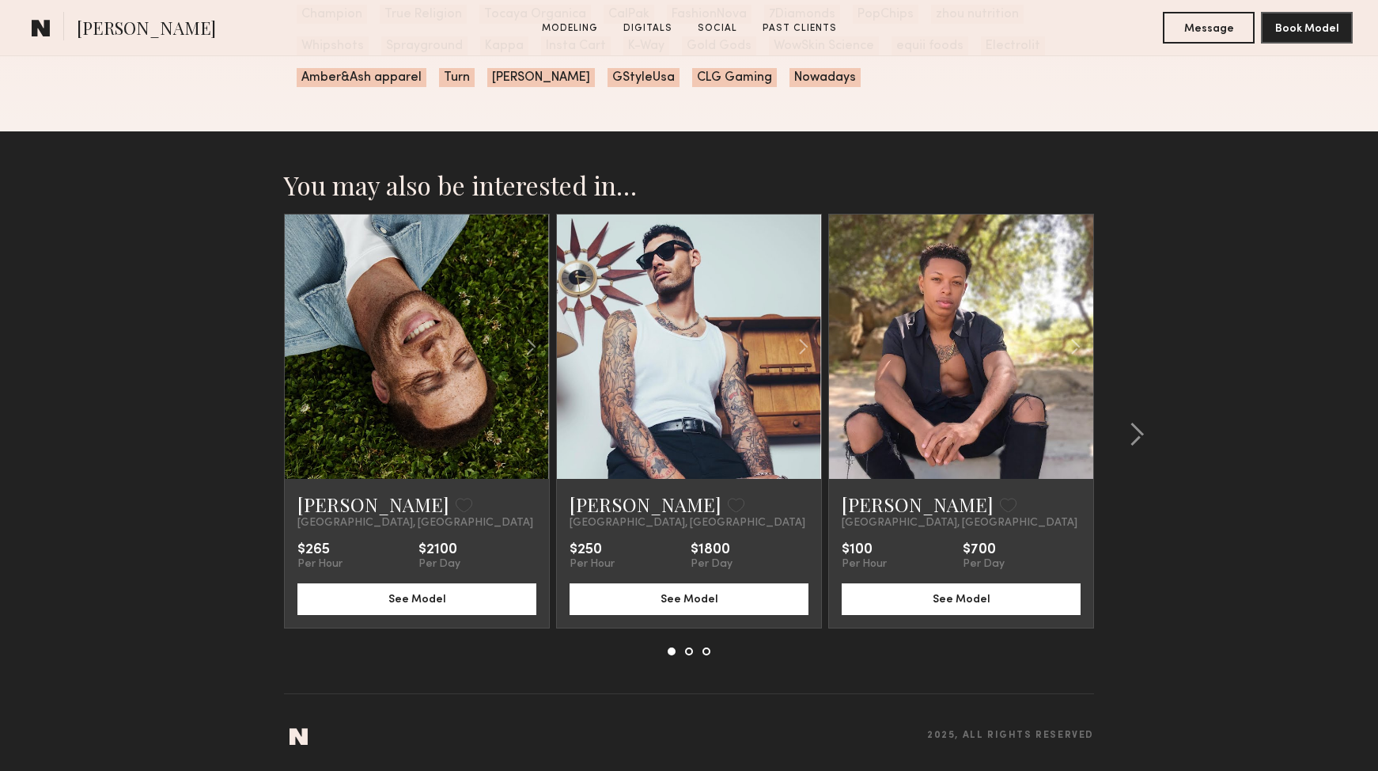
click at [426, 390] on link at bounding box center [417, 346] width 90 height 264
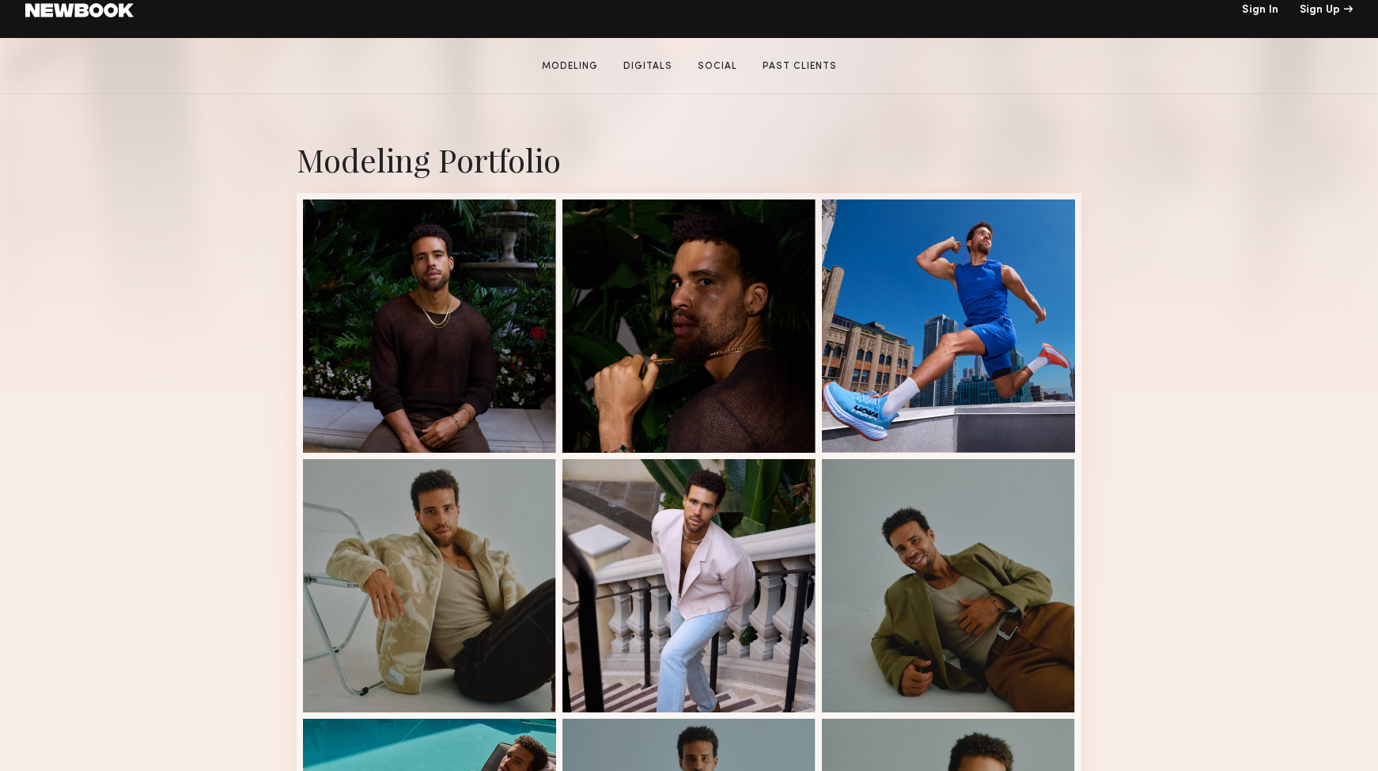
scroll to position [0, 0]
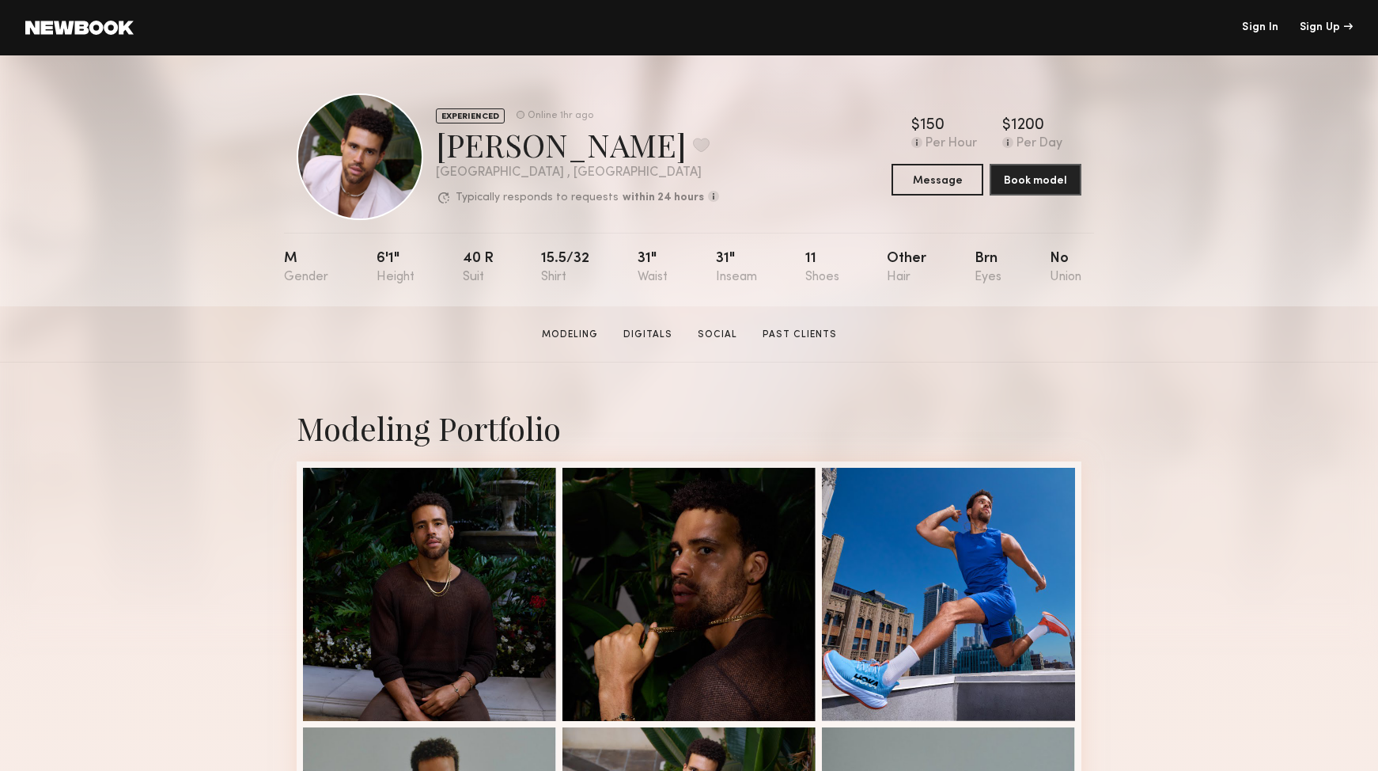
click at [483, 113] on div "EXPERIENCED" at bounding box center [470, 115] width 69 height 15
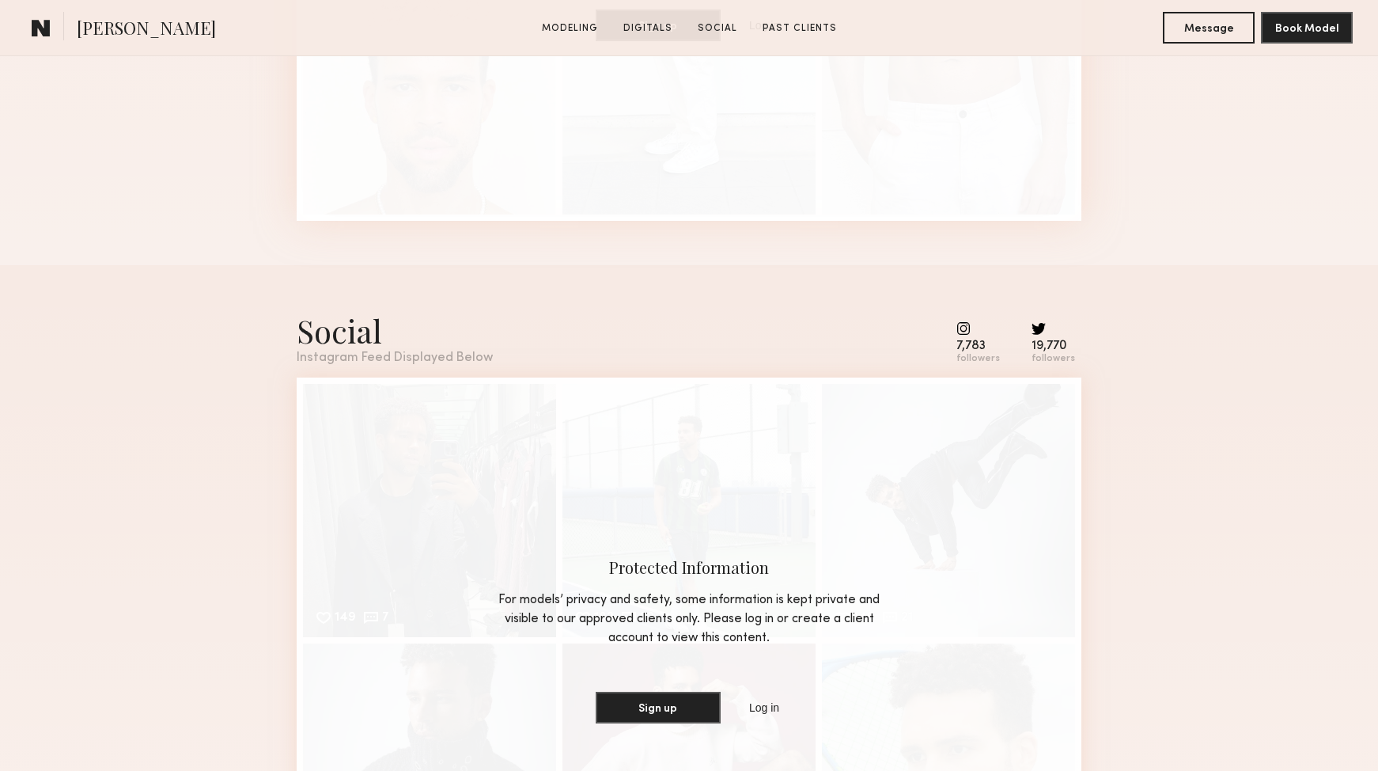
scroll to position [2119, 0]
